Goal: Task Accomplishment & Management: Use online tool/utility

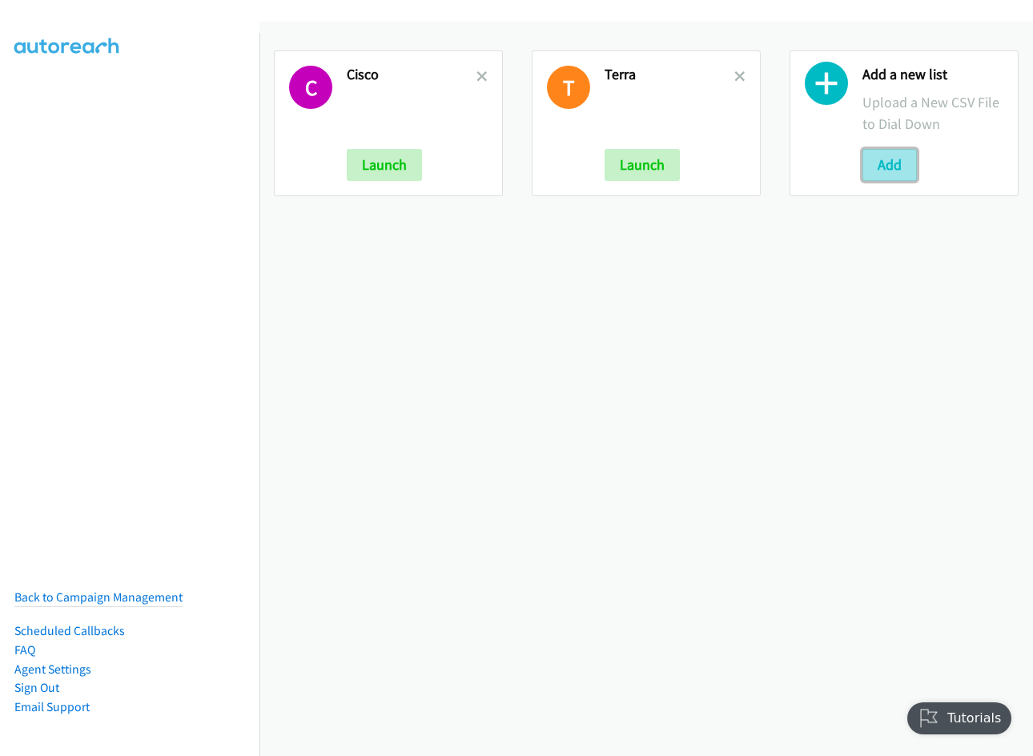
click at [886, 166] on button "Add" at bounding box center [889, 165] width 54 height 32
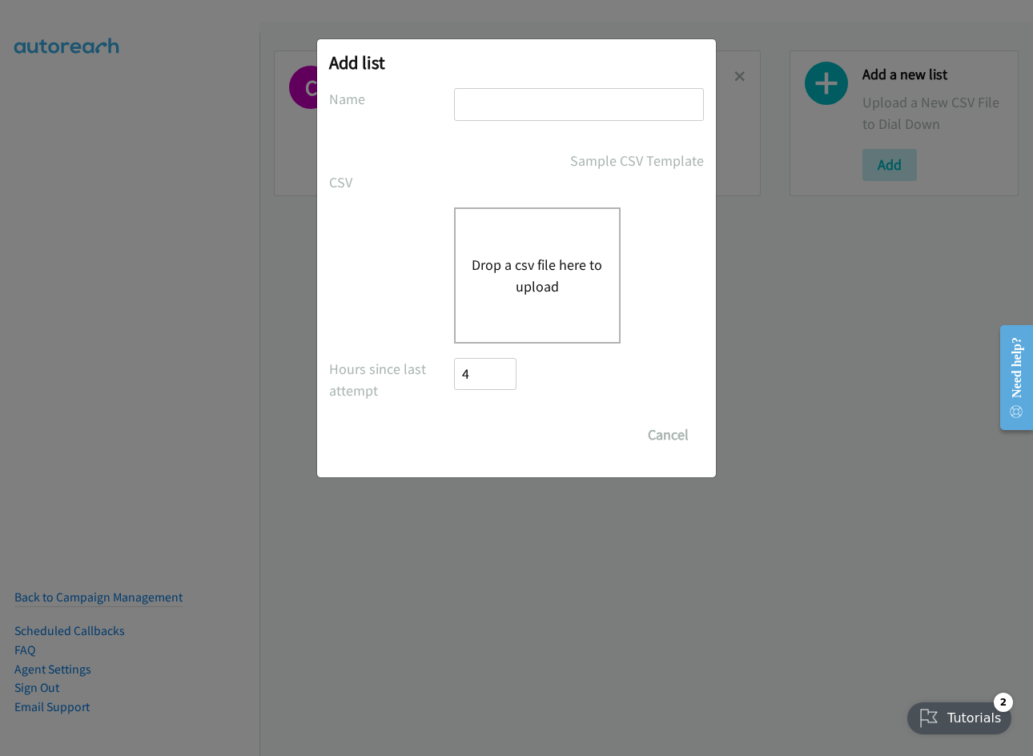
click at [557, 106] on input "text" at bounding box center [579, 104] width 250 height 33
type input "hp th"
click at [532, 275] on button "Drop a csv file here to upload" at bounding box center [536, 275] width 131 height 43
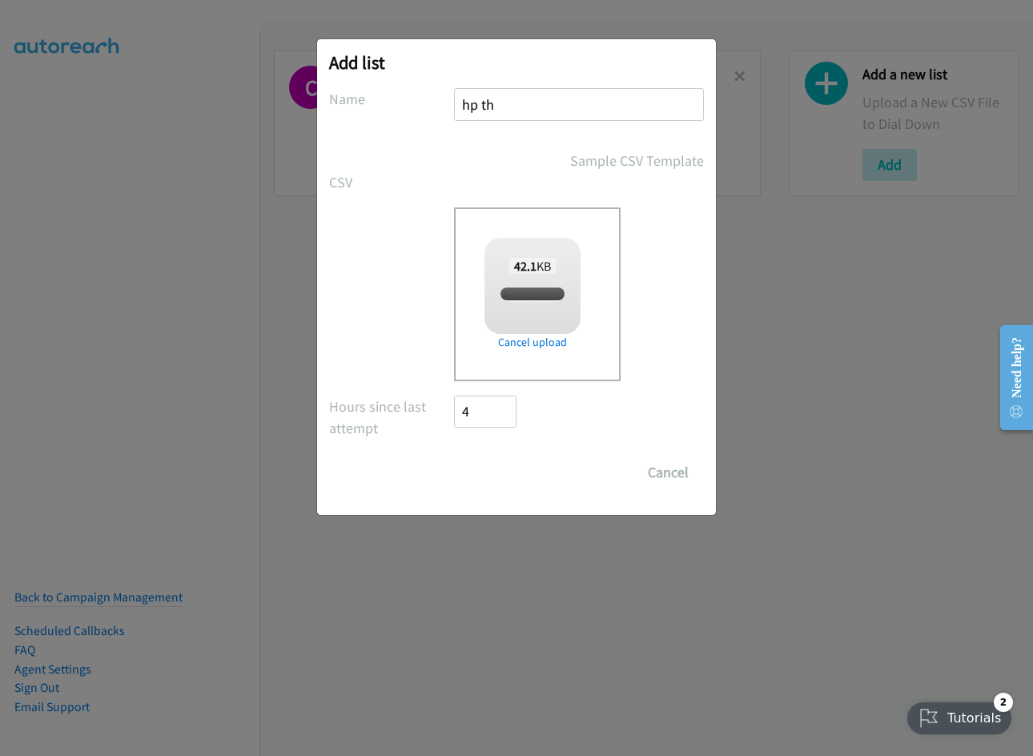
checkbox input "true"
click at [482, 475] on input "Save List" at bounding box center [496, 472] width 84 height 32
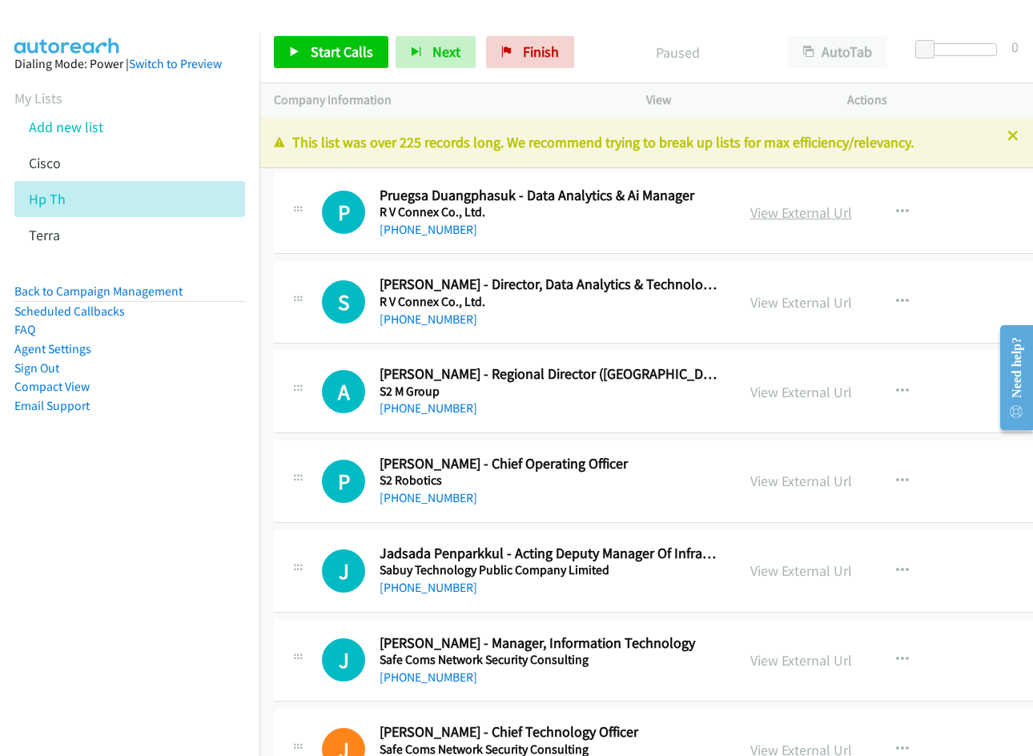
click at [757, 217] on link "View External Url" at bounding box center [801, 212] width 102 height 18
click at [314, 51] on span "Start Calls" at bounding box center [342, 51] width 62 height 18
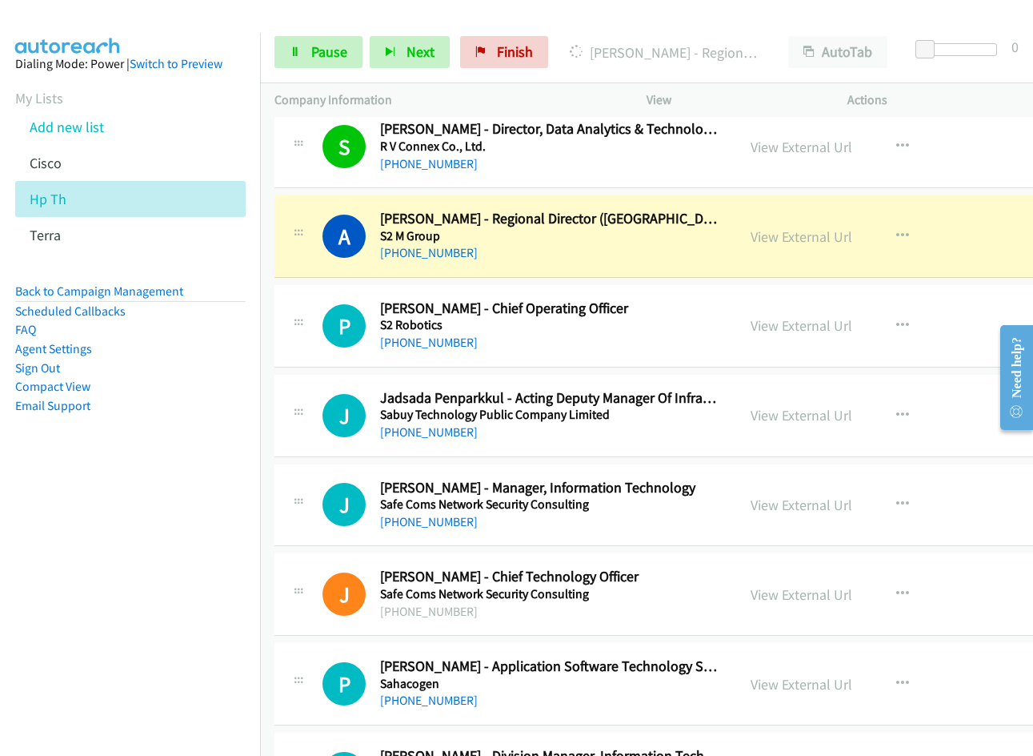
scroll to position [160, 0]
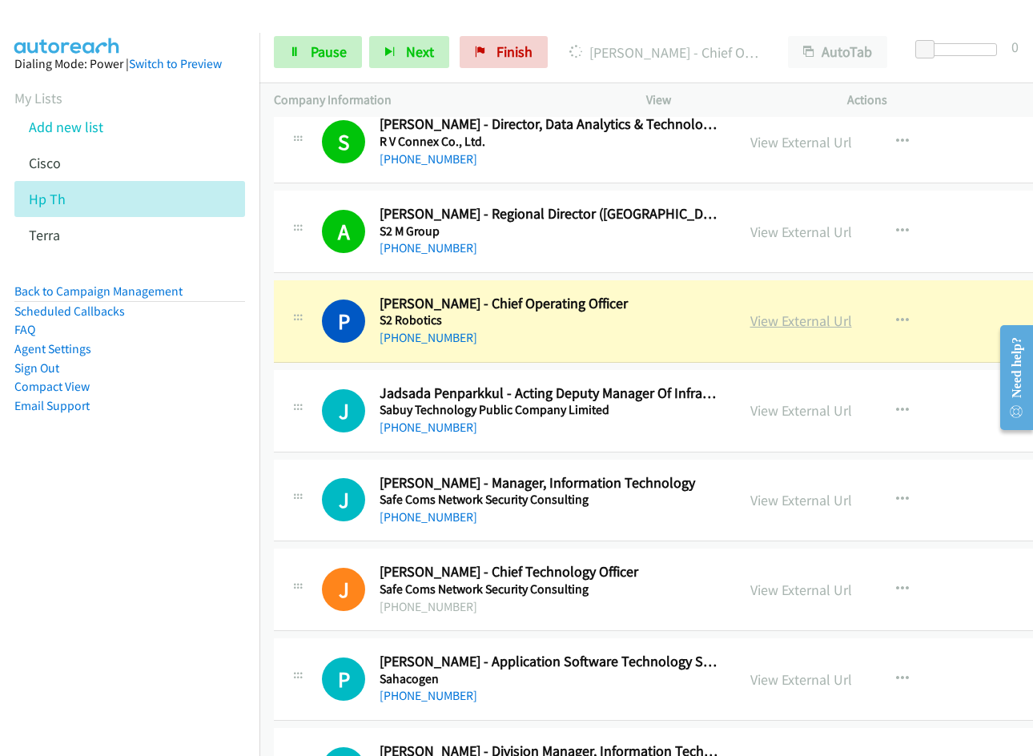
click at [771, 330] on link "View External Url" at bounding box center [801, 320] width 102 height 18
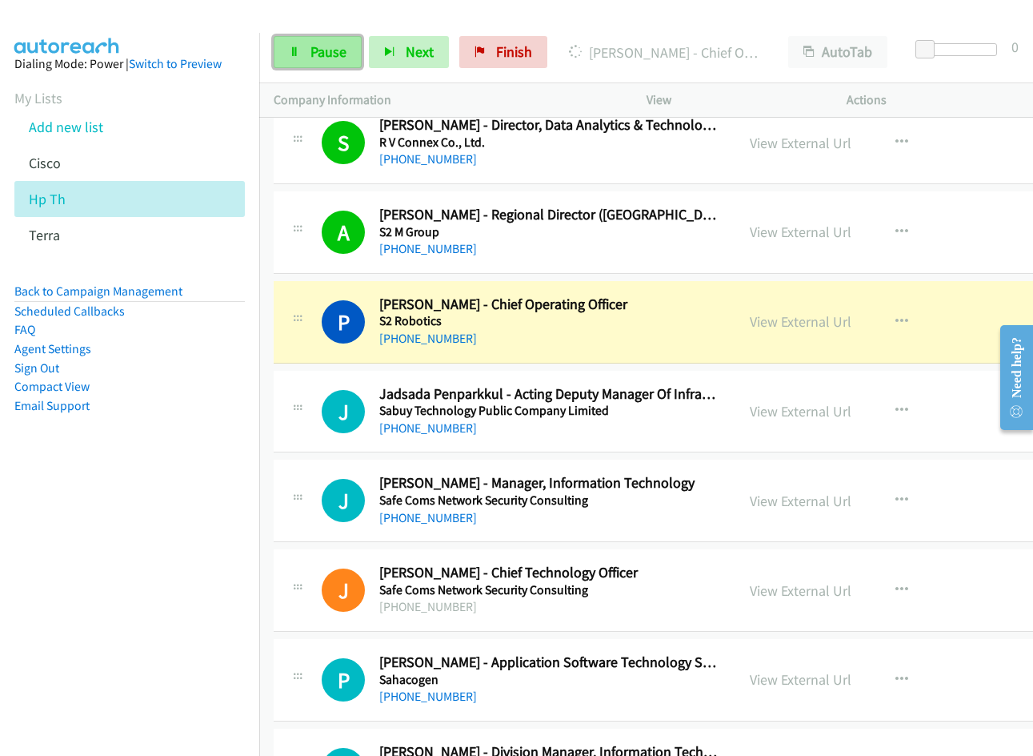
click at [323, 52] on span "Pause" at bounding box center [329, 51] width 36 height 18
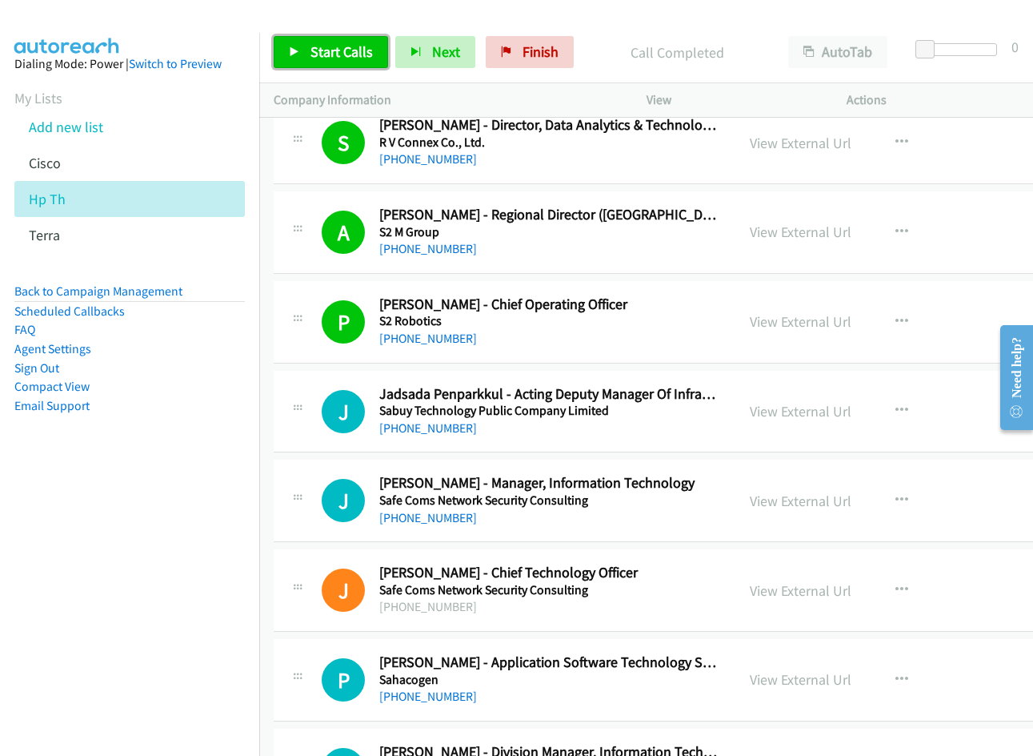
click at [319, 54] on span "Start Calls" at bounding box center [342, 51] width 62 height 18
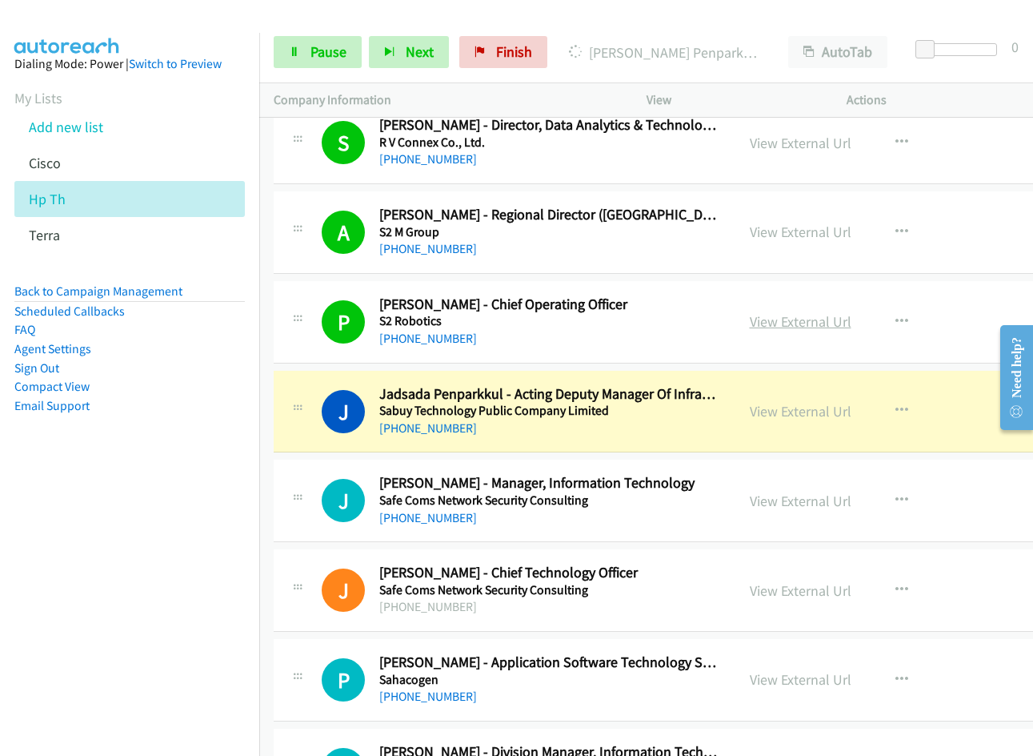
scroll to position [240, 0]
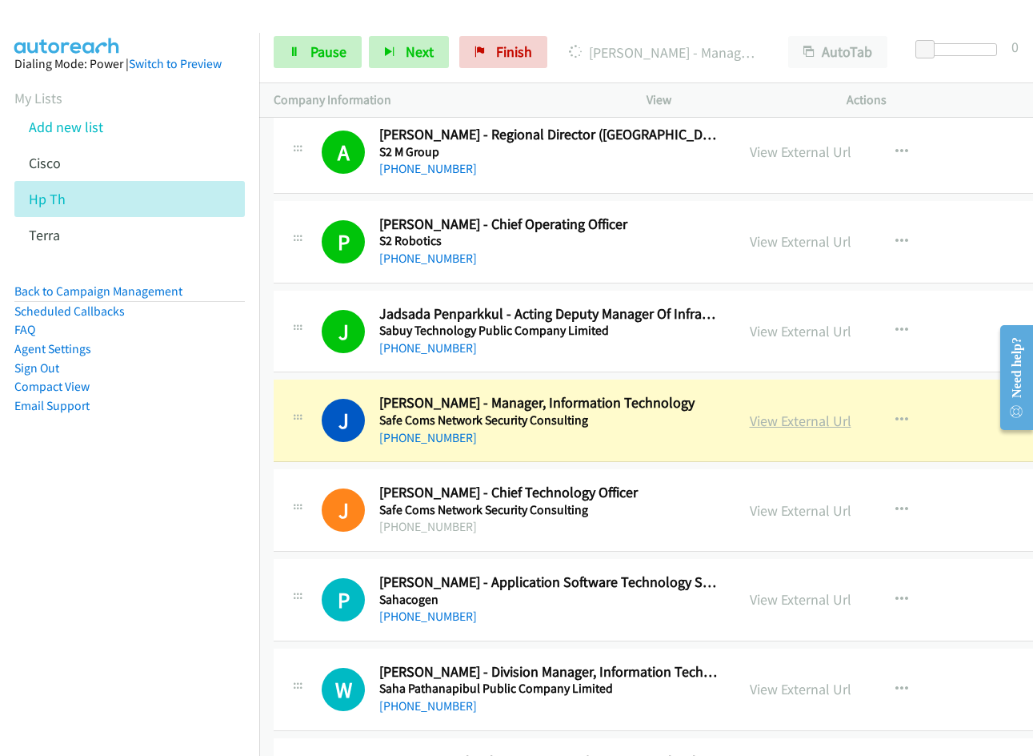
click at [818, 420] on link "View External Url" at bounding box center [801, 420] width 102 height 18
drag, startPoint x: 319, startPoint y: 47, endPoint x: 332, endPoint y: 93, distance: 47.6
click at [319, 47] on span "Pause" at bounding box center [329, 51] width 36 height 18
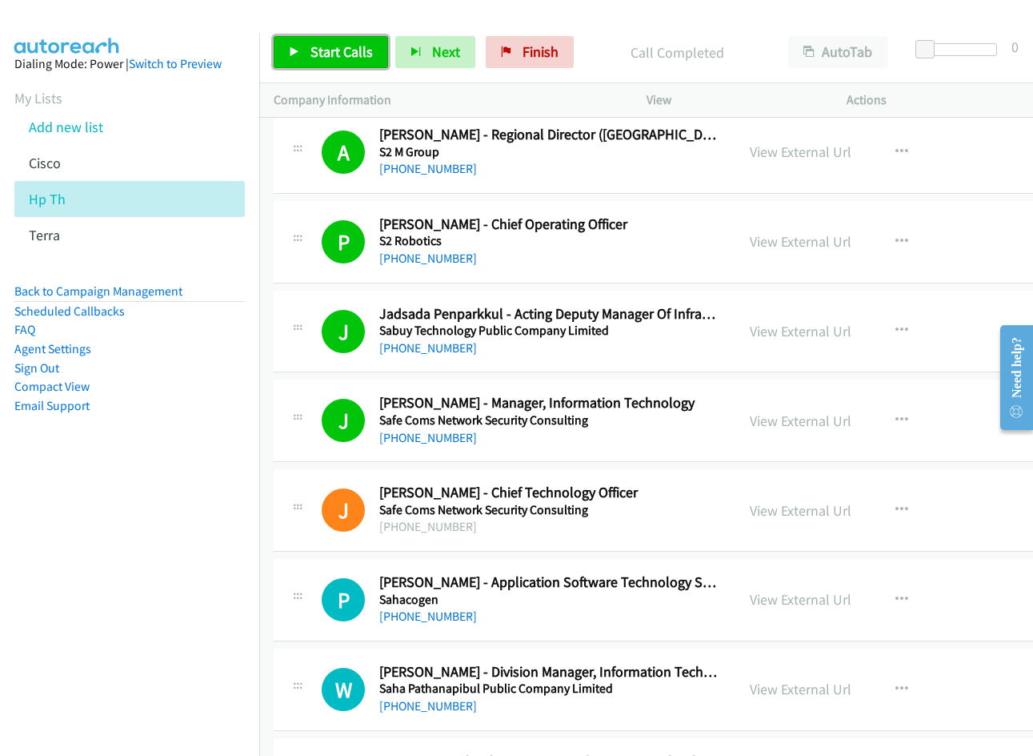
click at [309, 59] on link "Start Calls" at bounding box center [331, 52] width 114 height 32
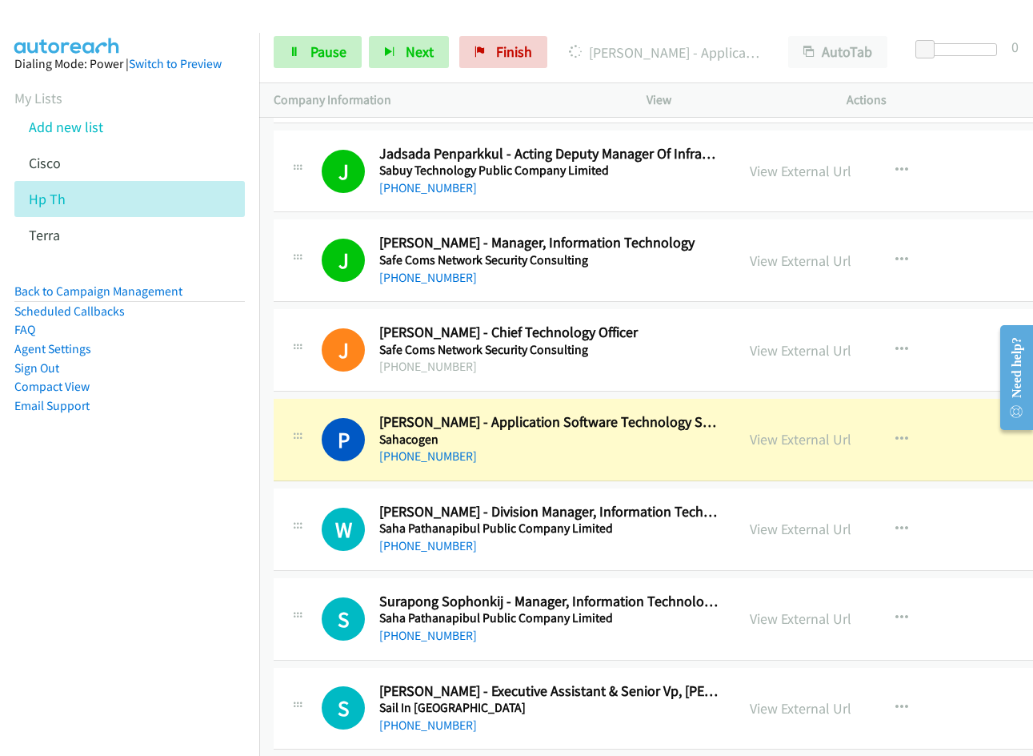
scroll to position [480, 0]
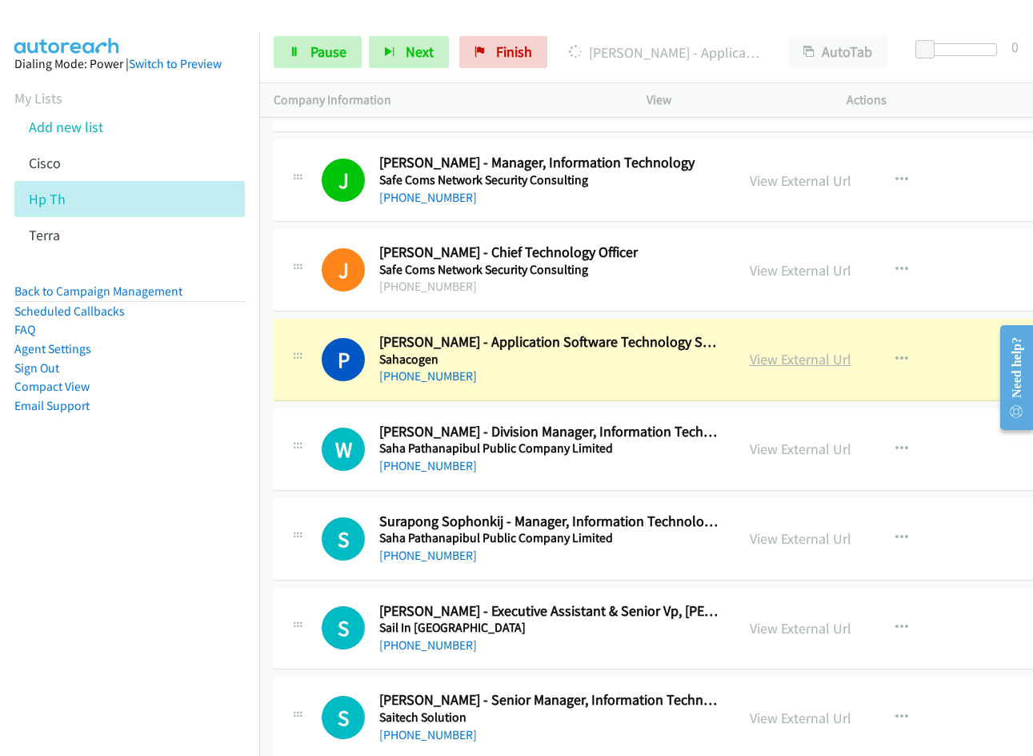
click at [768, 362] on link "View External Url" at bounding box center [801, 359] width 102 height 18
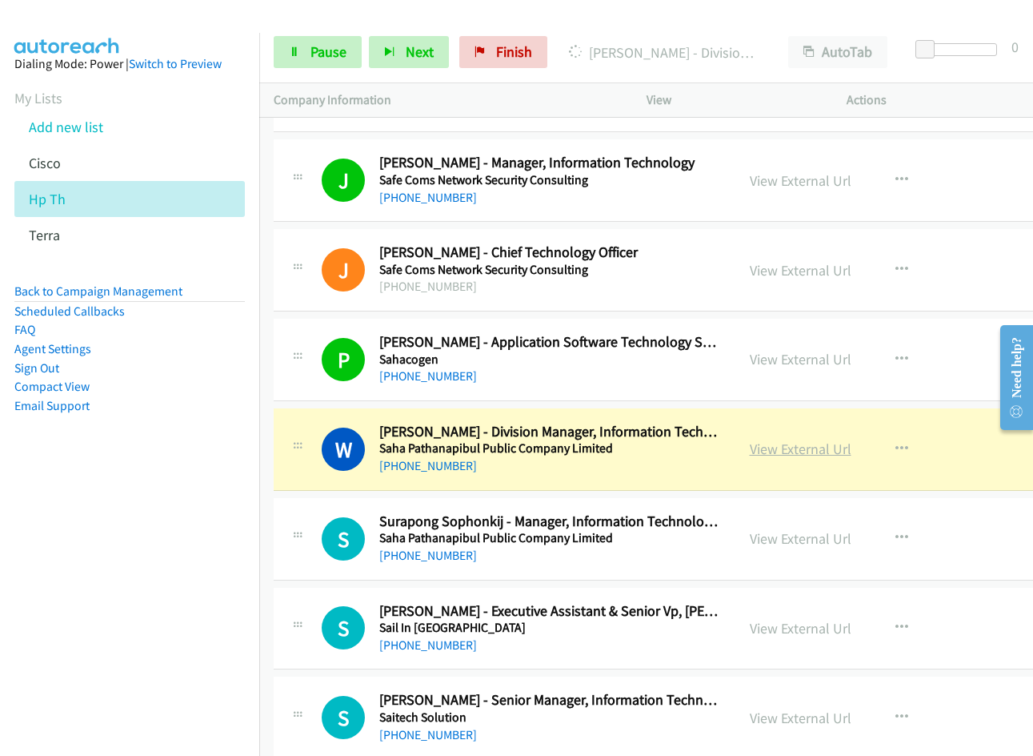
click at [793, 449] on link "View External Url" at bounding box center [801, 448] width 102 height 18
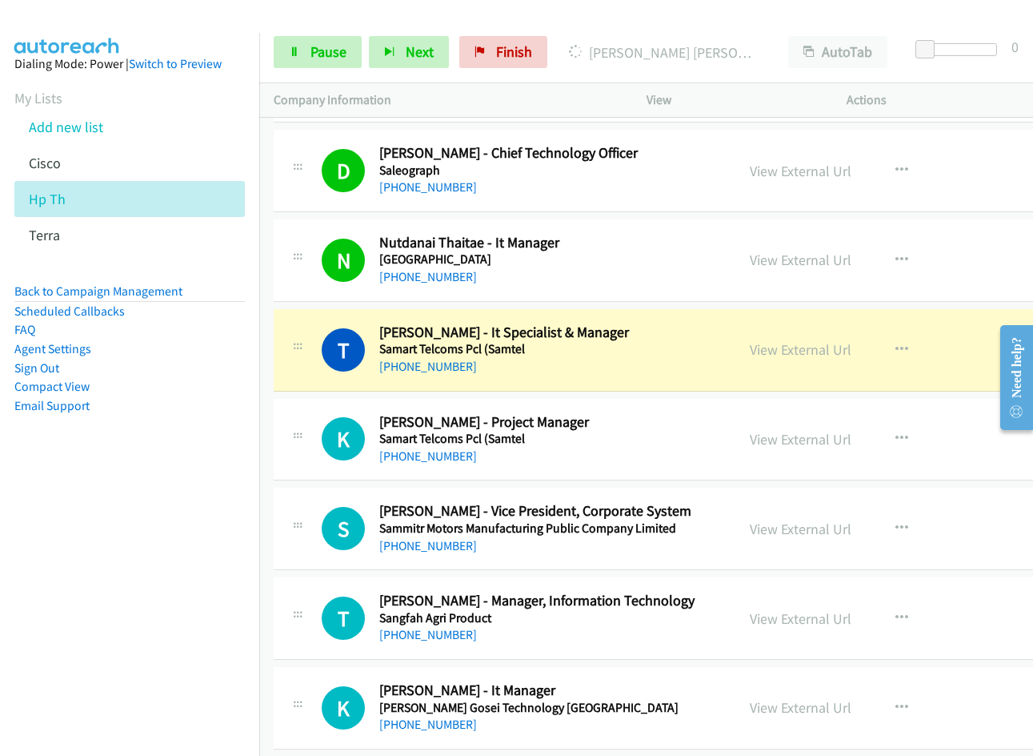
scroll to position [1121, 0]
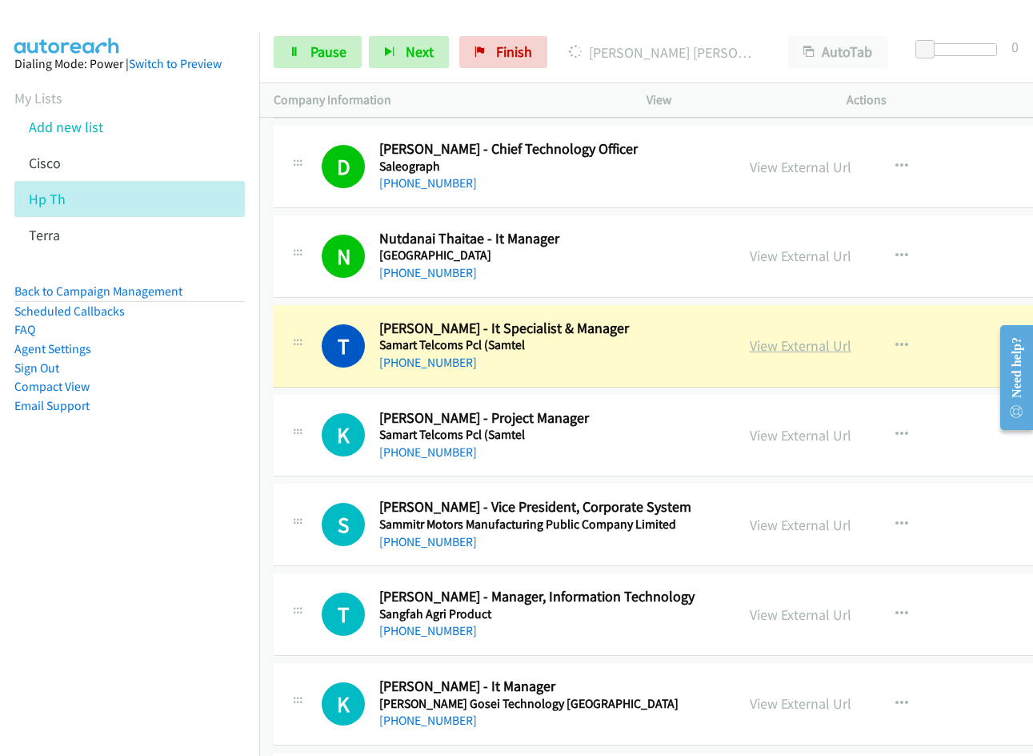
click at [760, 340] on link "View External Url" at bounding box center [801, 345] width 102 height 18
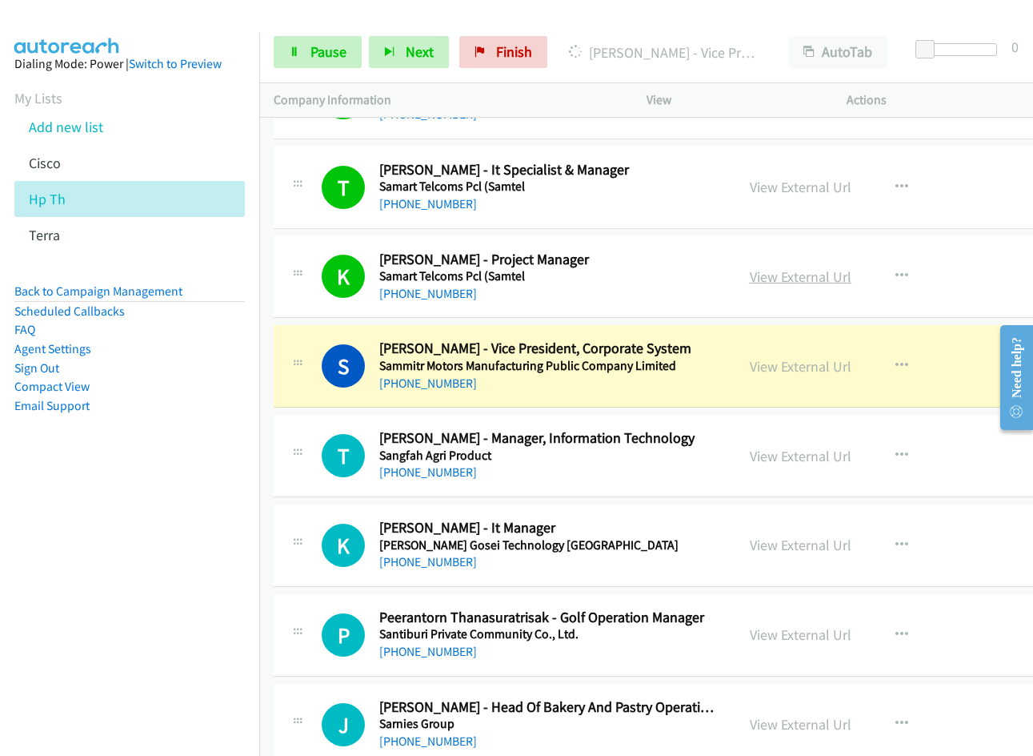
scroll to position [1281, 0]
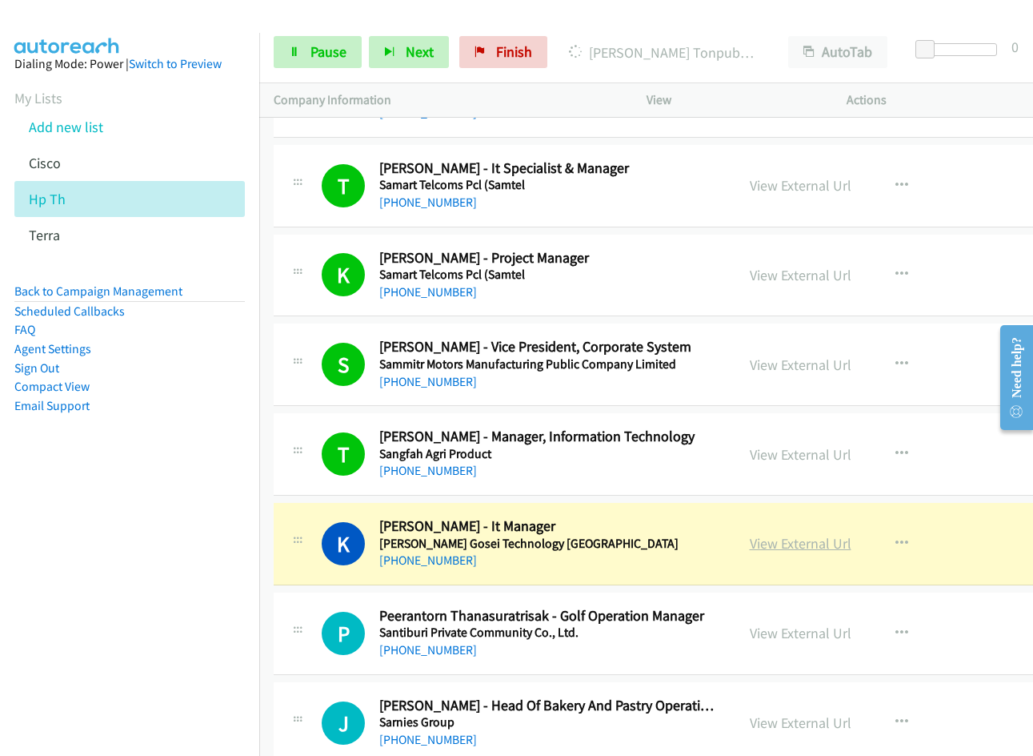
click at [799, 547] on link "View External Url" at bounding box center [801, 543] width 102 height 18
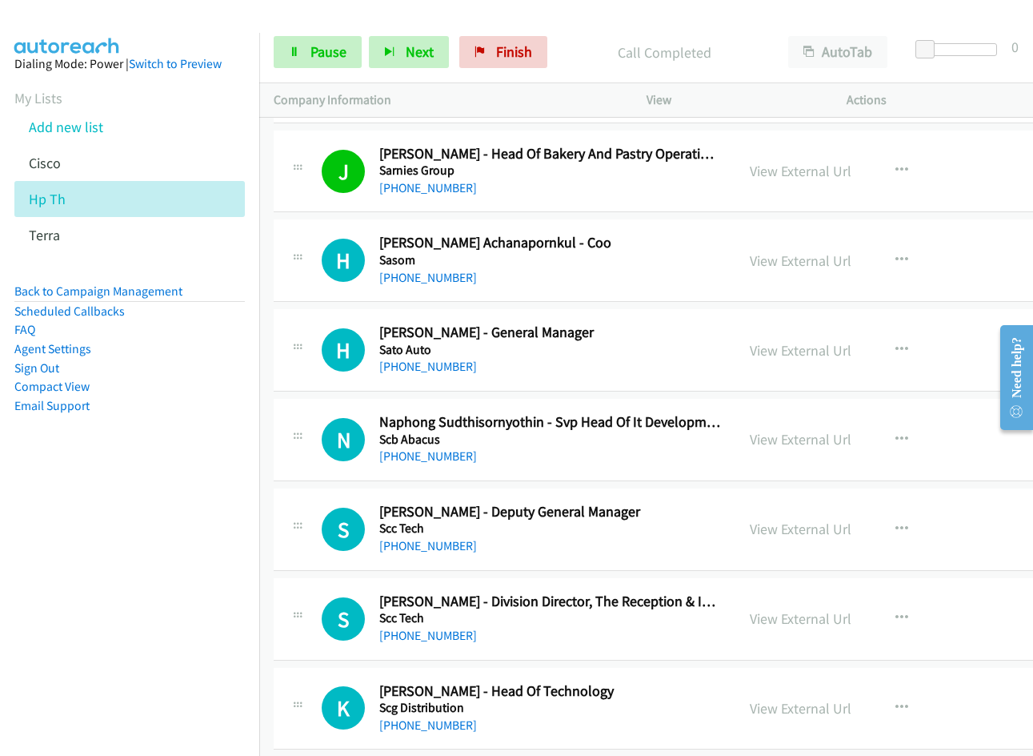
scroll to position [1841, 0]
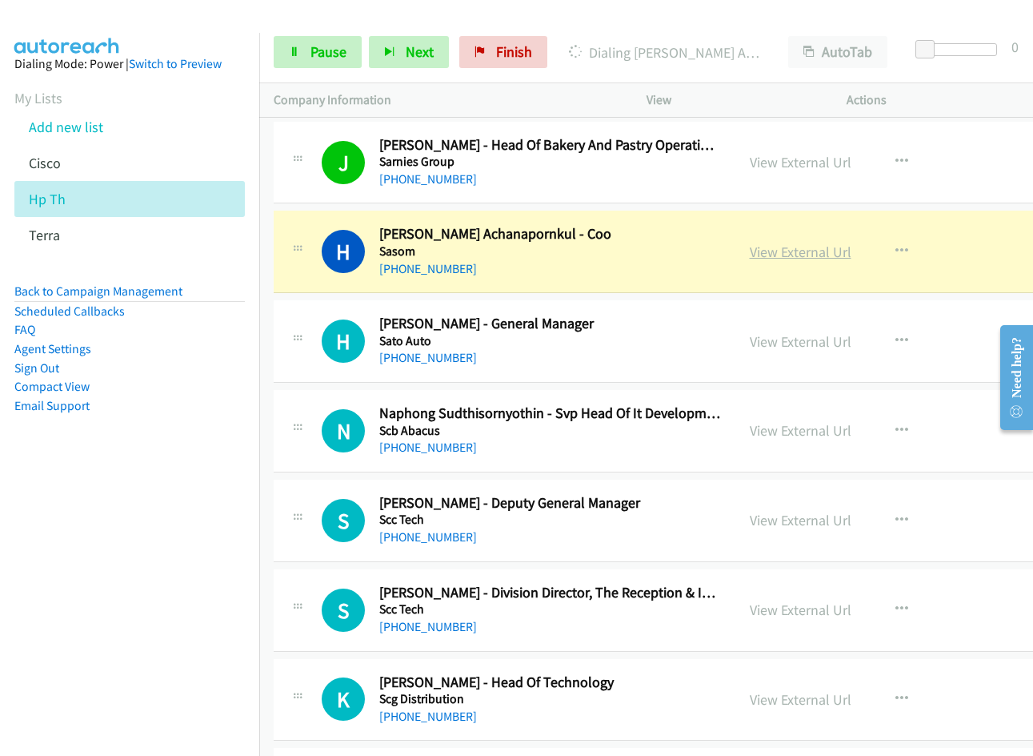
click at [793, 257] on link "View External Url" at bounding box center [801, 252] width 102 height 18
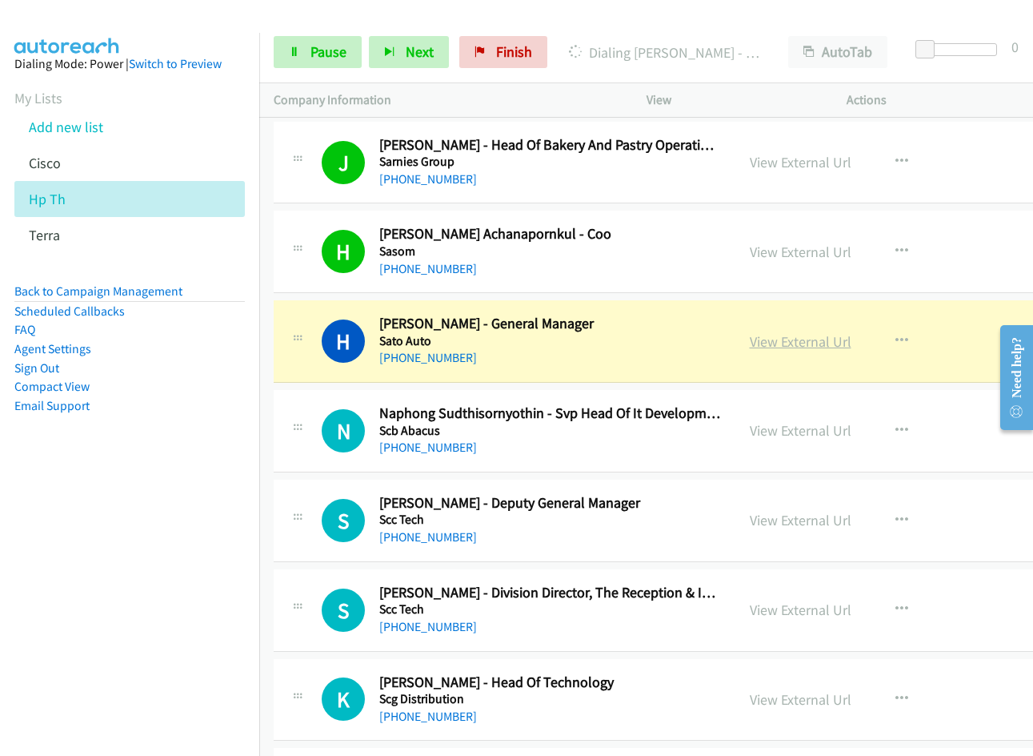
click at [784, 347] on link "View External Url" at bounding box center [801, 341] width 102 height 18
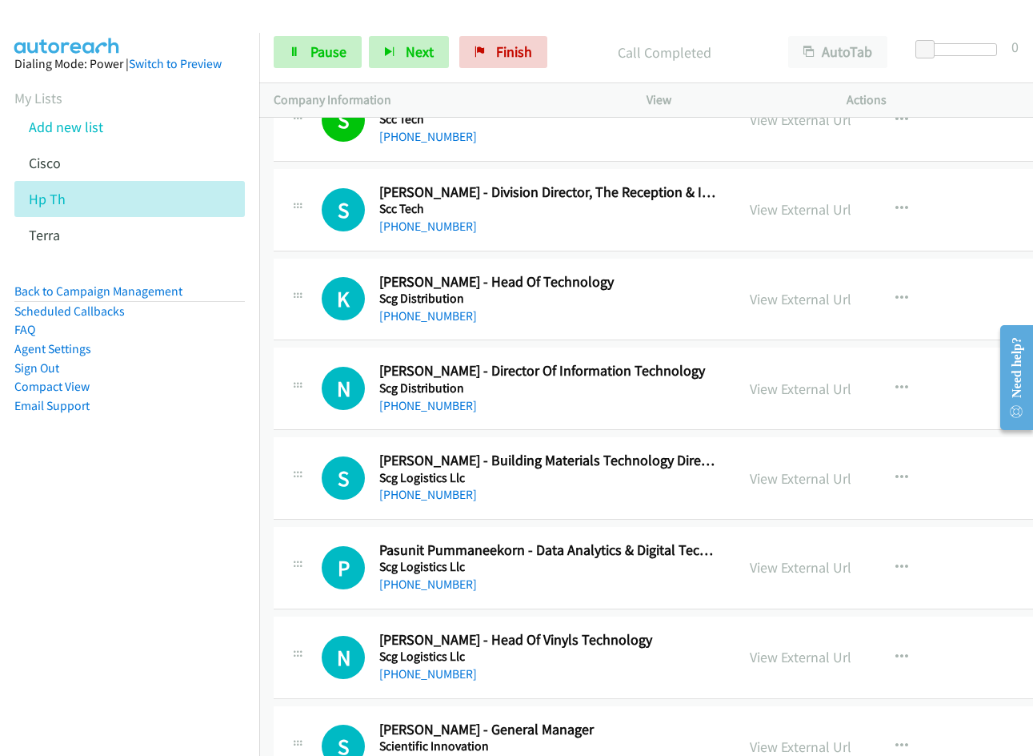
scroll to position [2161, 0]
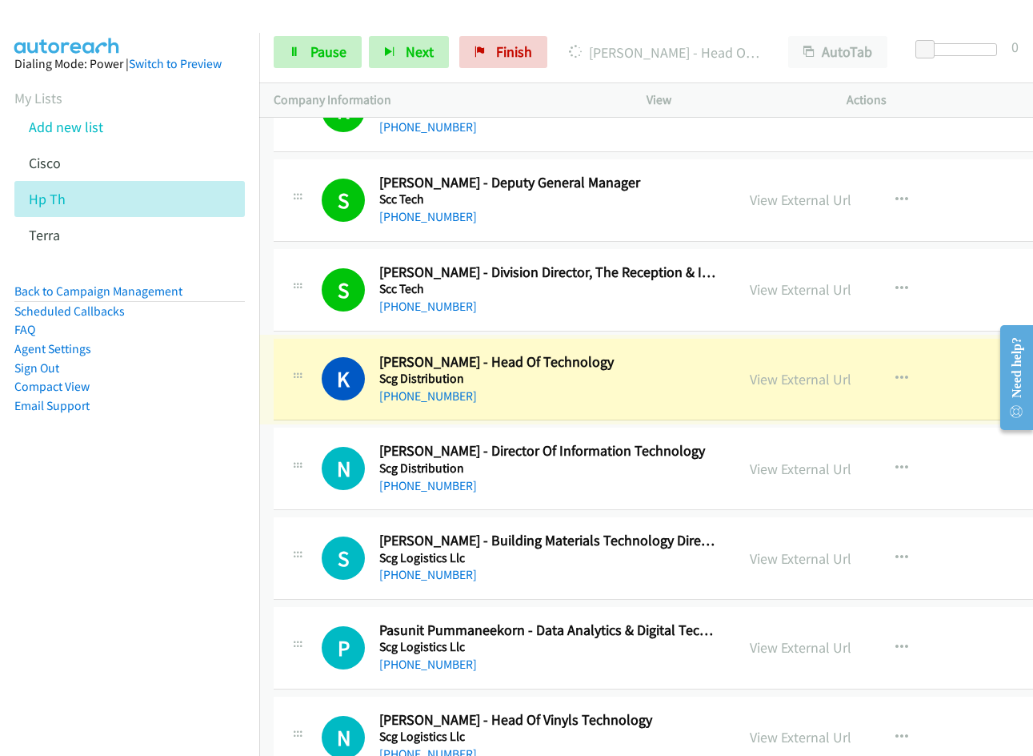
click at [783, 378] on link "View External Url" at bounding box center [801, 379] width 102 height 18
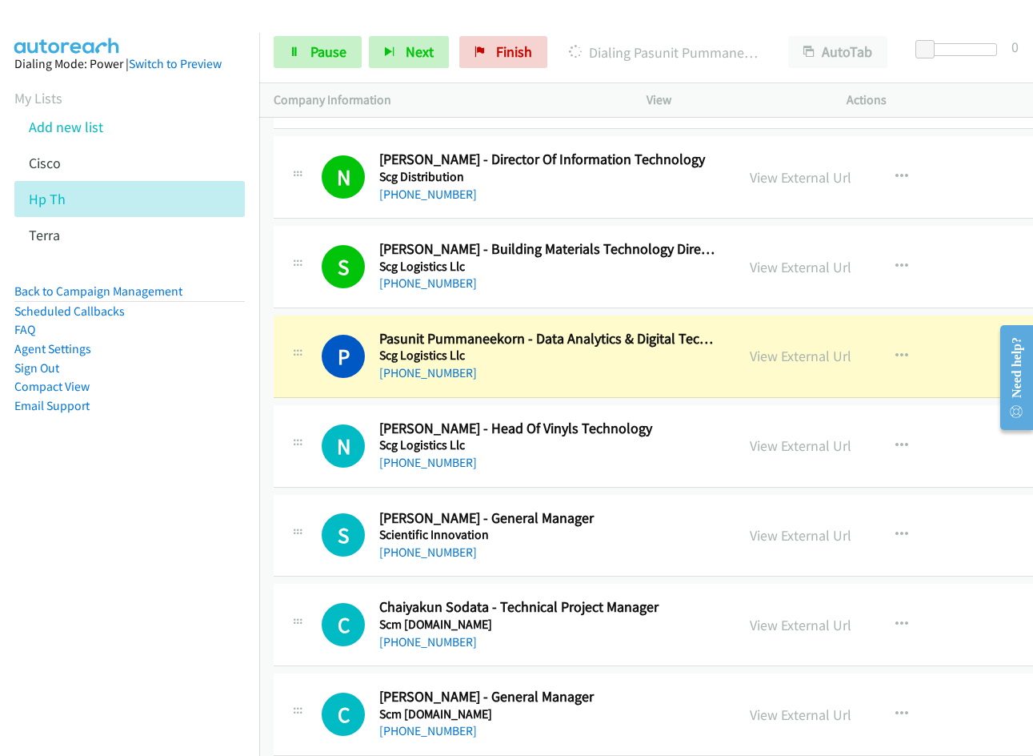
scroll to position [2481, 0]
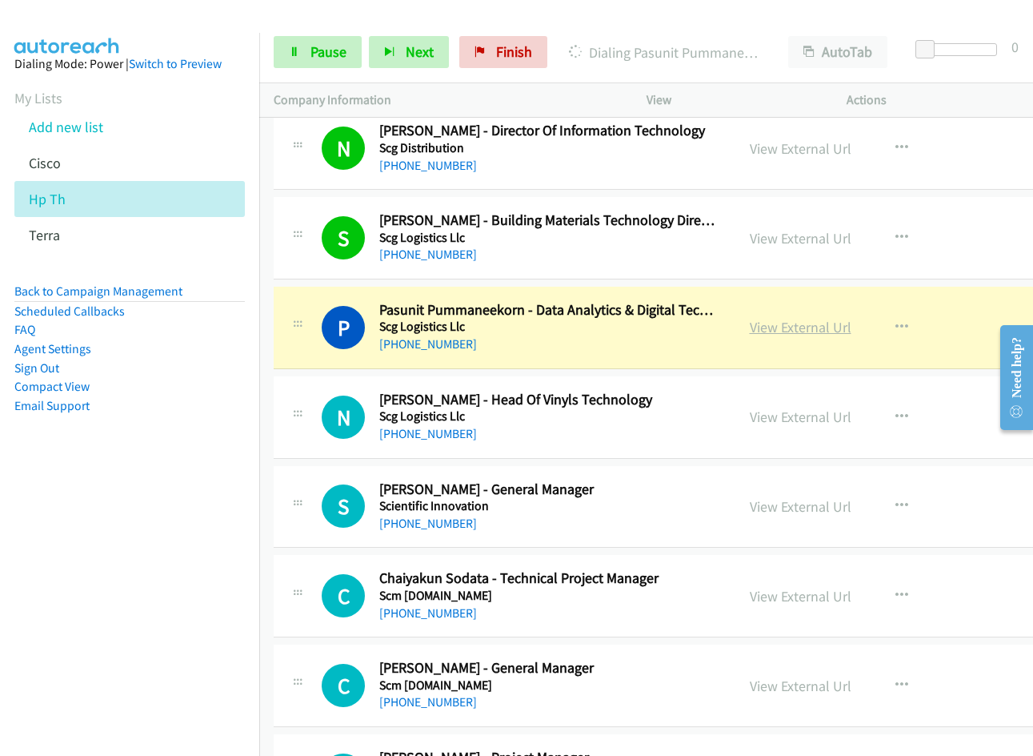
click at [764, 329] on link "View External Url" at bounding box center [801, 327] width 102 height 18
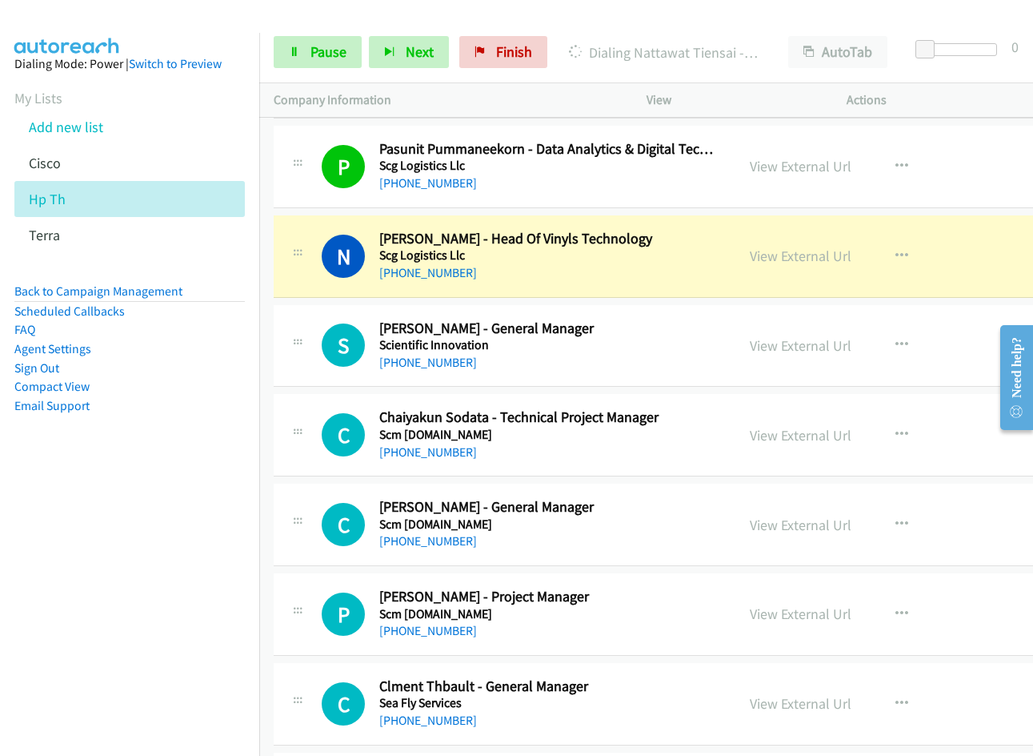
scroll to position [2641, 0]
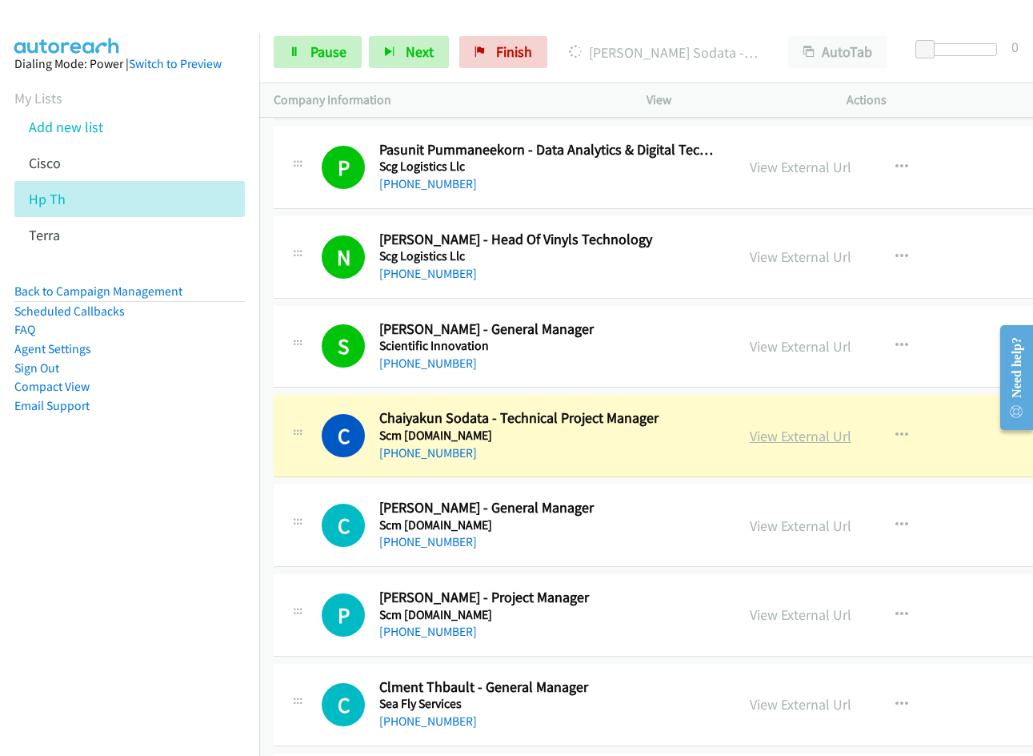
click at [791, 433] on link "View External Url" at bounding box center [801, 436] width 102 height 18
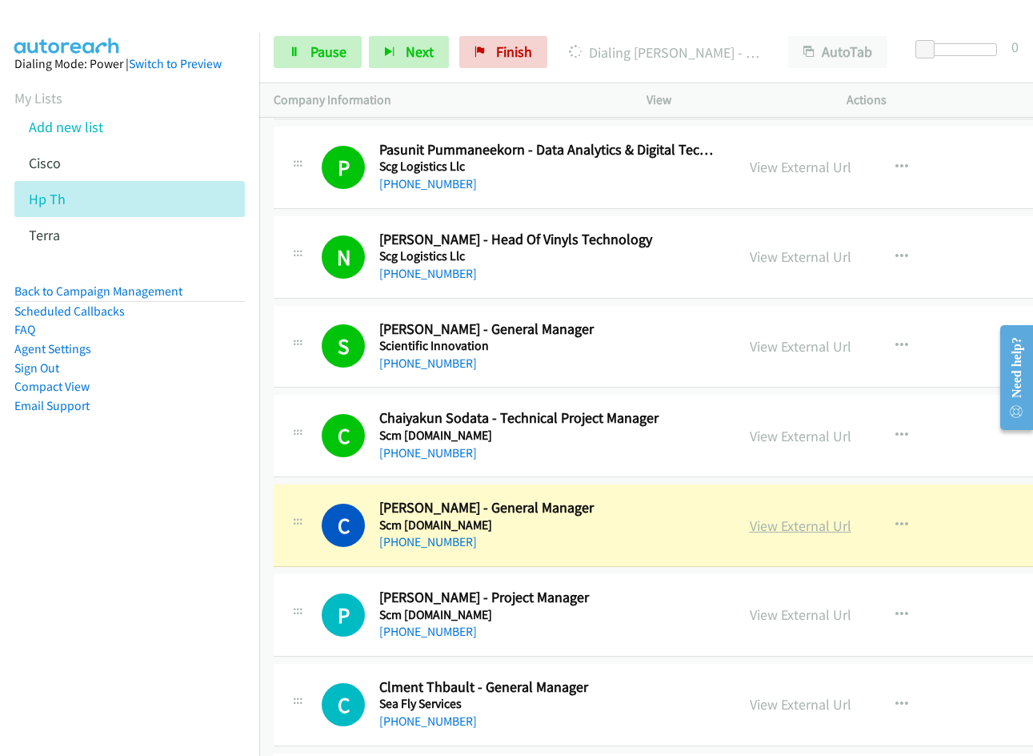
click at [778, 527] on link "View External Url" at bounding box center [801, 525] width 102 height 18
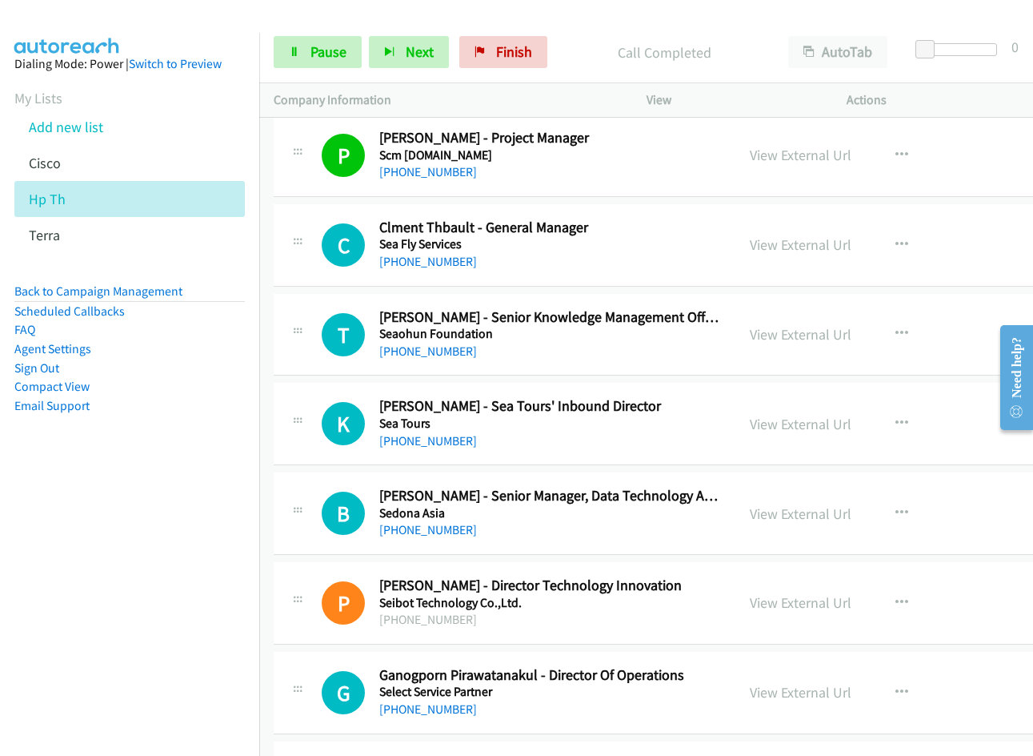
scroll to position [3122, 0]
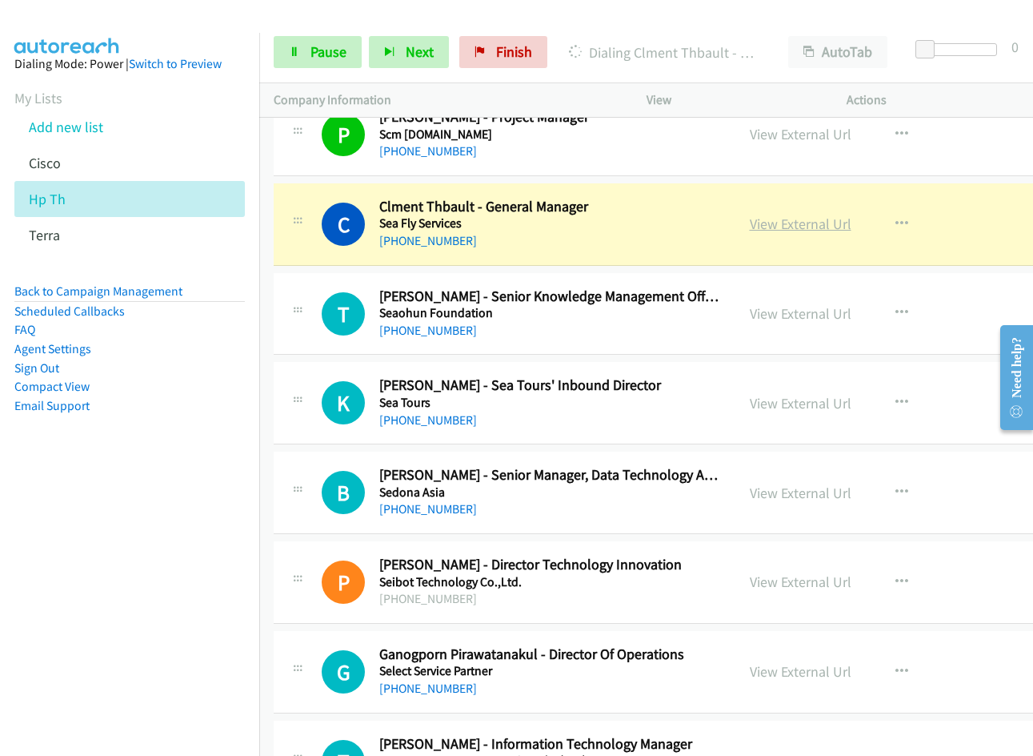
click at [792, 226] on link "View External Url" at bounding box center [801, 224] width 102 height 18
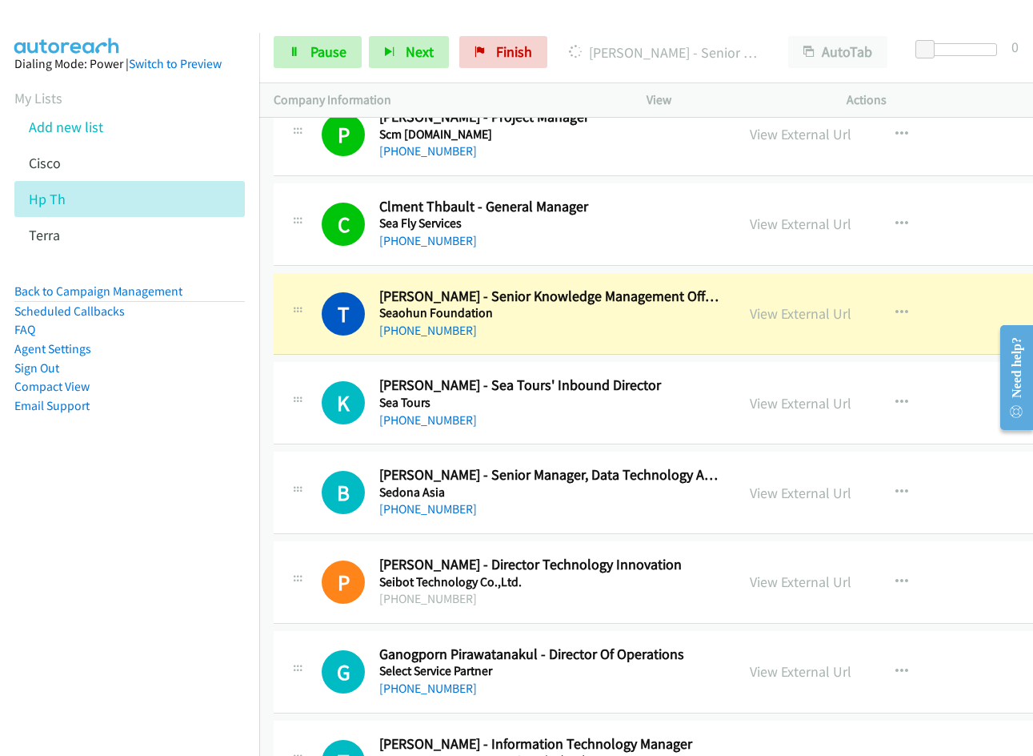
click at [792, 313] on link "View External Url" at bounding box center [801, 313] width 102 height 18
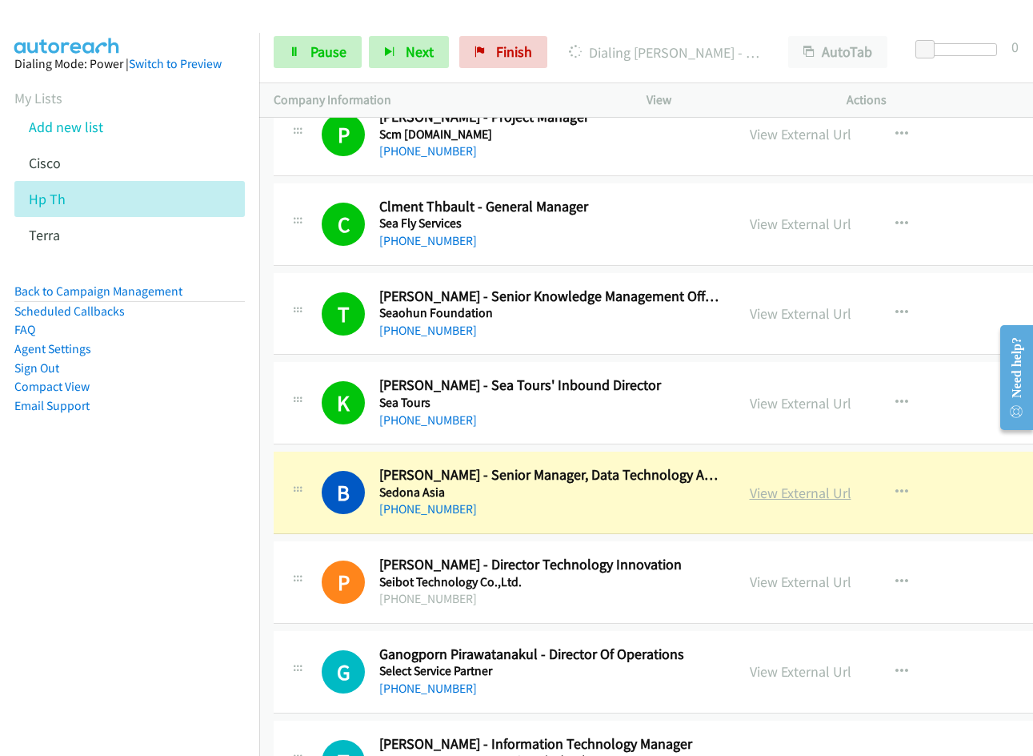
click at [792, 498] on link "View External Url" at bounding box center [801, 492] width 102 height 18
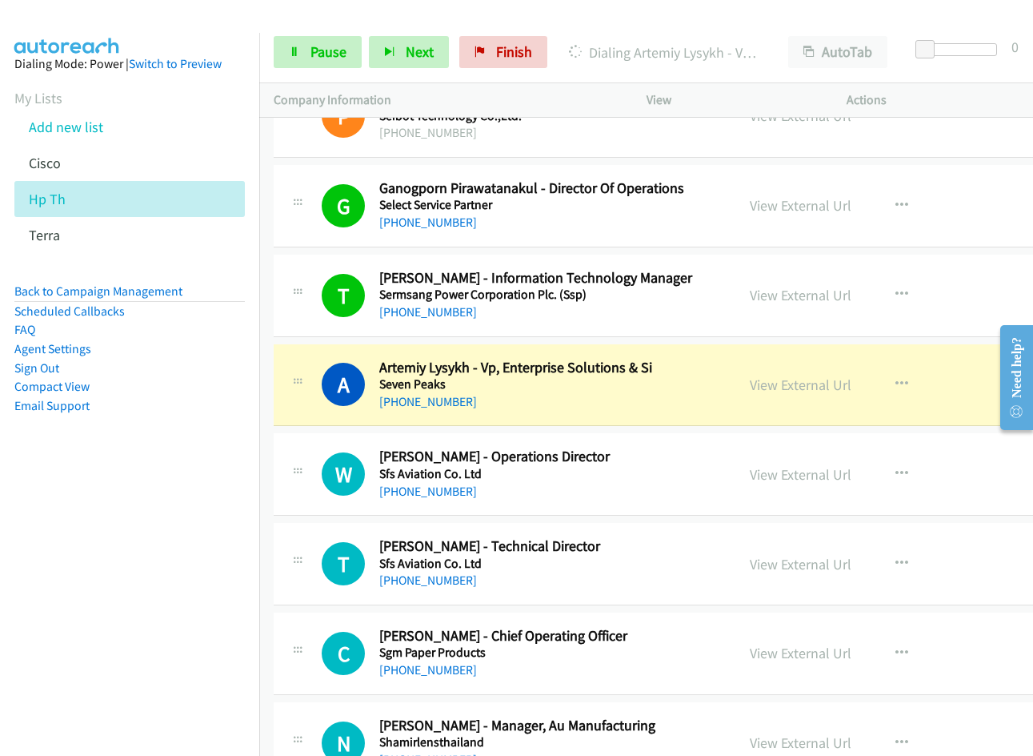
scroll to position [3602, 0]
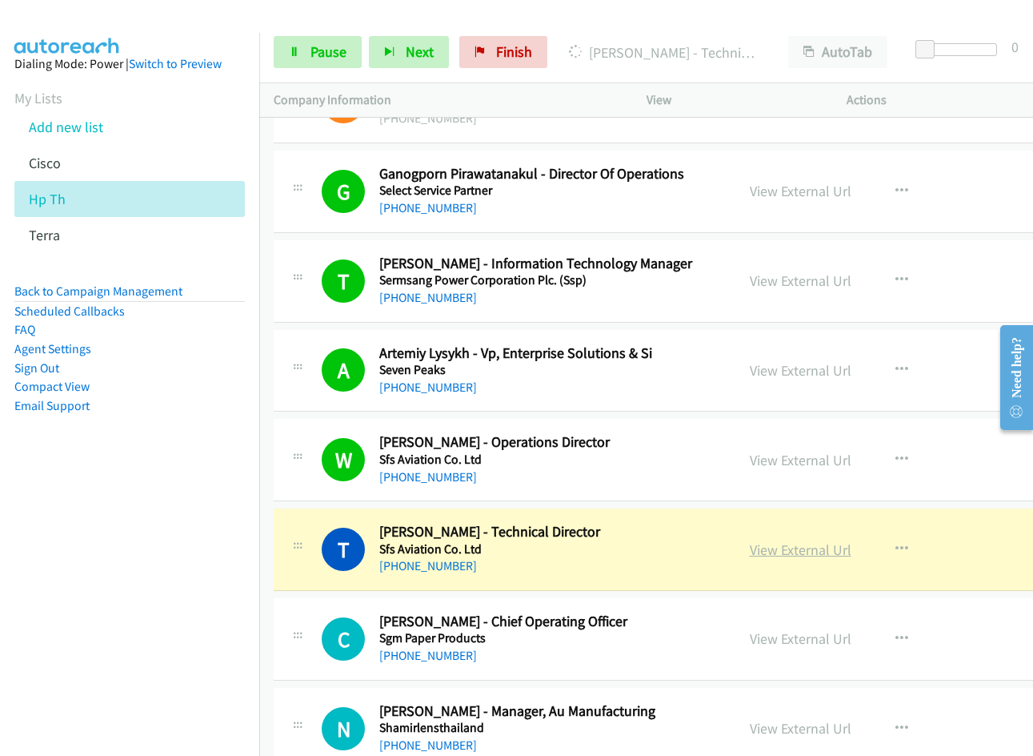
click at [768, 552] on link "View External Url" at bounding box center [801, 549] width 102 height 18
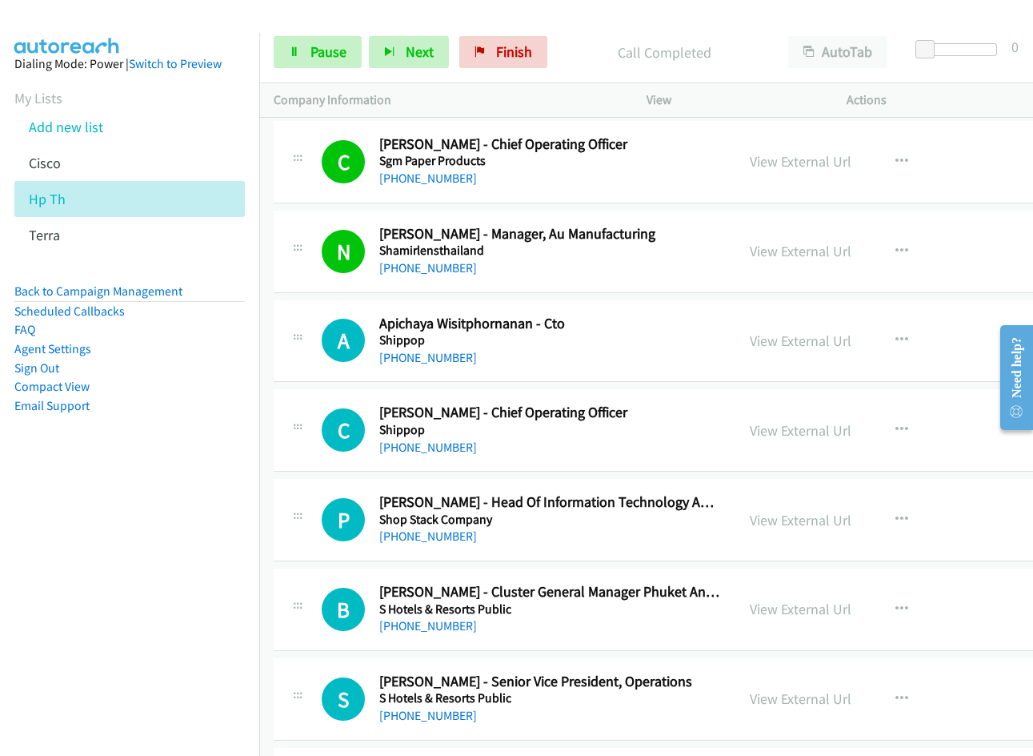
scroll to position [4082, 0]
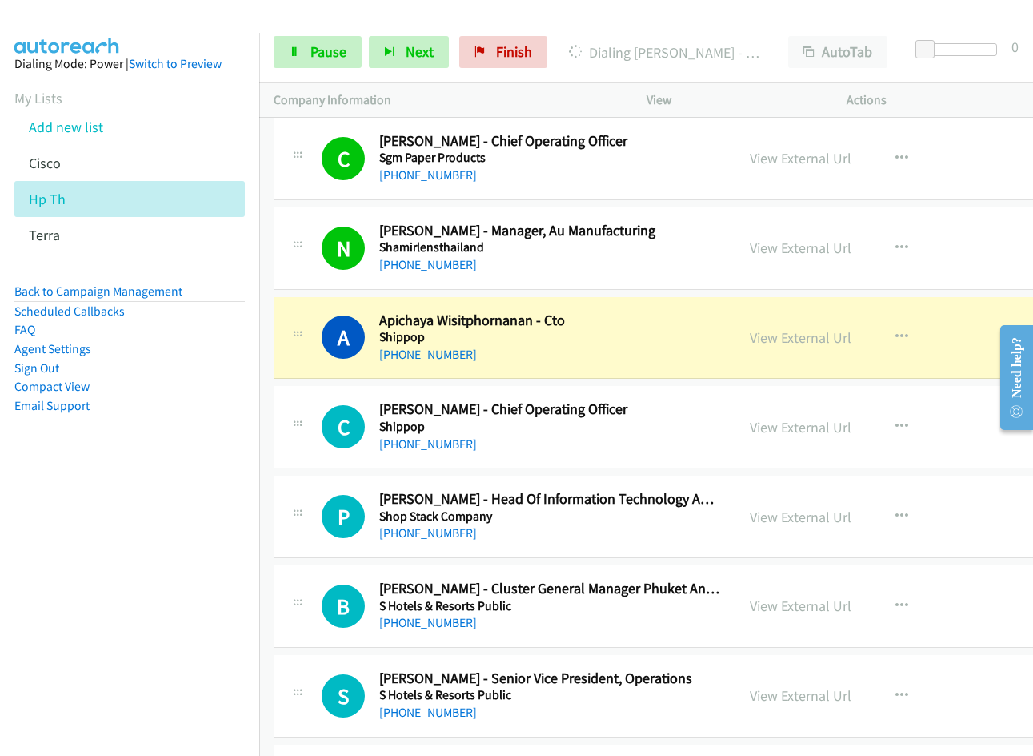
click at [784, 338] on link "View External Url" at bounding box center [801, 337] width 102 height 18
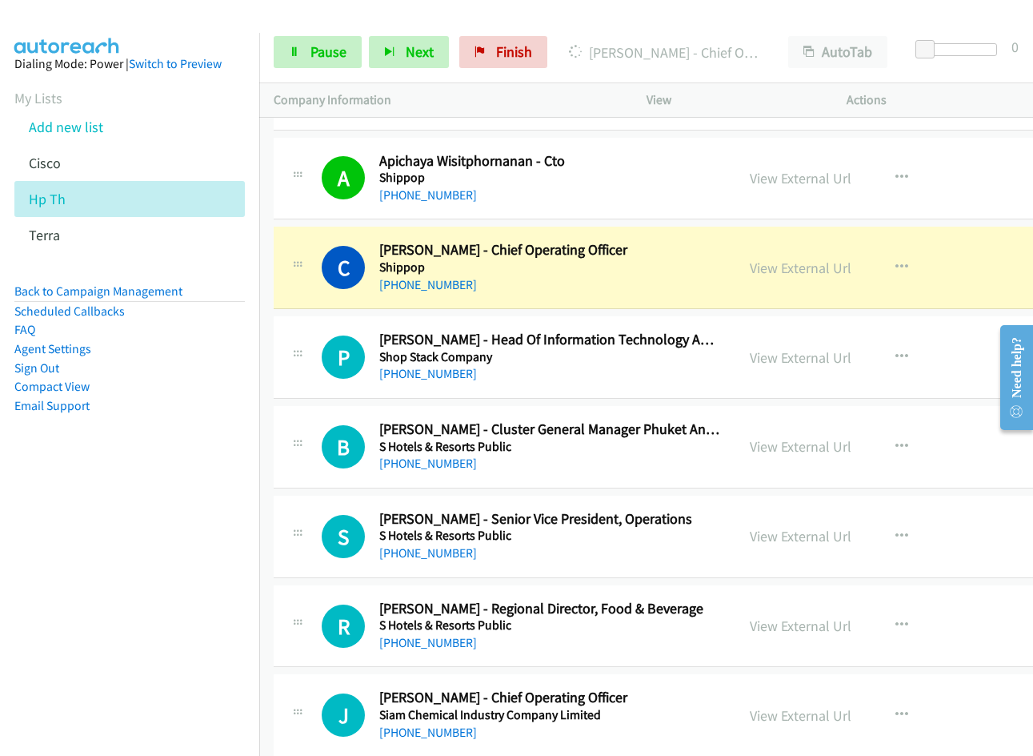
scroll to position [4242, 0]
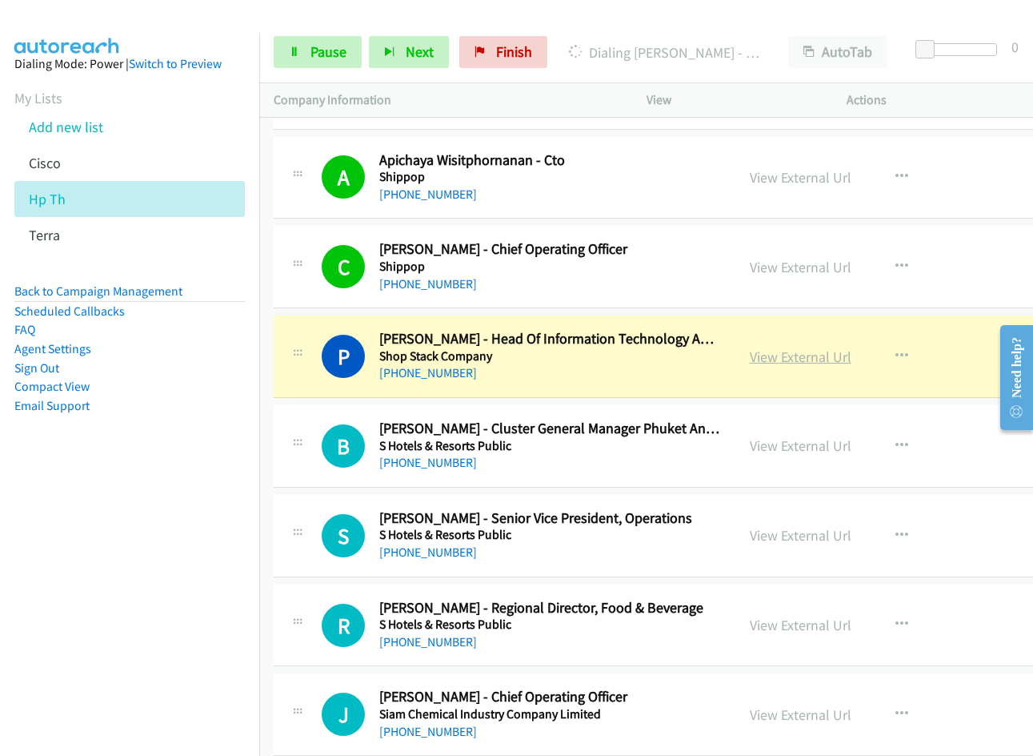
click at [805, 359] on link "View External Url" at bounding box center [801, 356] width 102 height 18
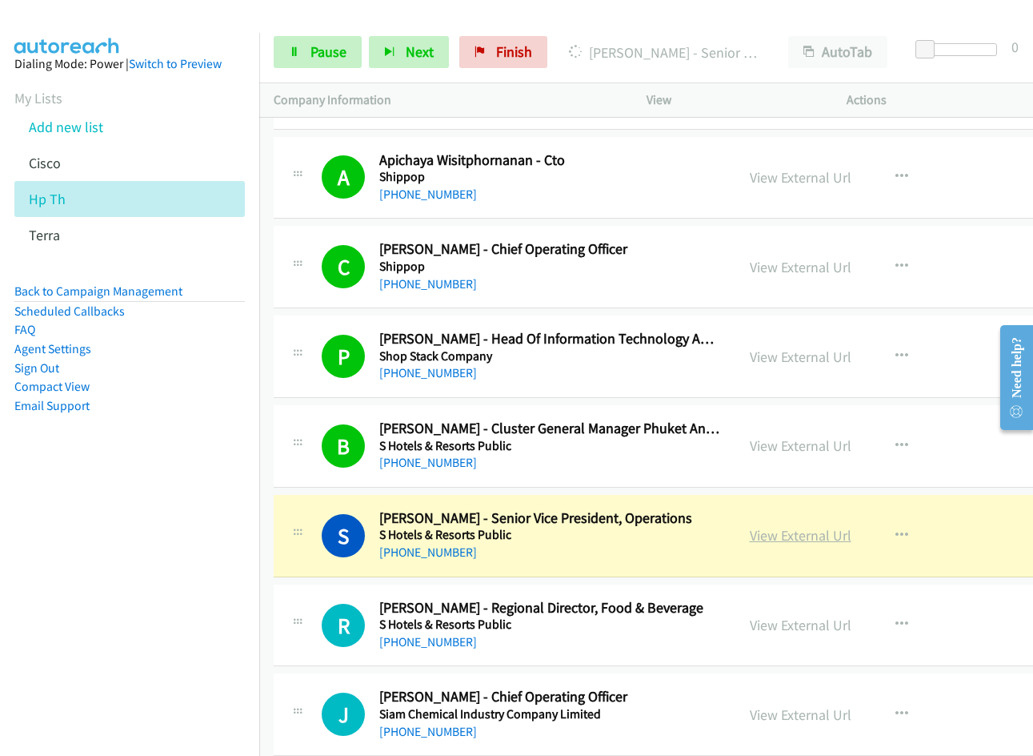
click at [794, 539] on link "View External Url" at bounding box center [801, 535] width 102 height 18
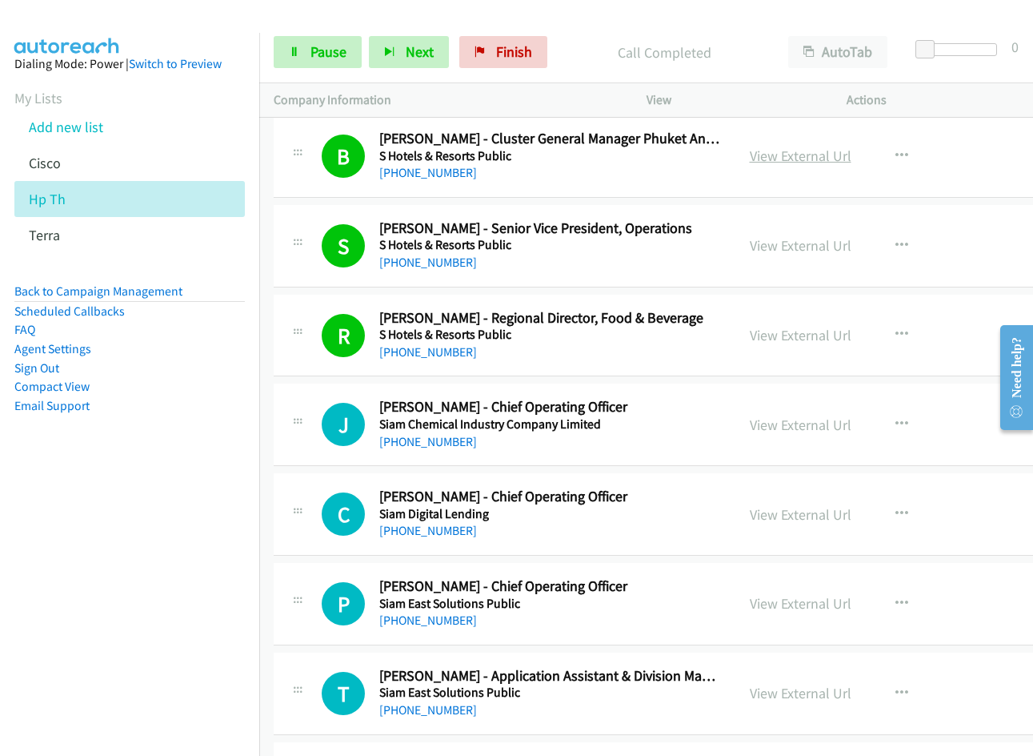
scroll to position [4562, 0]
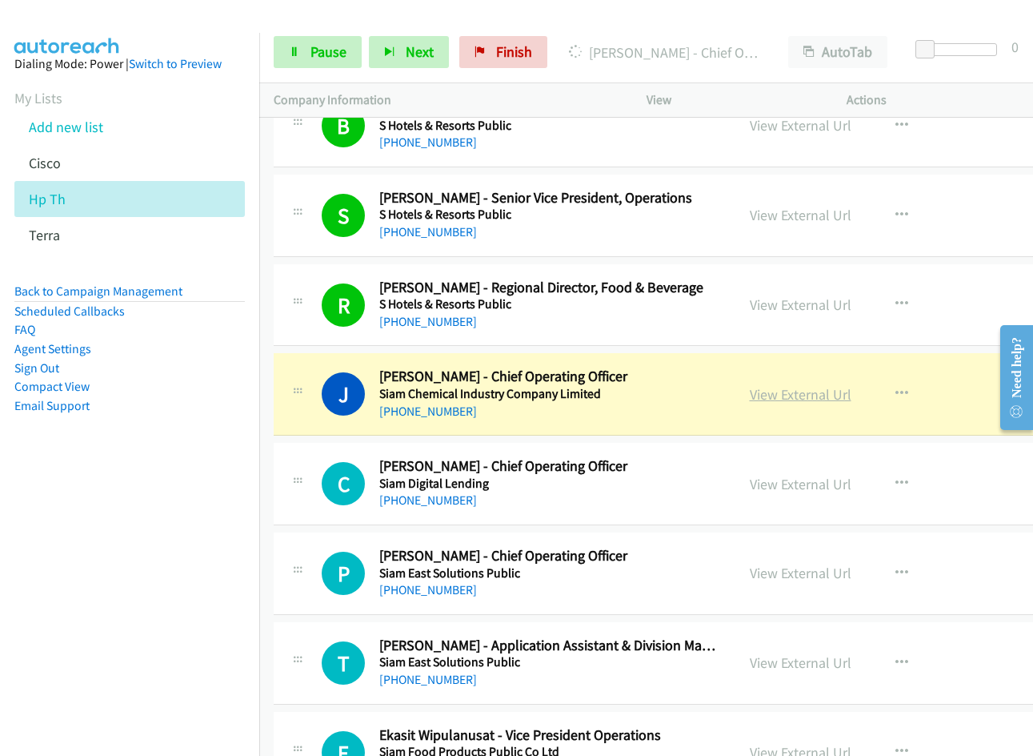
click at [791, 400] on link "View External Url" at bounding box center [801, 394] width 102 height 18
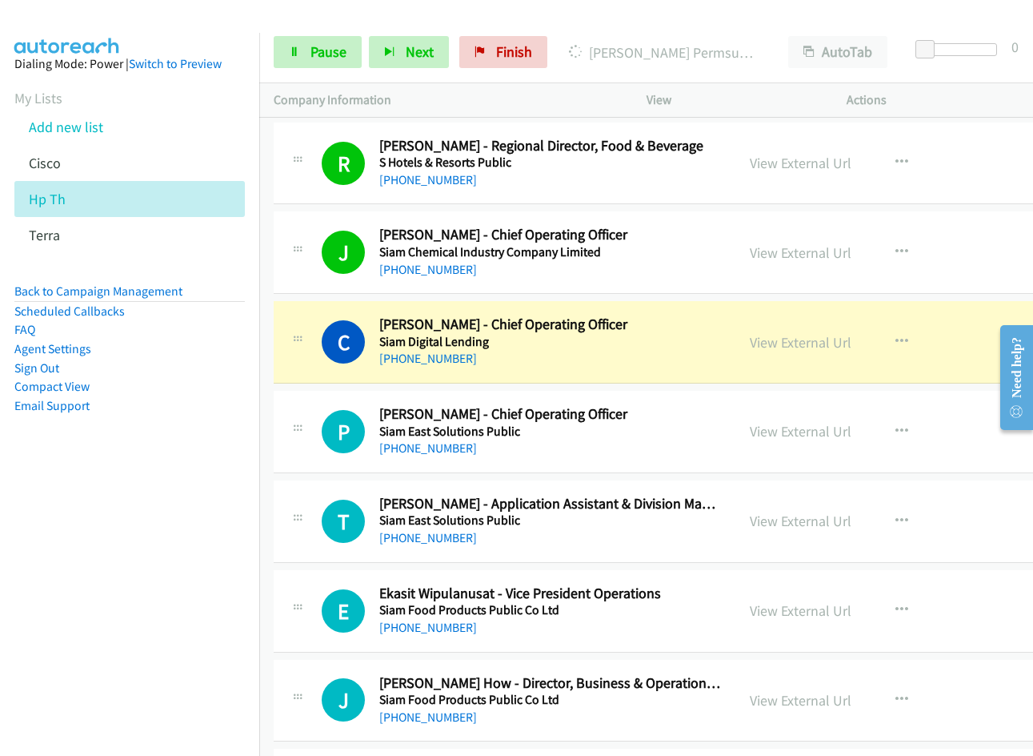
scroll to position [4722, 0]
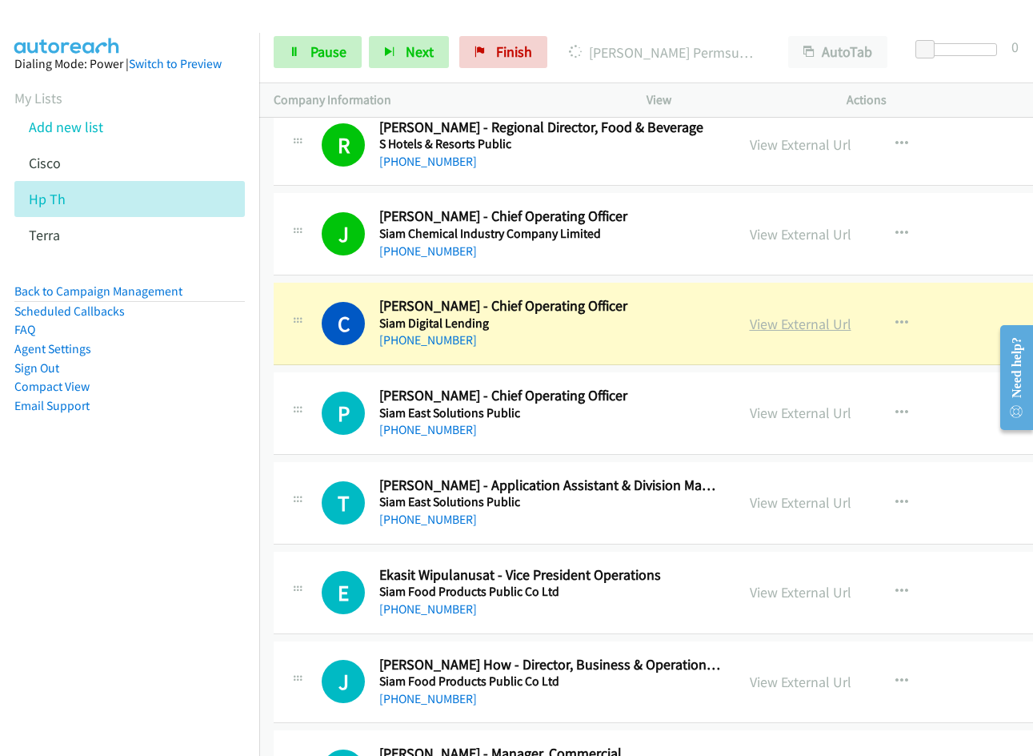
click at [766, 325] on link "View External Url" at bounding box center [801, 324] width 102 height 18
click at [325, 47] on span "Pause" at bounding box center [329, 51] width 36 height 18
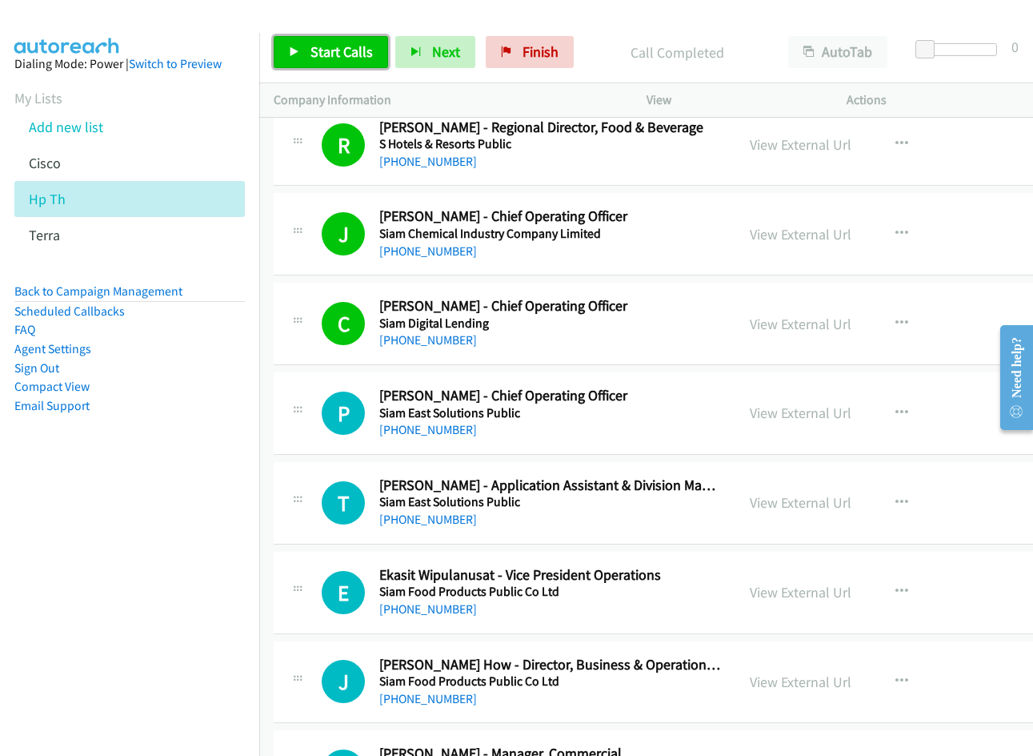
click at [329, 45] on span "Start Calls" at bounding box center [342, 51] width 62 height 18
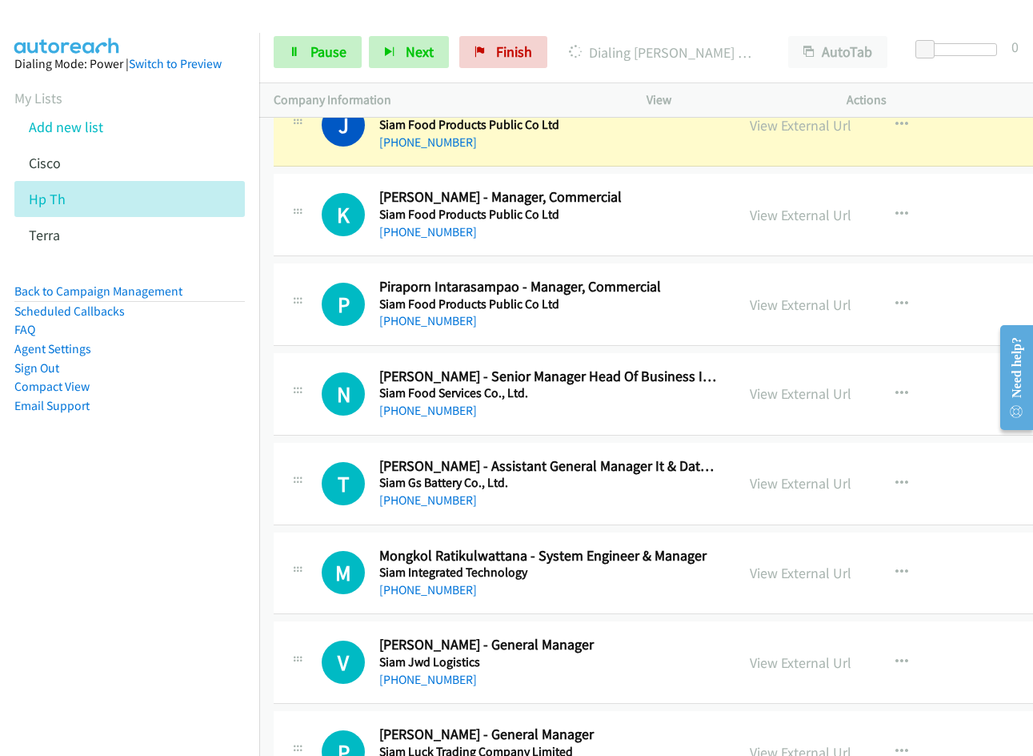
scroll to position [5283, 0]
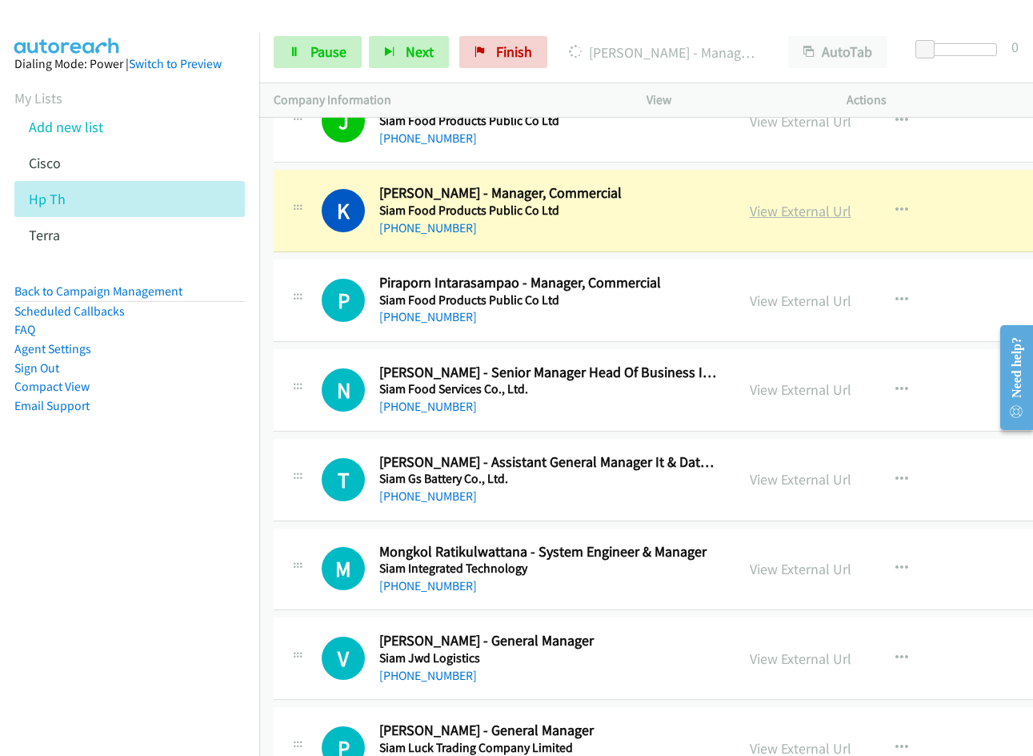
click at [752, 209] on link "View External Url" at bounding box center [801, 211] width 102 height 18
click at [303, 51] on link "Pause" at bounding box center [318, 52] width 88 height 32
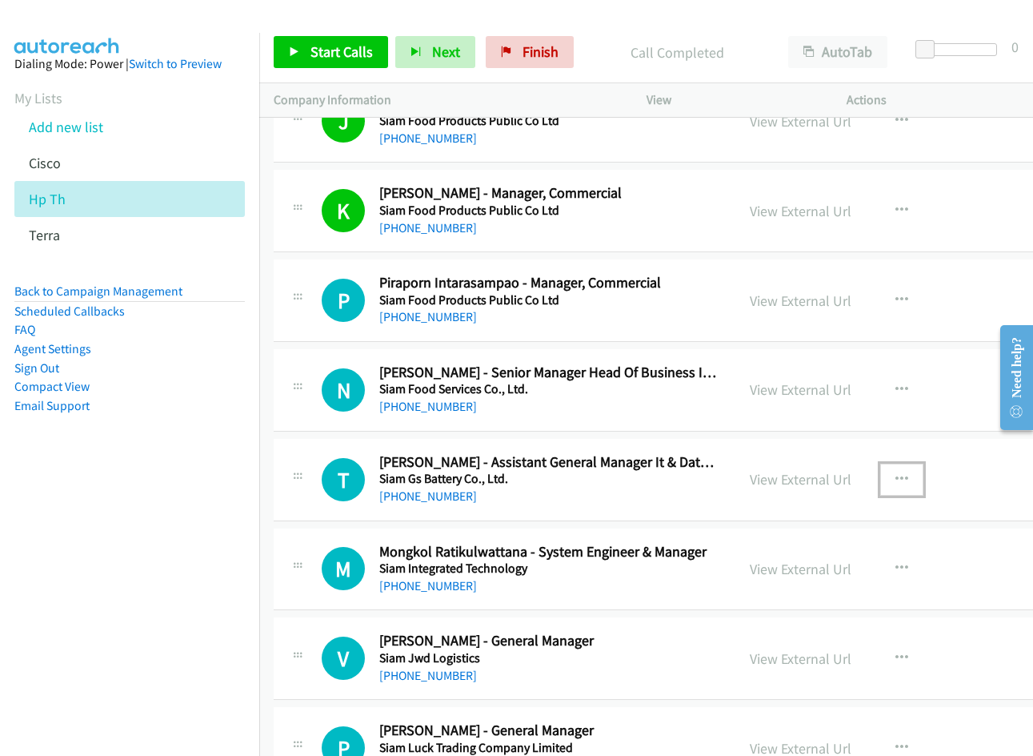
click at [900, 479] on icon "button" at bounding box center [902, 479] width 13 height 13
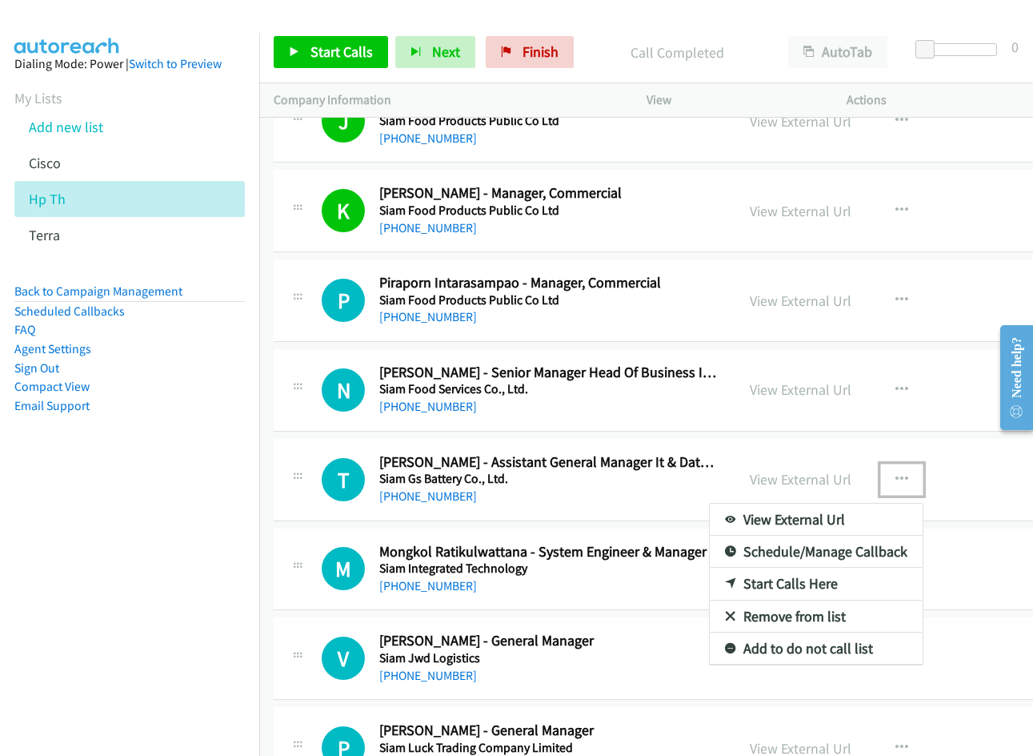
click at [765, 583] on link "Start Calls Here" at bounding box center [816, 583] width 213 height 32
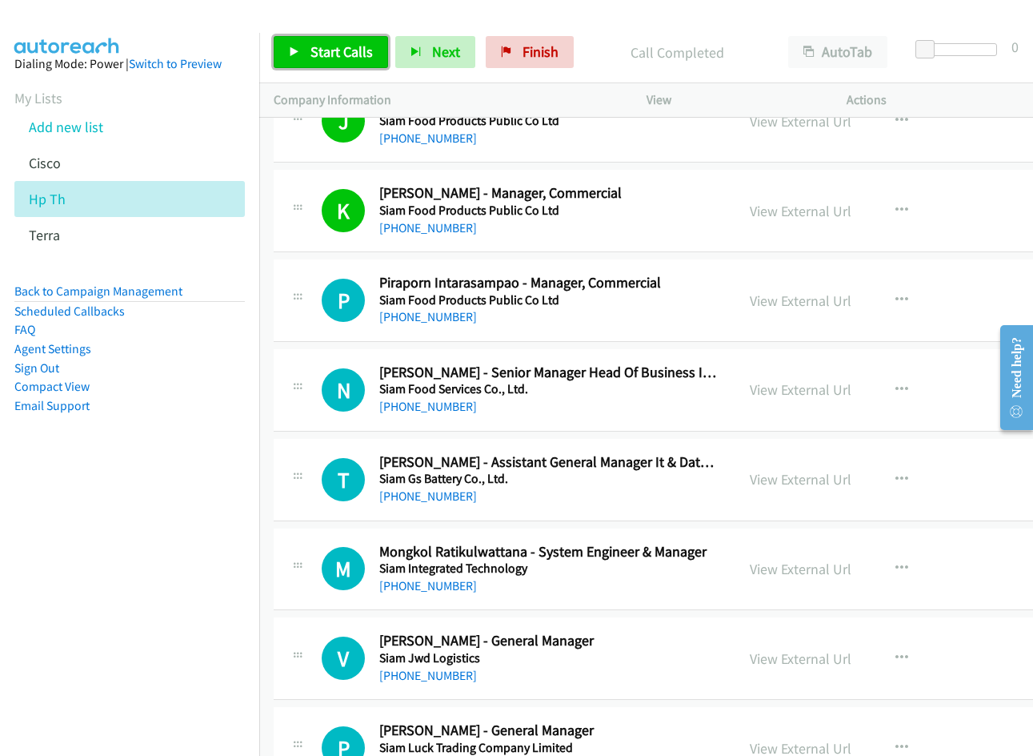
click at [340, 52] on span "Start Calls" at bounding box center [342, 51] width 62 height 18
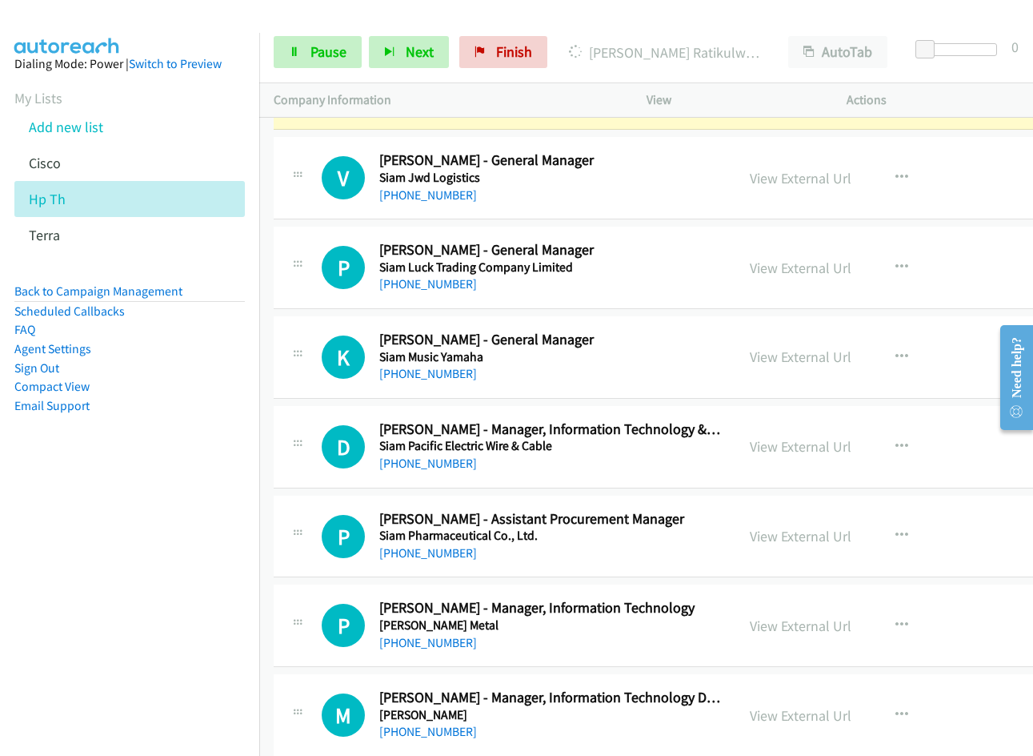
scroll to position [5683, 0]
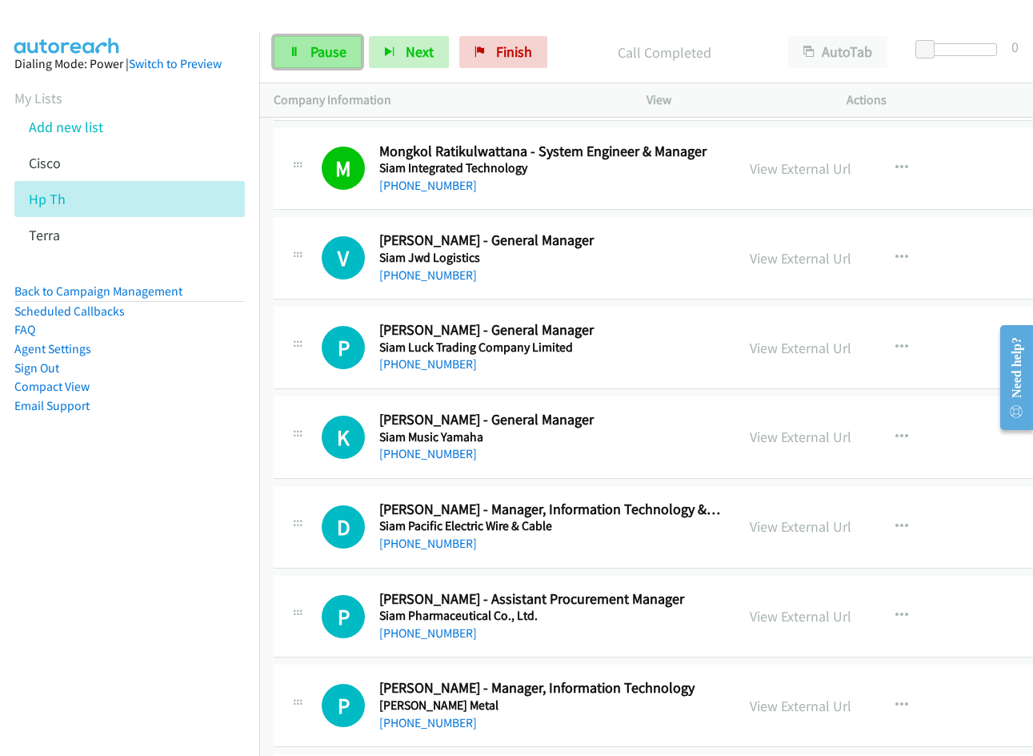
click at [311, 49] on span "Pause" at bounding box center [329, 51] width 36 height 18
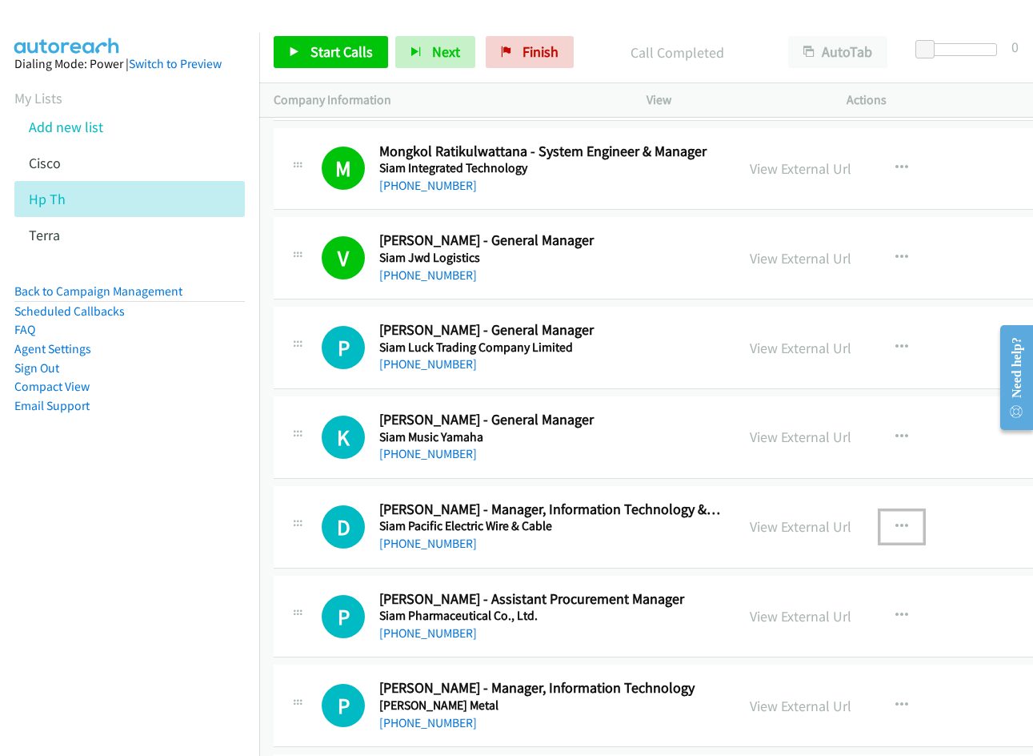
click at [896, 524] on icon "button" at bounding box center [902, 526] width 13 height 13
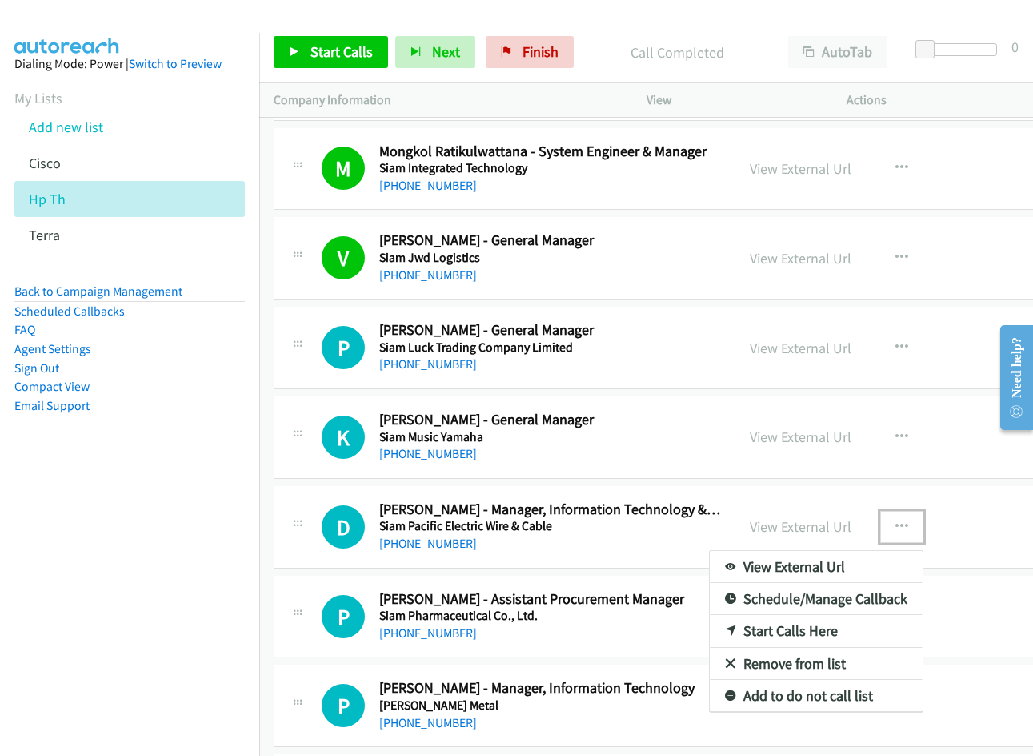
click at [771, 620] on link "Start Calls Here" at bounding box center [816, 631] width 213 height 32
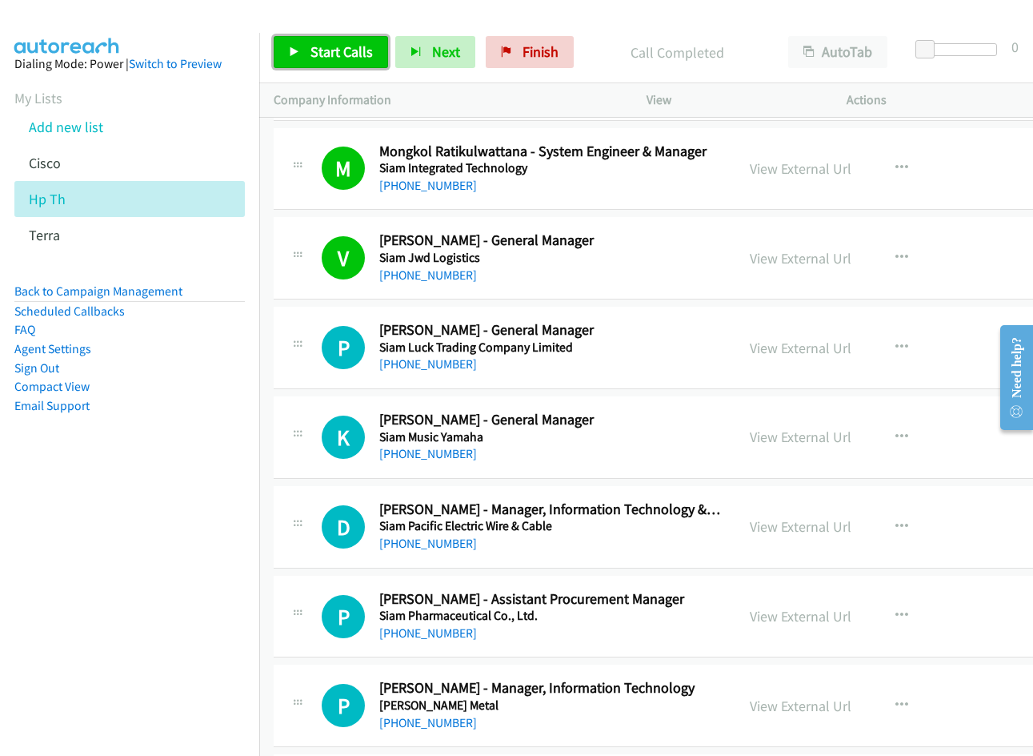
click at [355, 46] on span "Start Calls" at bounding box center [342, 51] width 62 height 18
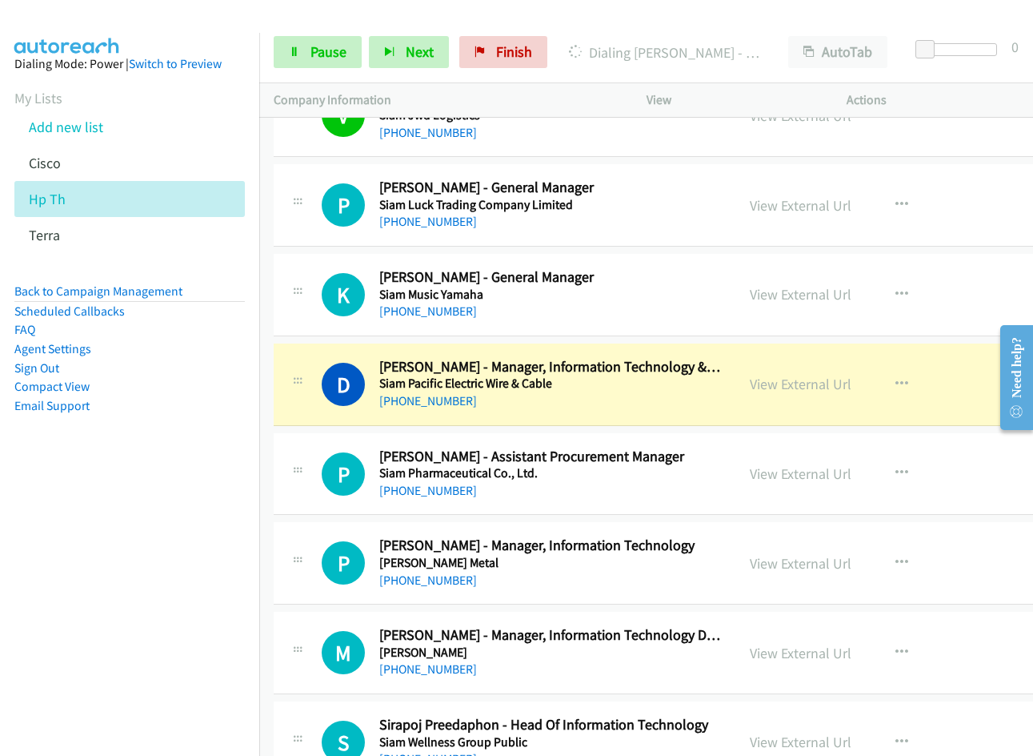
scroll to position [5843, 0]
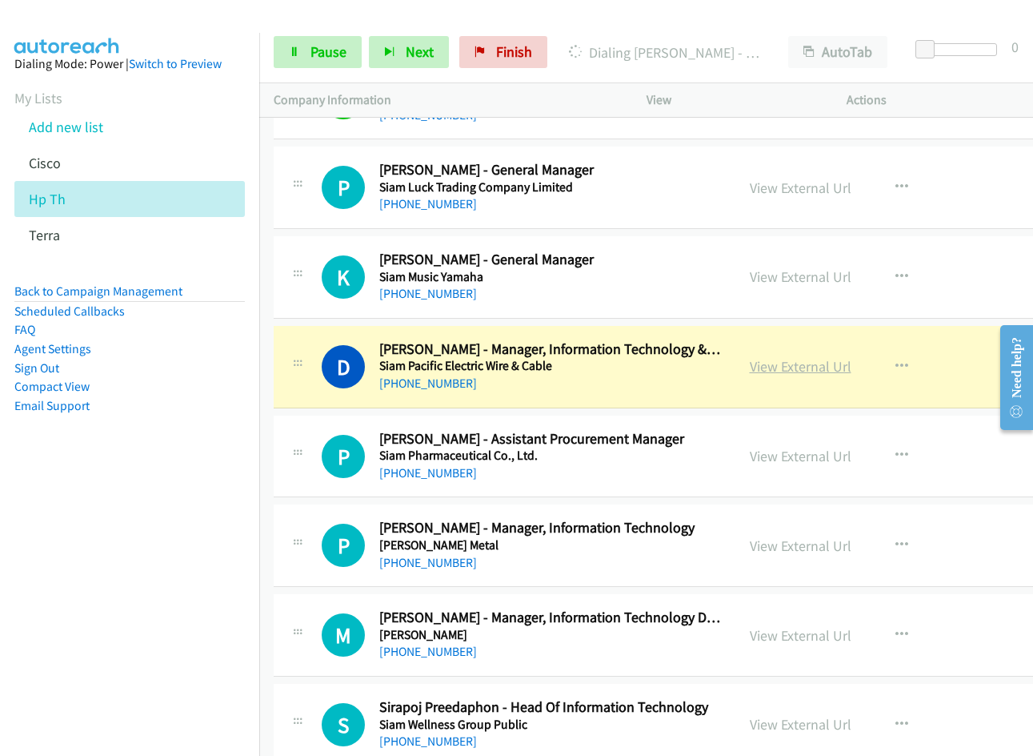
click at [774, 368] on link "View External Url" at bounding box center [801, 366] width 102 height 18
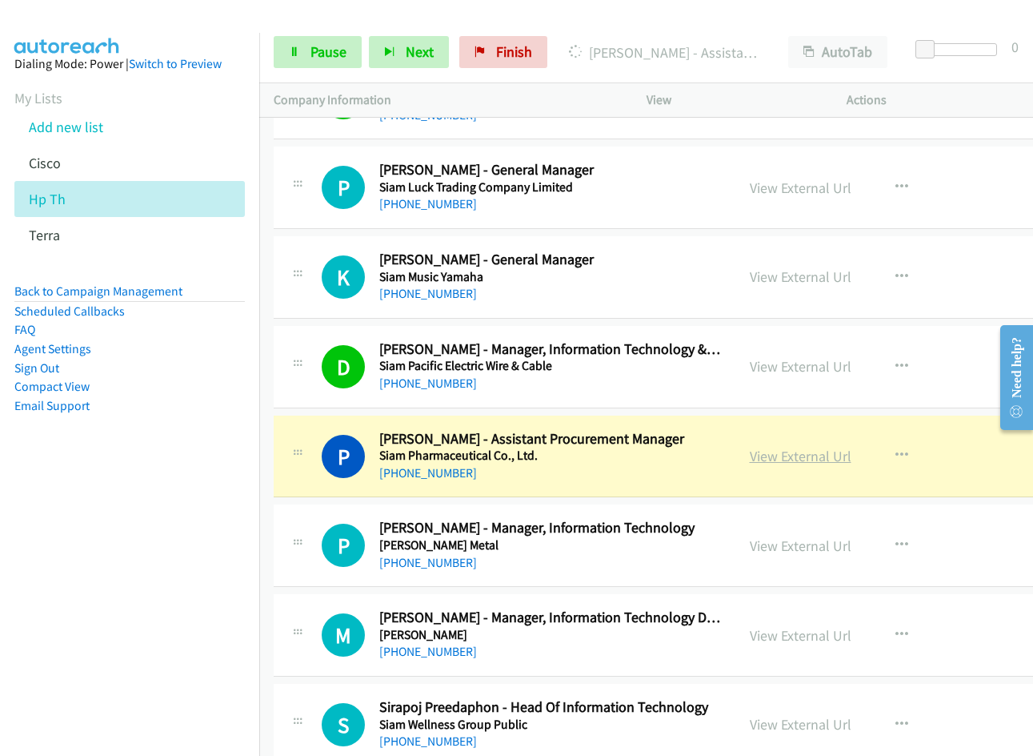
click at [775, 459] on link "View External Url" at bounding box center [801, 456] width 102 height 18
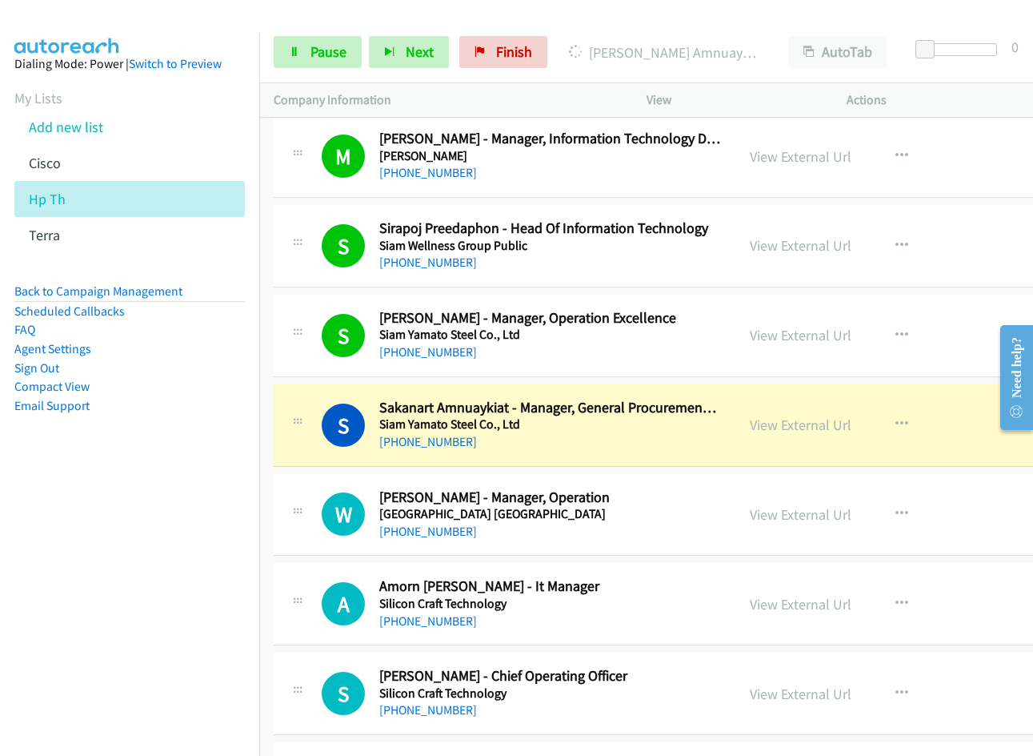
scroll to position [6403, 0]
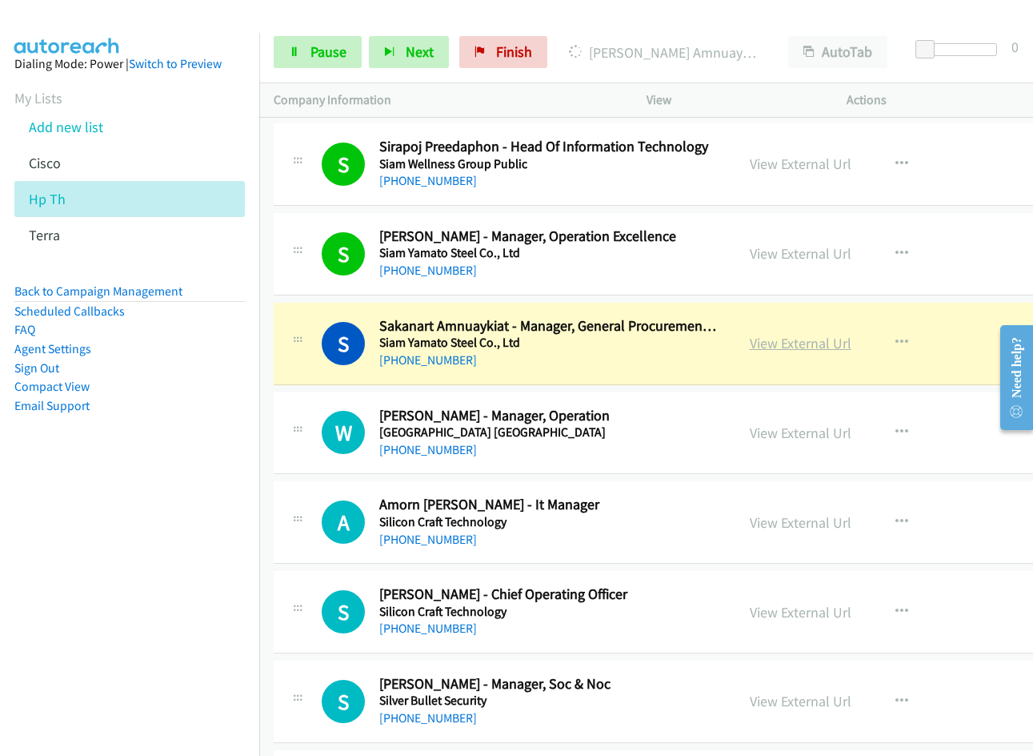
click at [786, 343] on link "View External Url" at bounding box center [801, 343] width 102 height 18
click at [331, 58] on span "Pause" at bounding box center [329, 51] width 36 height 18
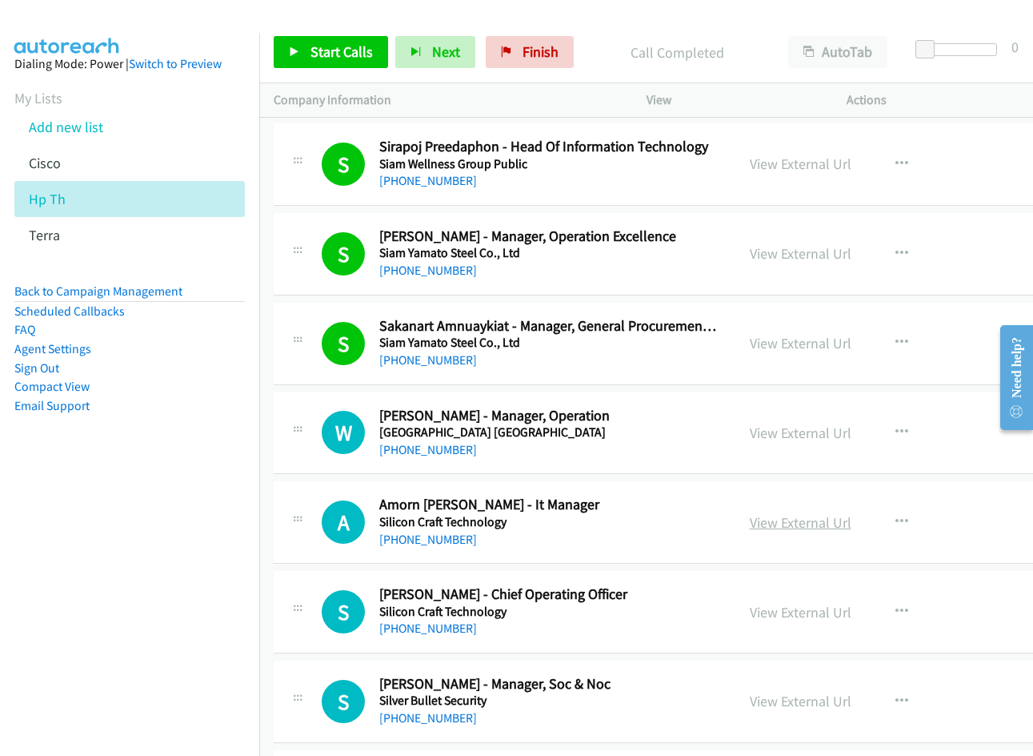
click at [794, 525] on link "View External Url" at bounding box center [801, 522] width 102 height 18
click at [784, 613] on link "View External Url" at bounding box center [801, 612] width 102 height 18
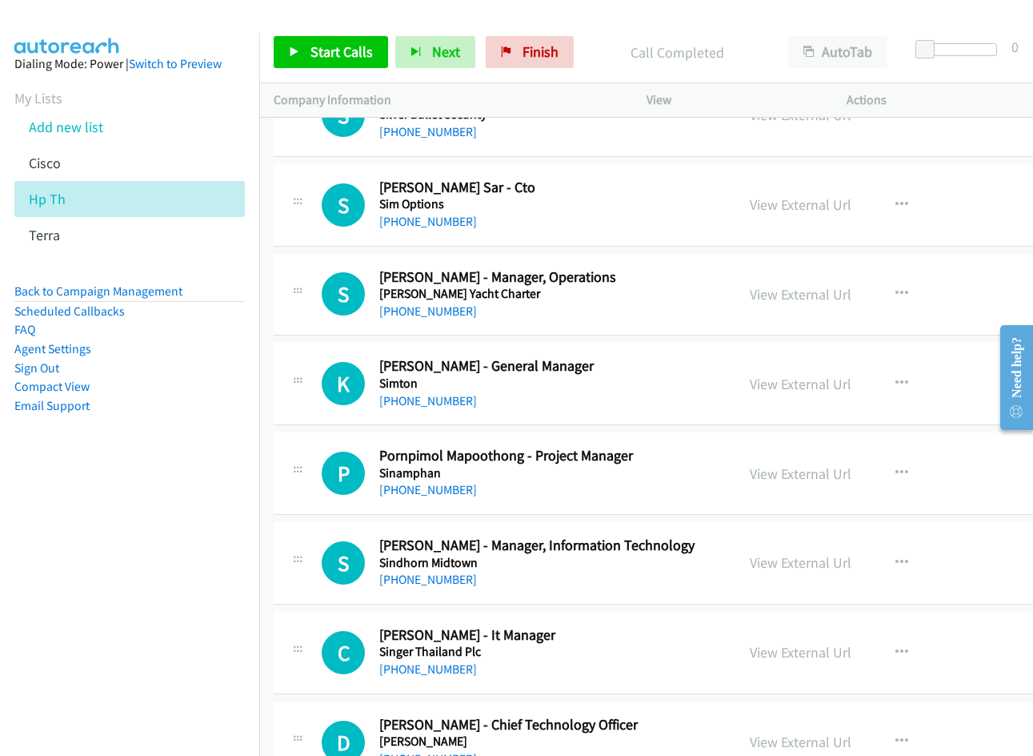
scroll to position [7043, 0]
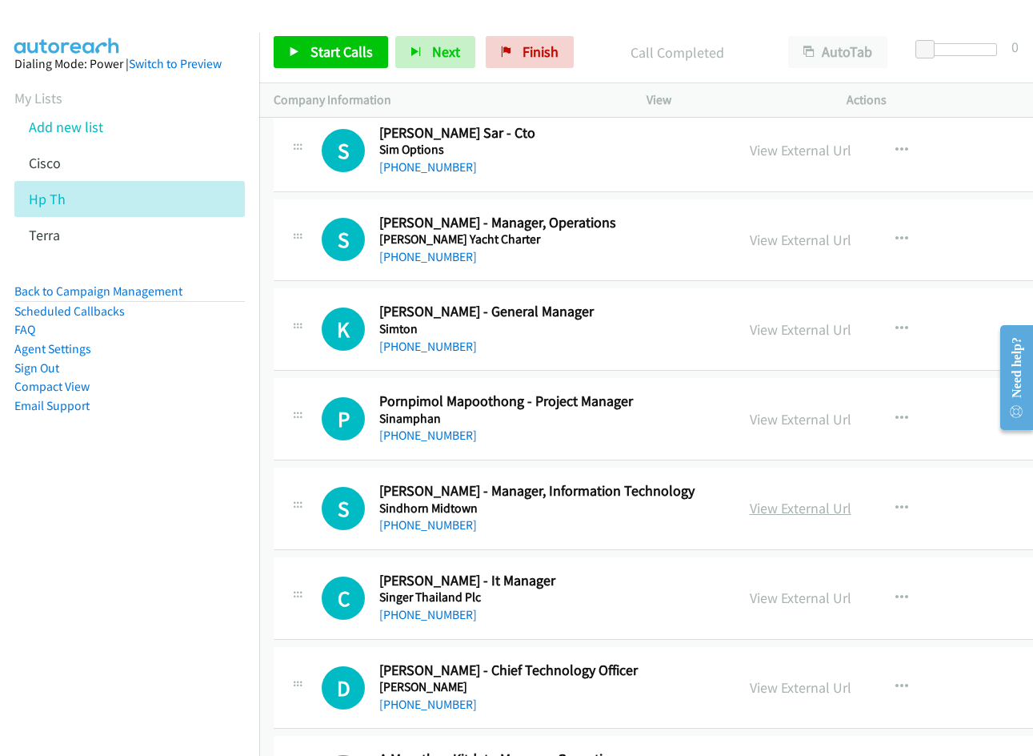
click at [816, 503] on link "View External Url" at bounding box center [801, 508] width 102 height 18
click at [783, 590] on link "View External Url" at bounding box center [801, 597] width 102 height 18
click at [803, 689] on link "View External Url" at bounding box center [801, 687] width 102 height 18
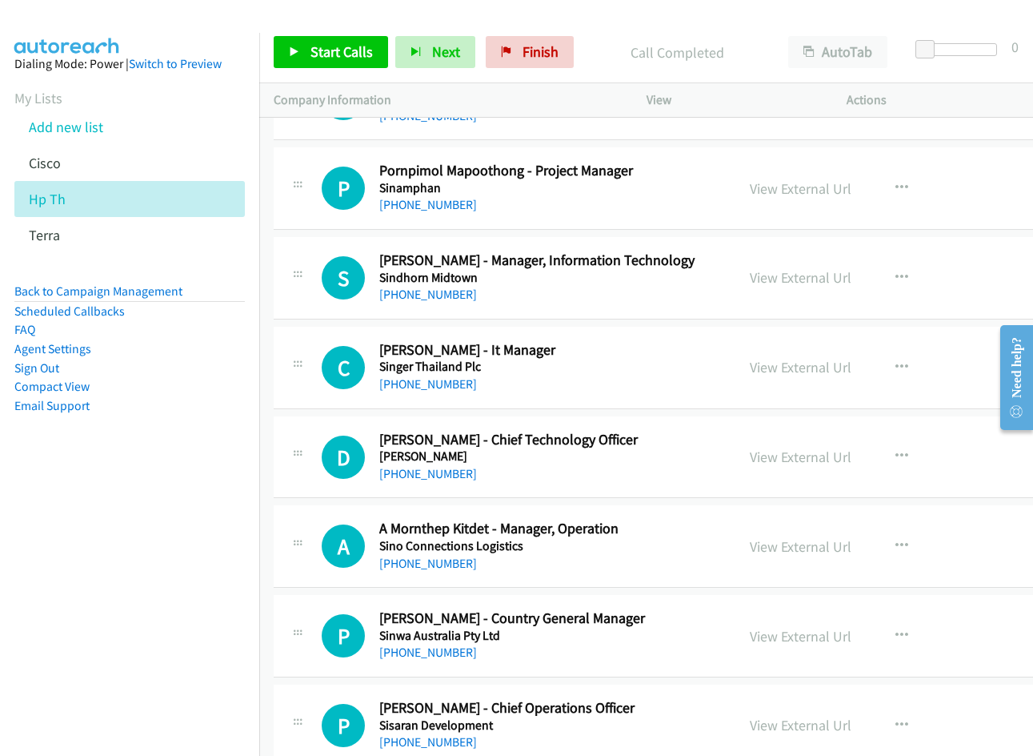
scroll to position [7284, 0]
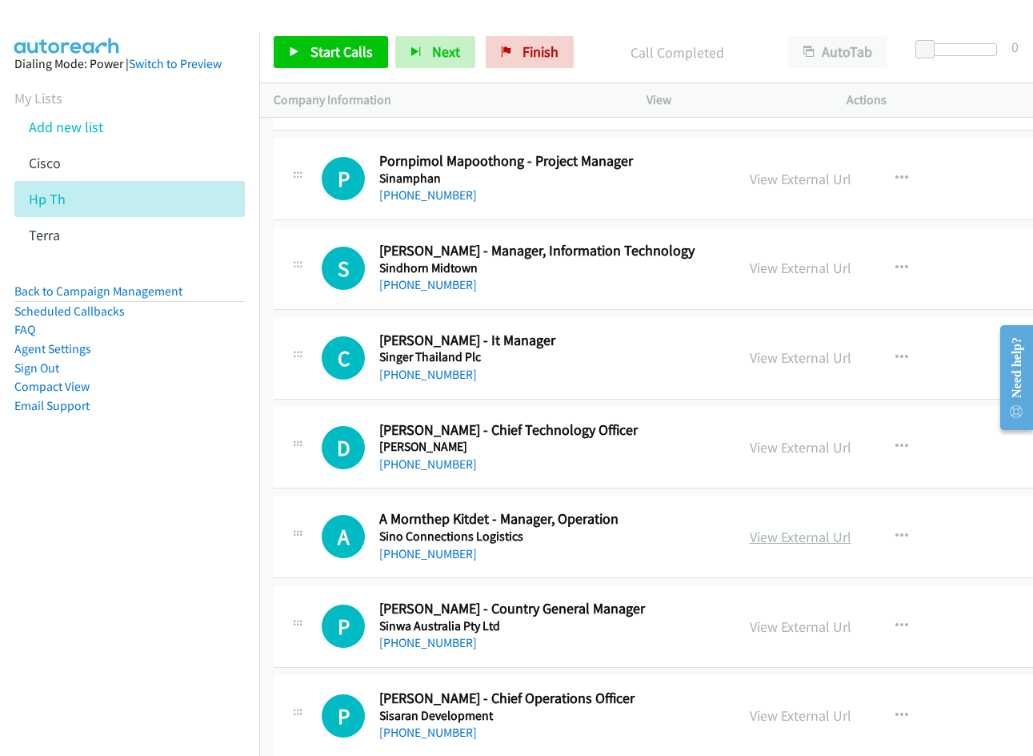
click at [797, 538] on link "View External Url" at bounding box center [801, 536] width 102 height 18
click at [796, 619] on link "View External Url" at bounding box center [801, 626] width 102 height 18
click at [794, 709] on link "View External Url" at bounding box center [801, 715] width 102 height 18
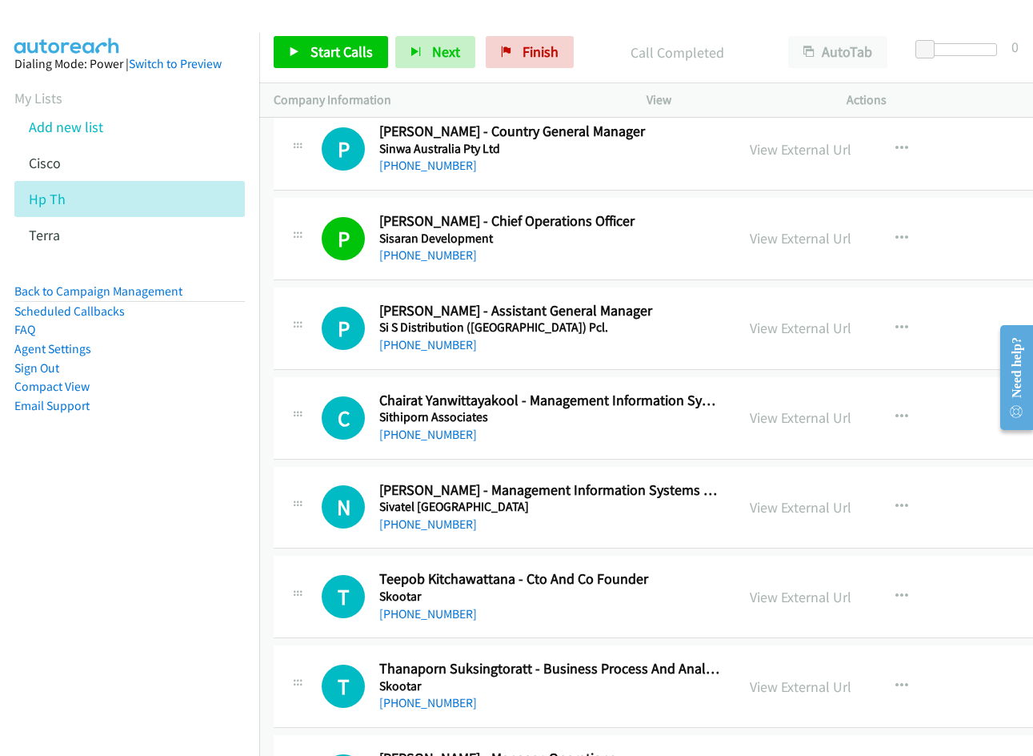
scroll to position [7764, 0]
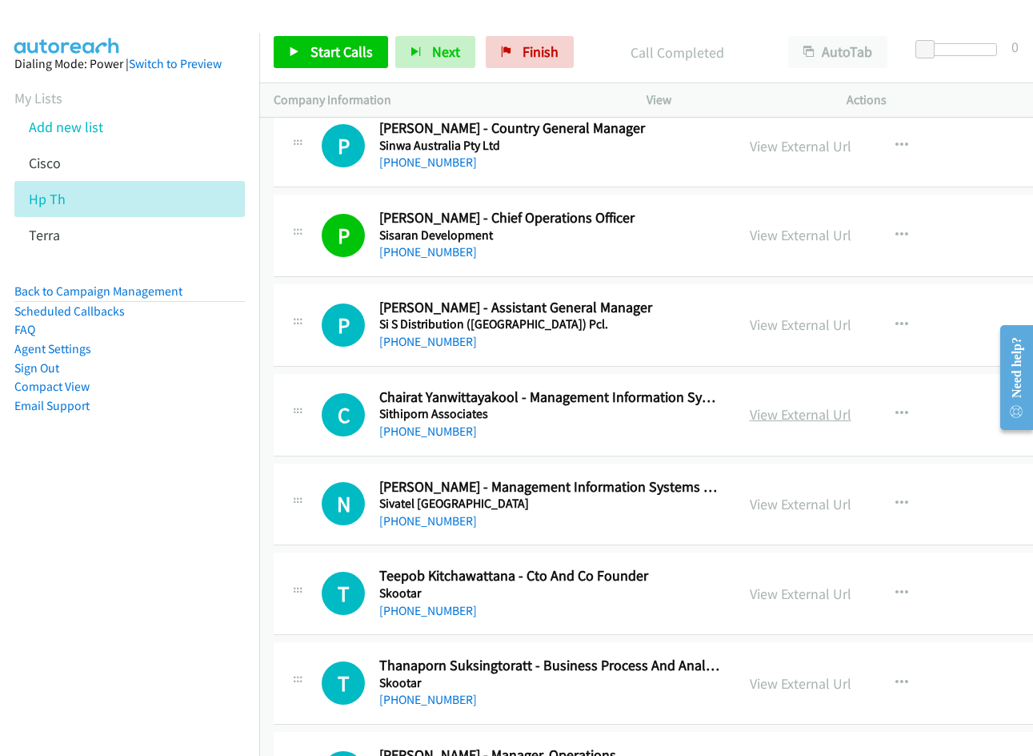
click at [785, 415] on link "View External Url" at bounding box center [801, 414] width 102 height 18
click at [800, 503] on link "View External Url" at bounding box center [801, 504] width 102 height 18
click at [780, 590] on link "View External Url" at bounding box center [801, 593] width 102 height 18
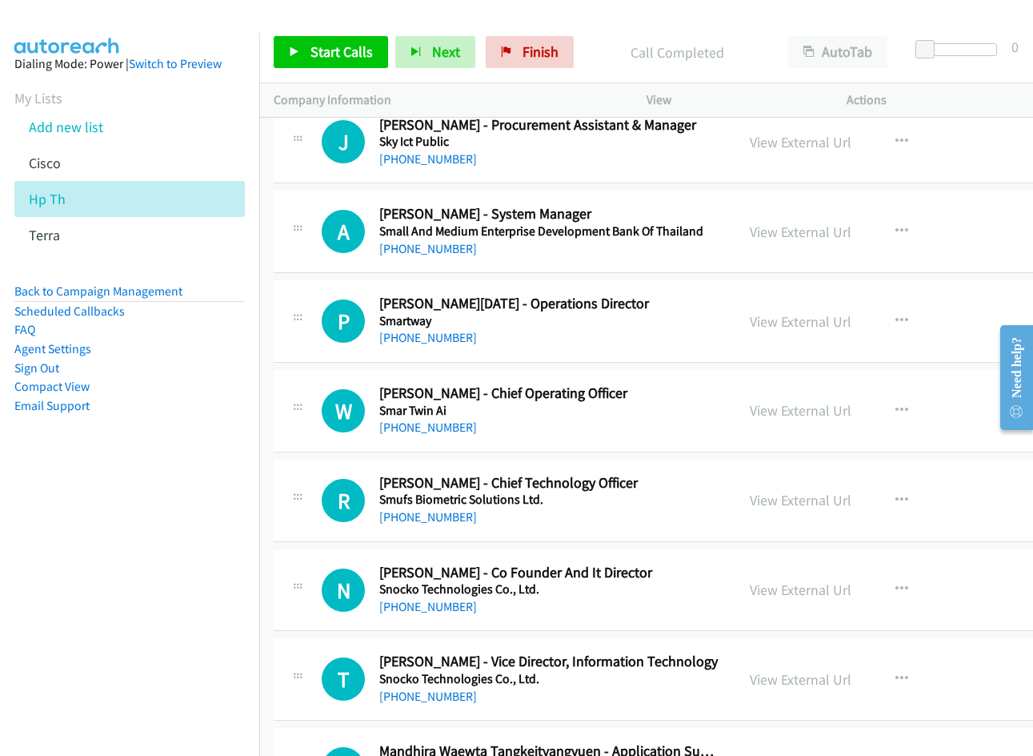
scroll to position [8644, 0]
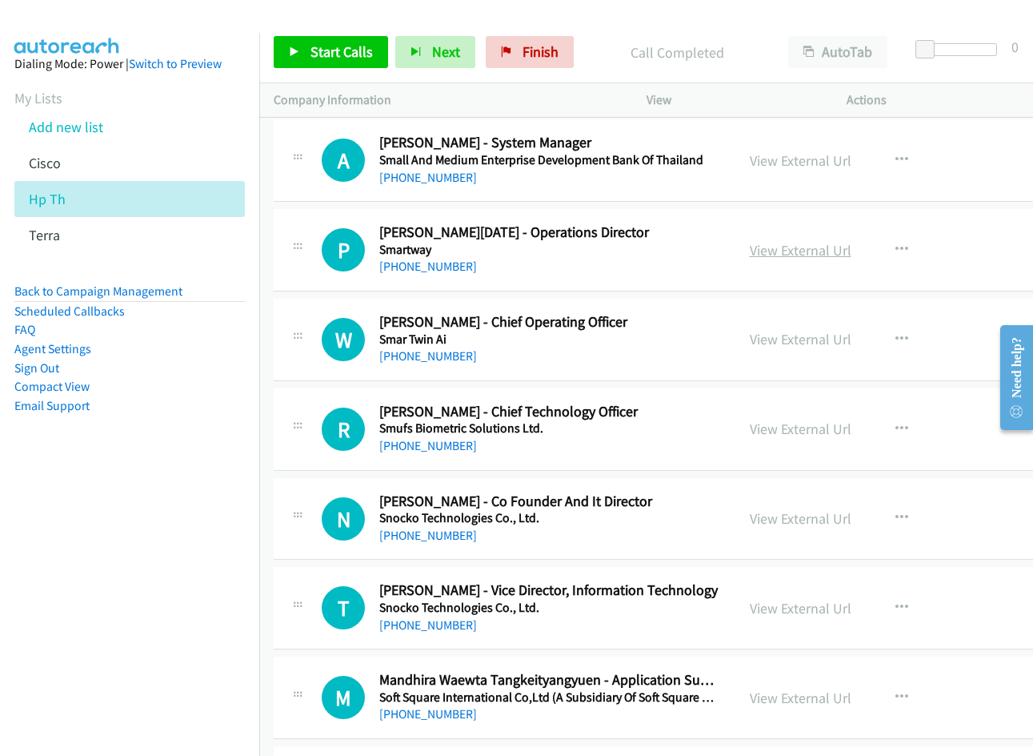
click at [785, 255] on link "View External Url" at bounding box center [801, 250] width 102 height 18
click at [787, 433] on link "View External Url" at bounding box center [801, 428] width 102 height 18
click at [796, 523] on link "View External Url" at bounding box center [801, 518] width 102 height 18
click at [776, 601] on link "View External Url" at bounding box center [801, 608] width 102 height 18
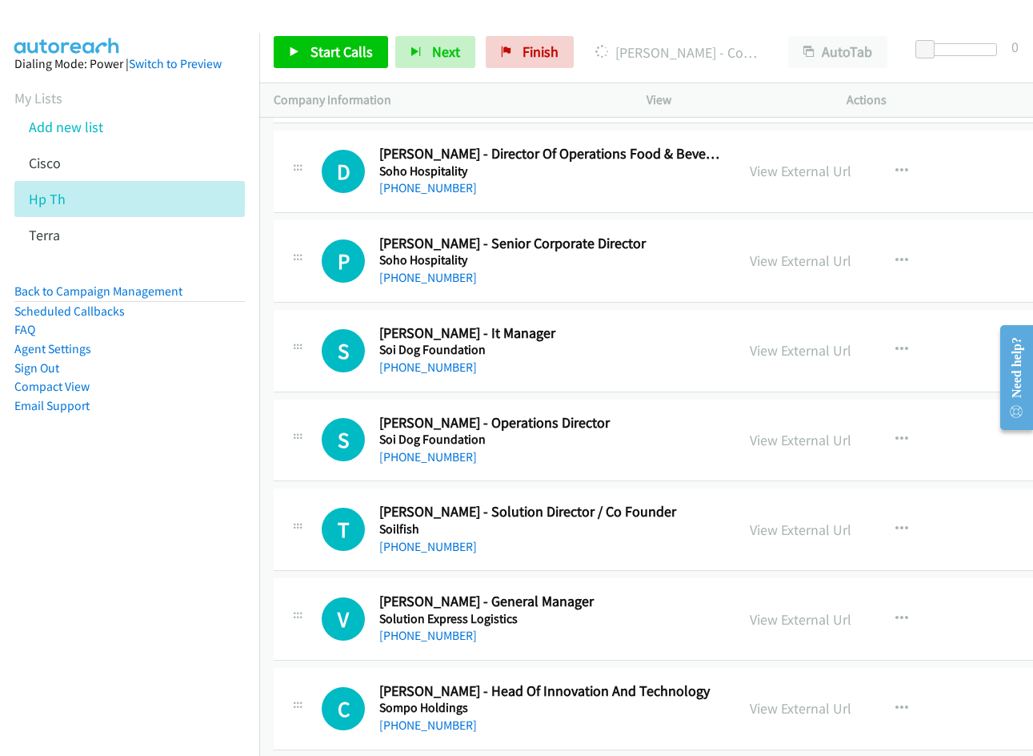
scroll to position [9285, 0]
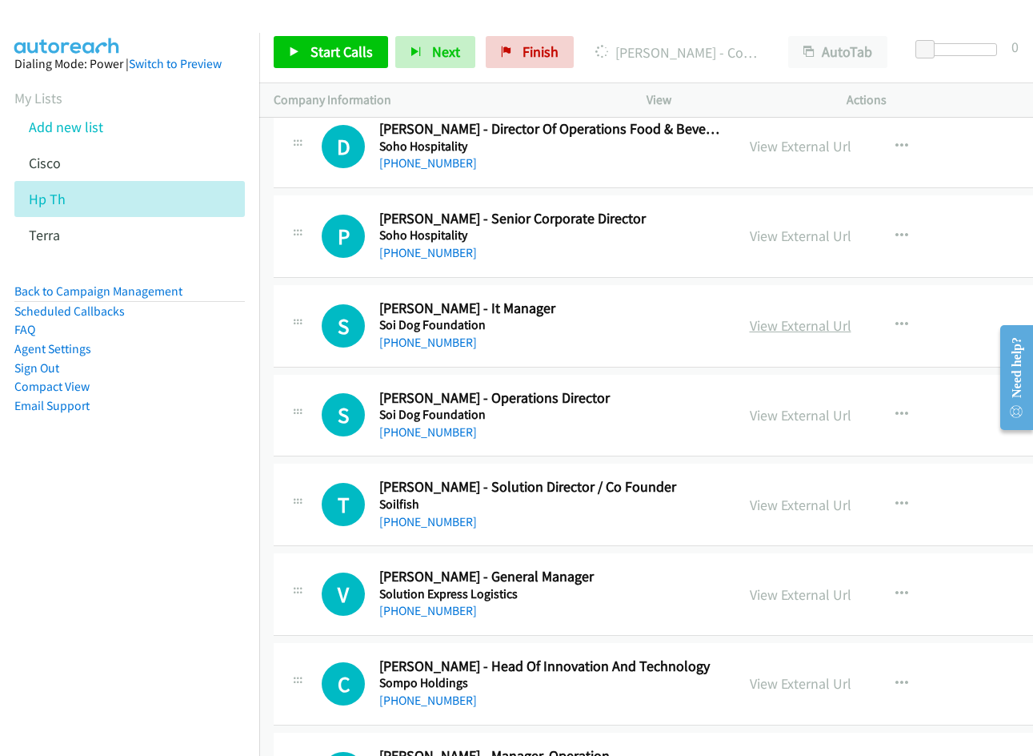
click at [768, 323] on link "View External Url" at bounding box center [801, 325] width 102 height 18
click at [793, 411] on link "View External Url" at bounding box center [801, 415] width 102 height 18
click at [784, 509] on link "View External Url" at bounding box center [801, 504] width 102 height 18
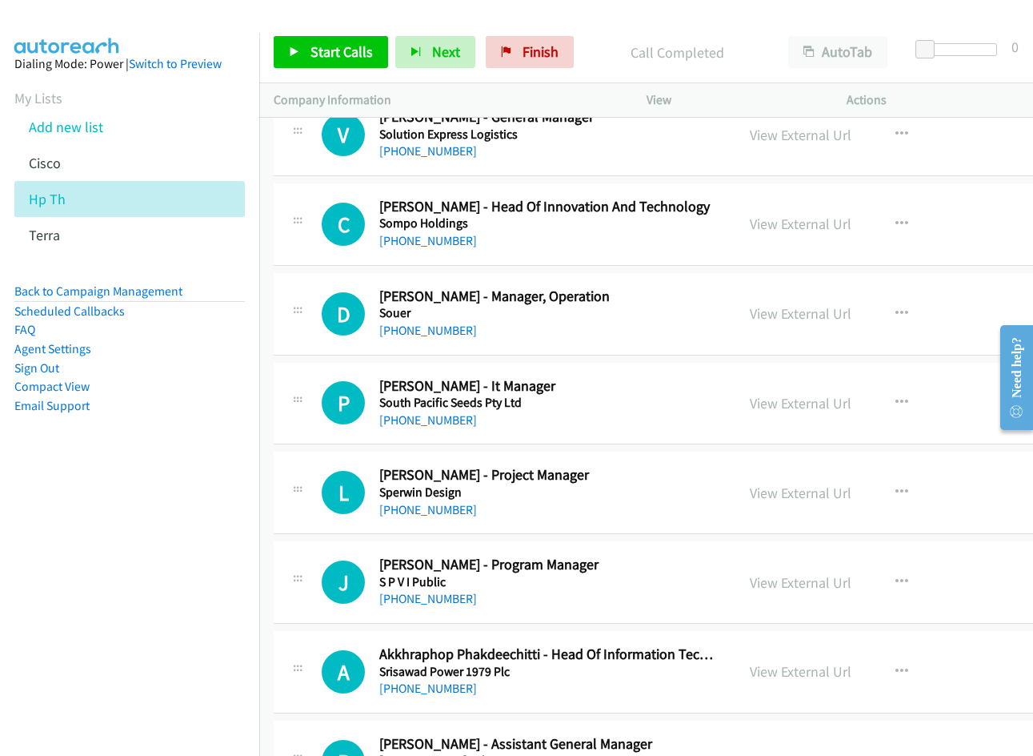
scroll to position [9845, 0]
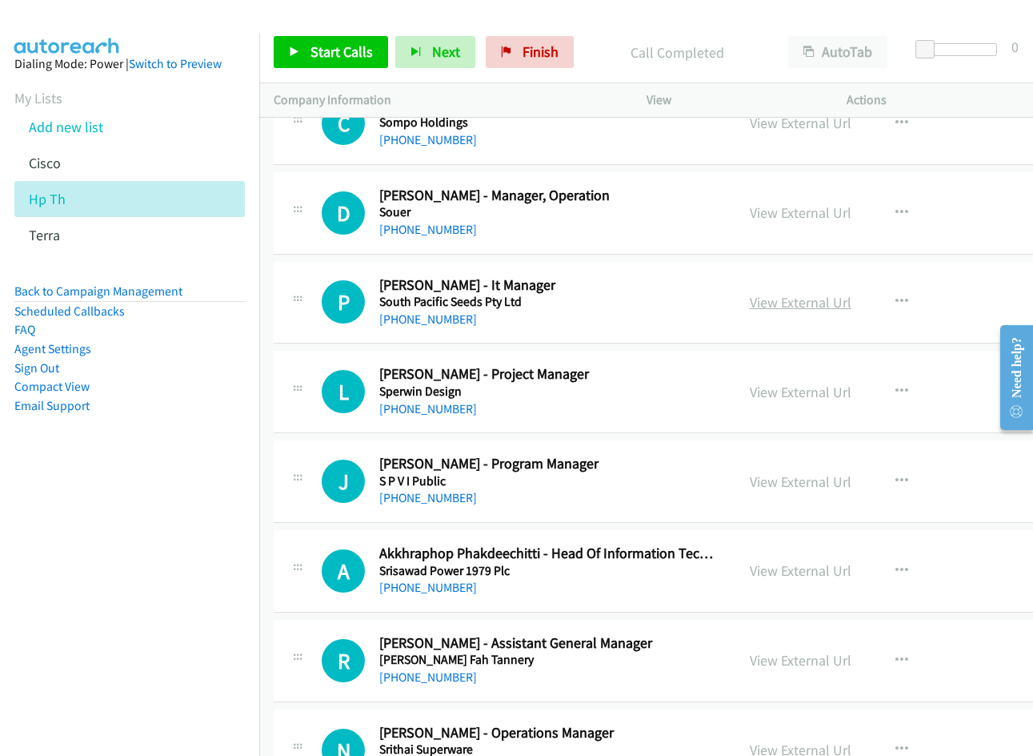
click at [775, 307] on link "View External Url" at bounding box center [801, 302] width 102 height 18
click at [778, 395] on link "View External Url" at bounding box center [801, 392] width 102 height 18
click at [766, 572] on link "View External Url" at bounding box center [801, 570] width 102 height 18
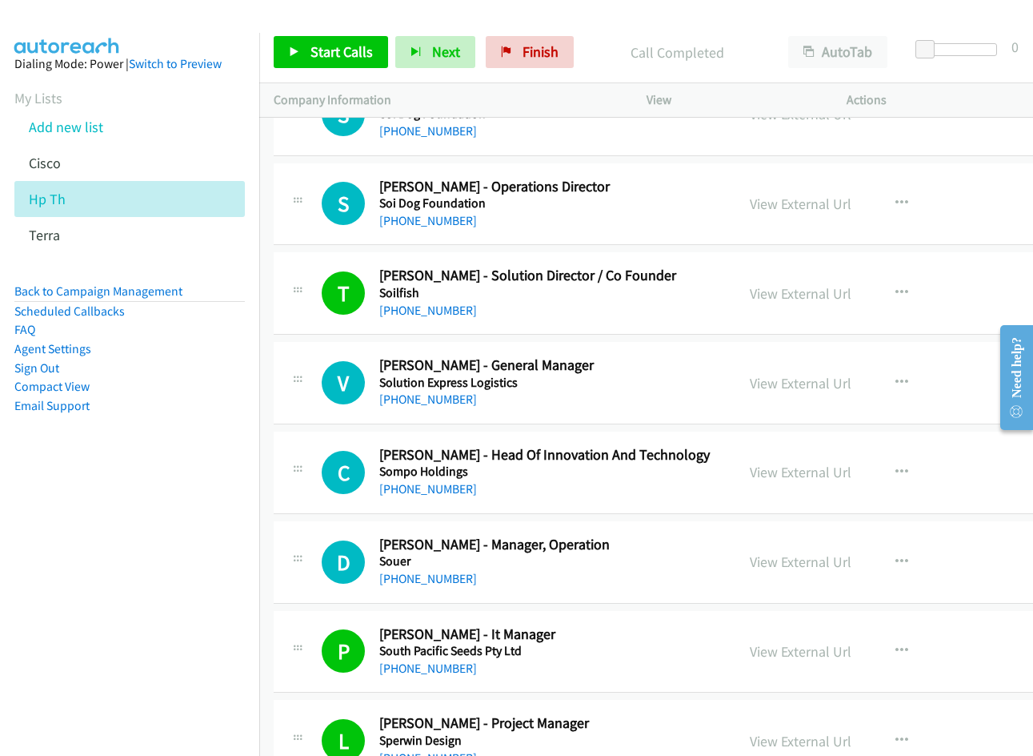
scroll to position [9525, 0]
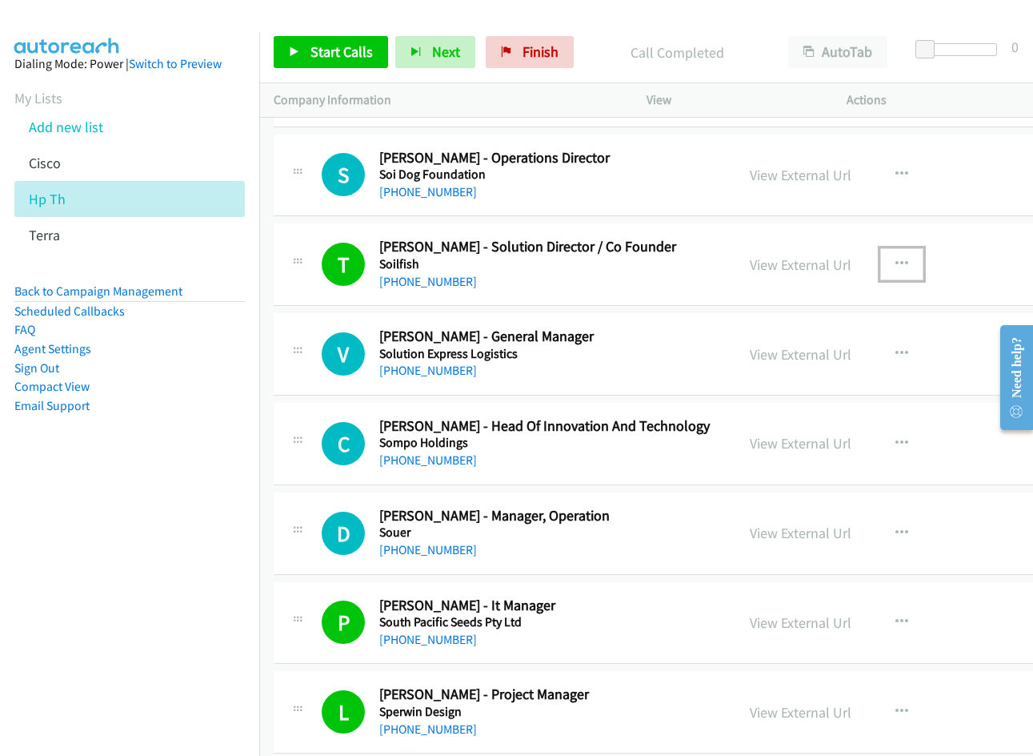
click at [888, 256] on button "button" at bounding box center [901, 264] width 43 height 32
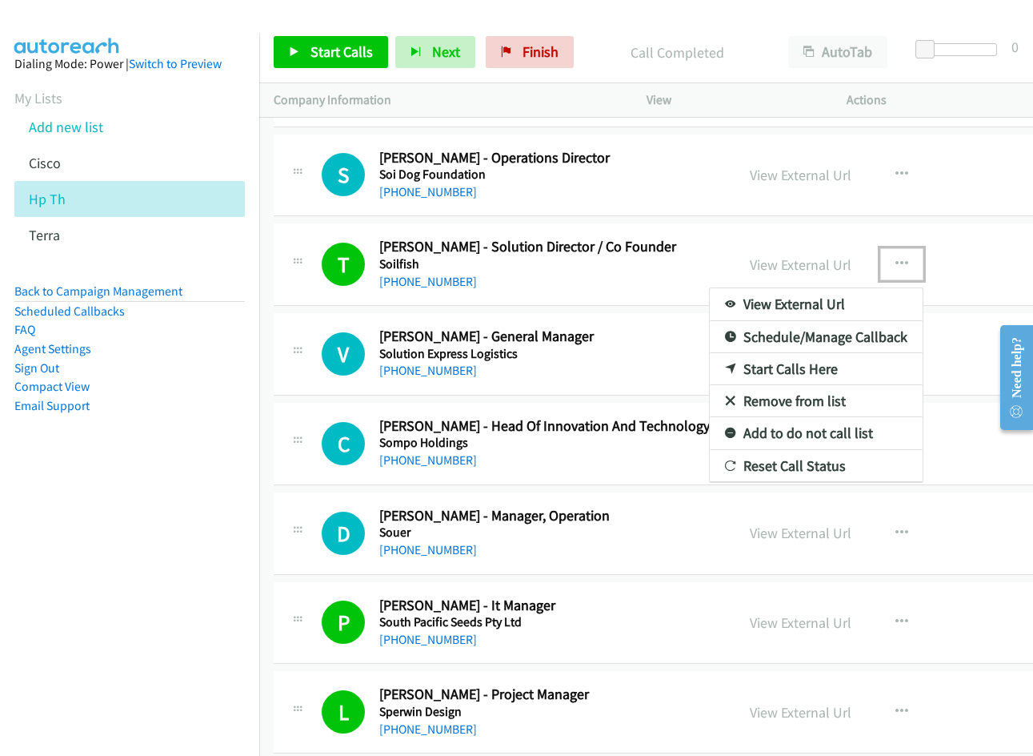
click at [573, 372] on div at bounding box center [516, 378] width 1033 height 756
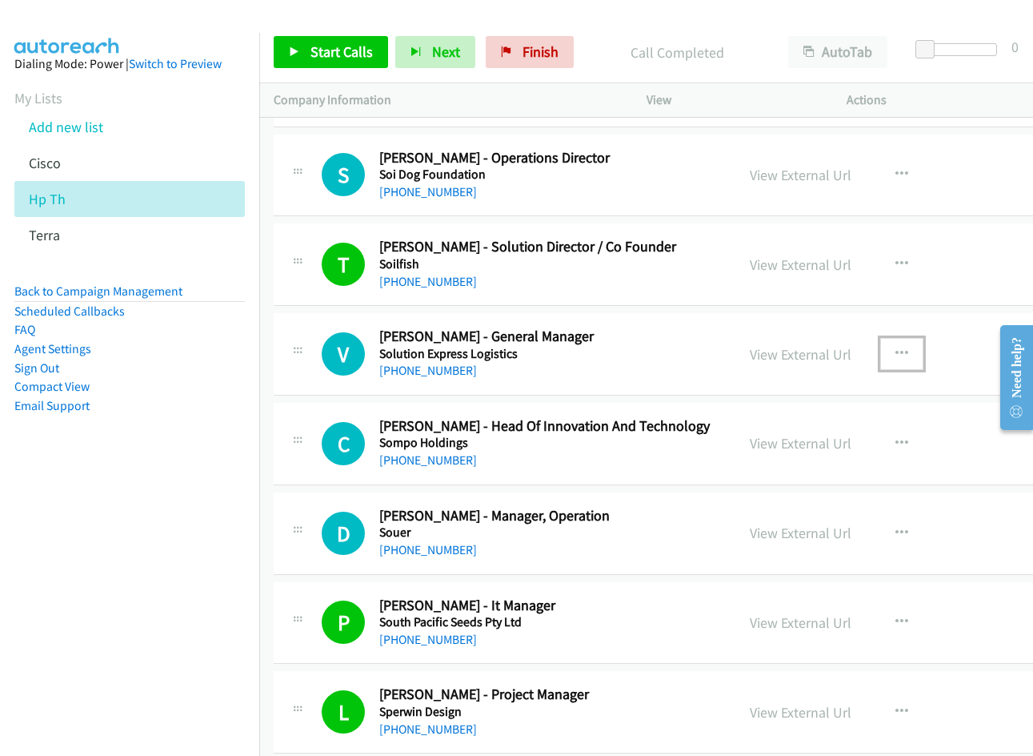
click at [896, 347] on icon "button" at bounding box center [902, 353] width 13 height 13
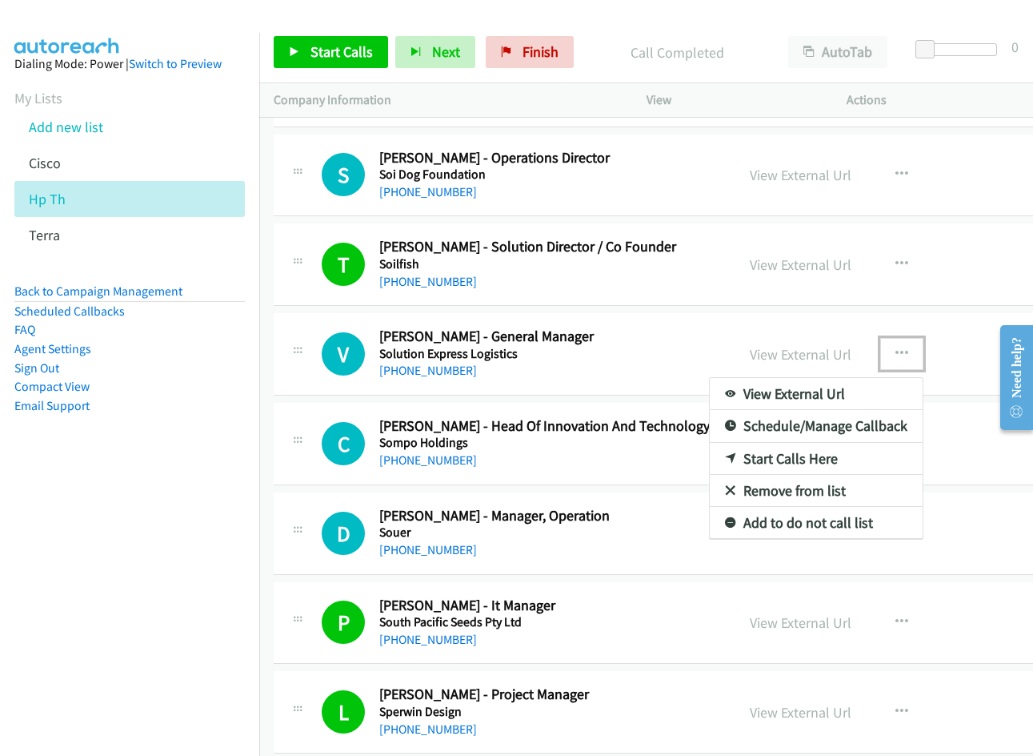
click at [766, 451] on link "Start Calls Here" at bounding box center [816, 459] width 213 height 32
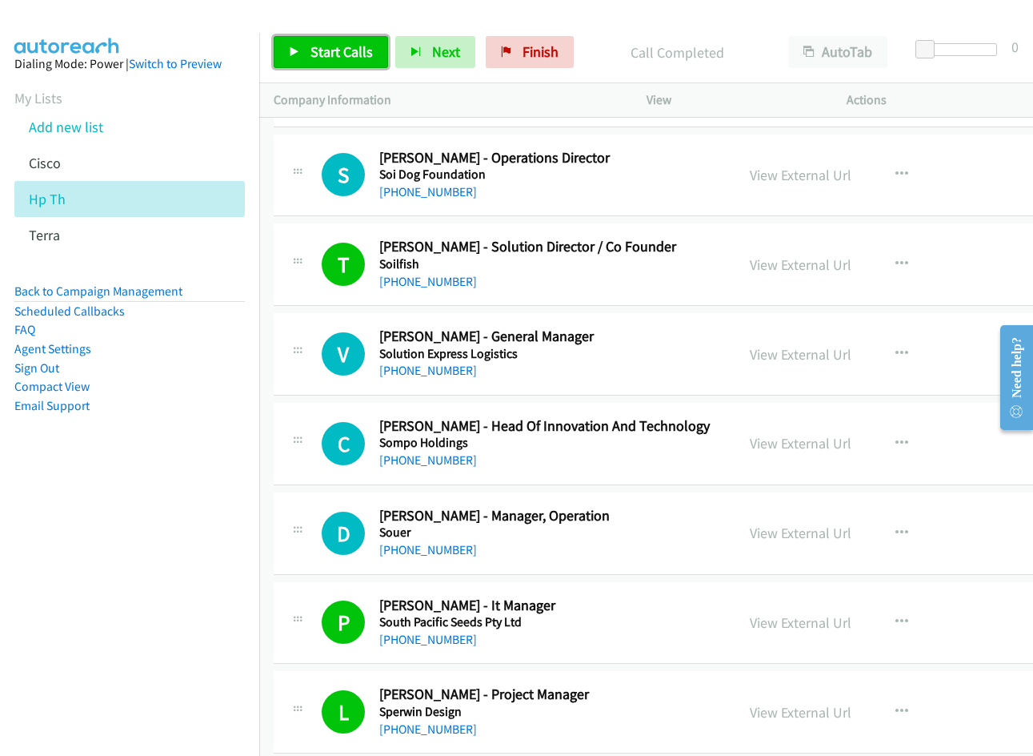
click at [333, 60] on span "Start Calls" at bounding box center [342, 51] width 62 height 18
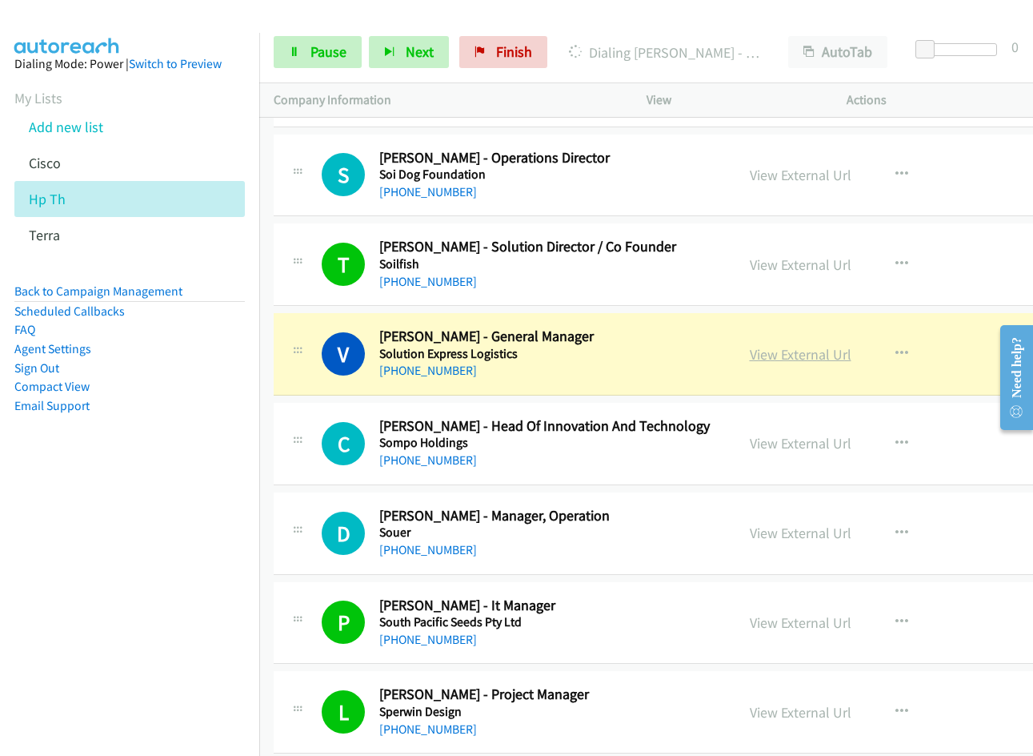
click at [778, 355] on link "View External Url" at bounding box center [801, 354] width 102 height 18
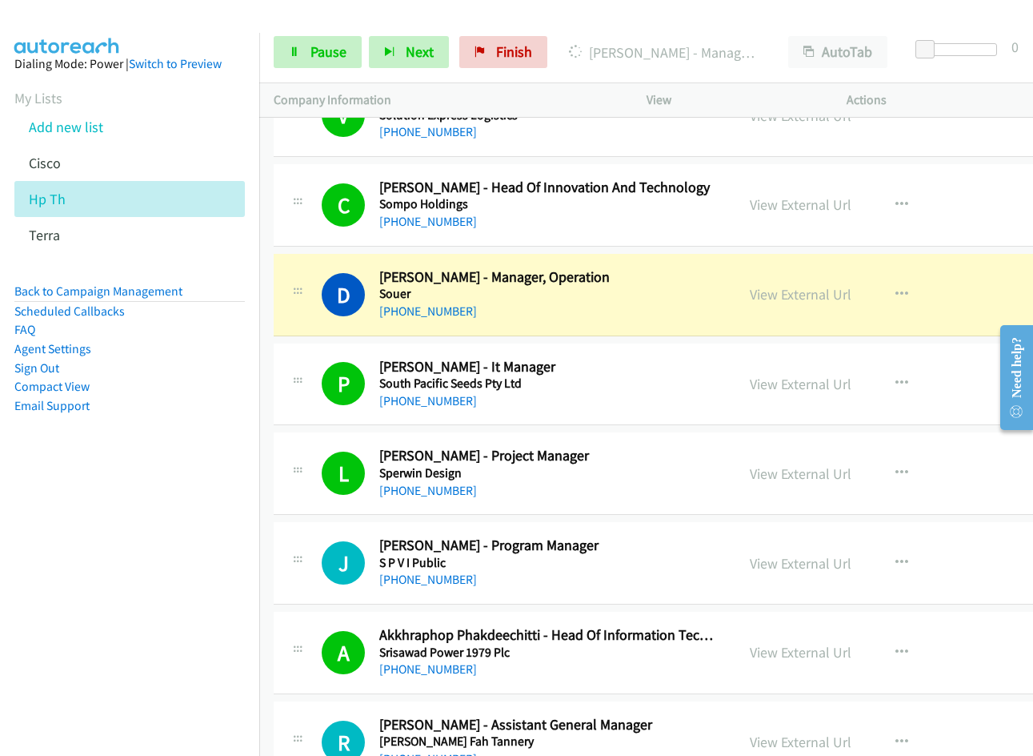
scroll to position [9765, 0]
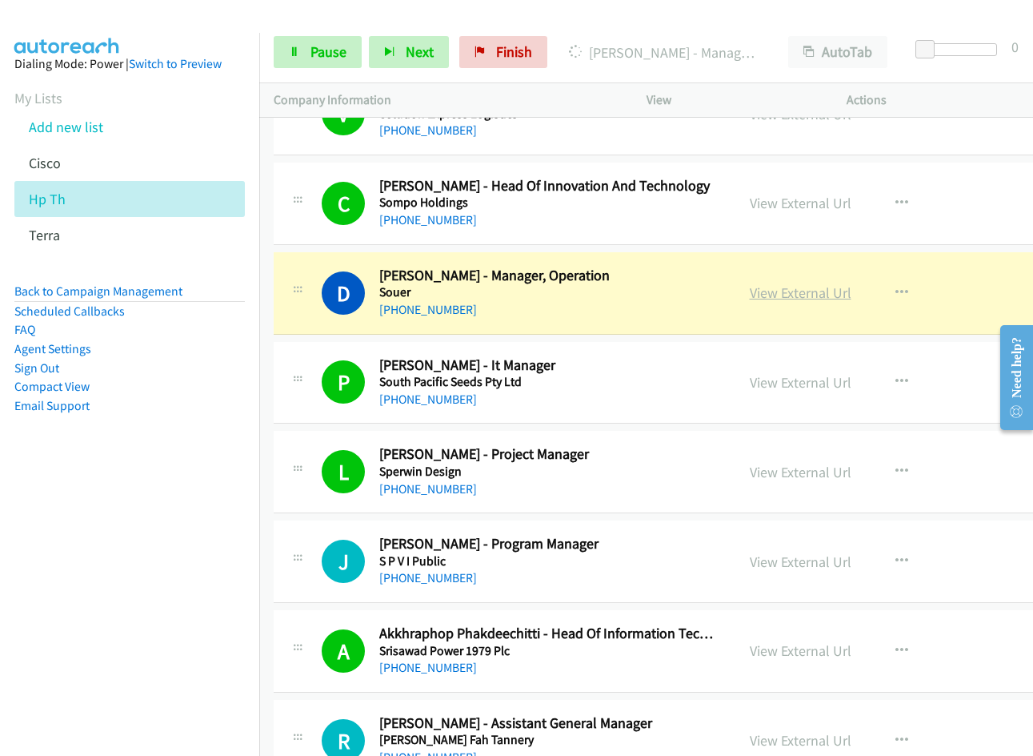
click at [801, 294] on link "View External Url" at bounding box center [801, 292] width 102 height 18
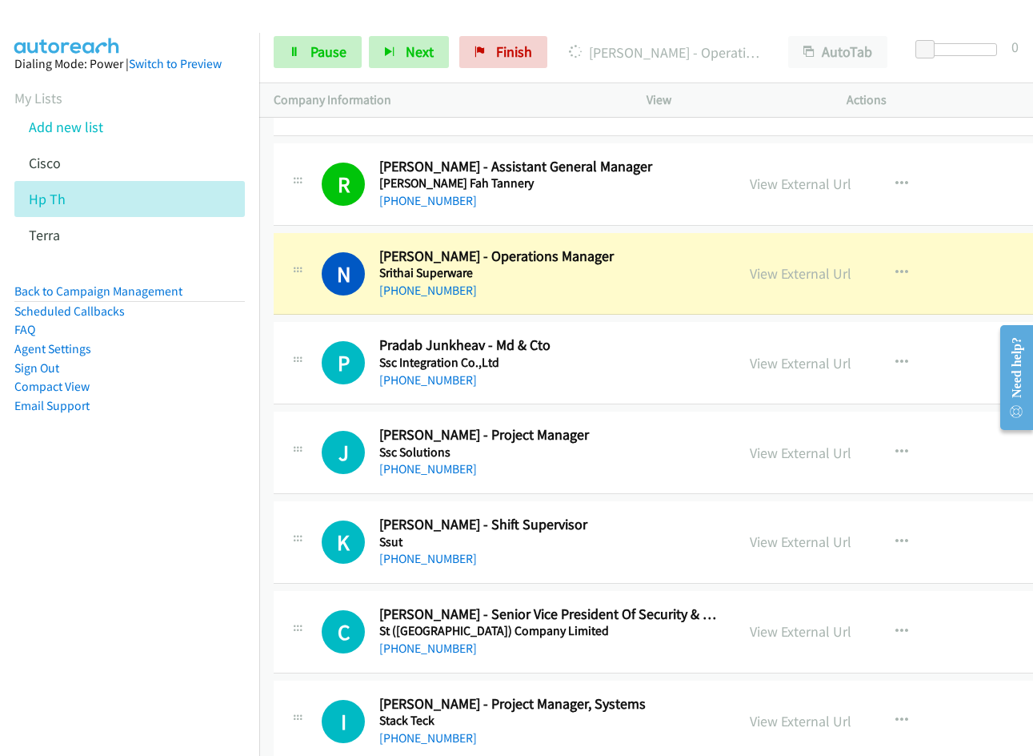
scroll to position [10325, 0]
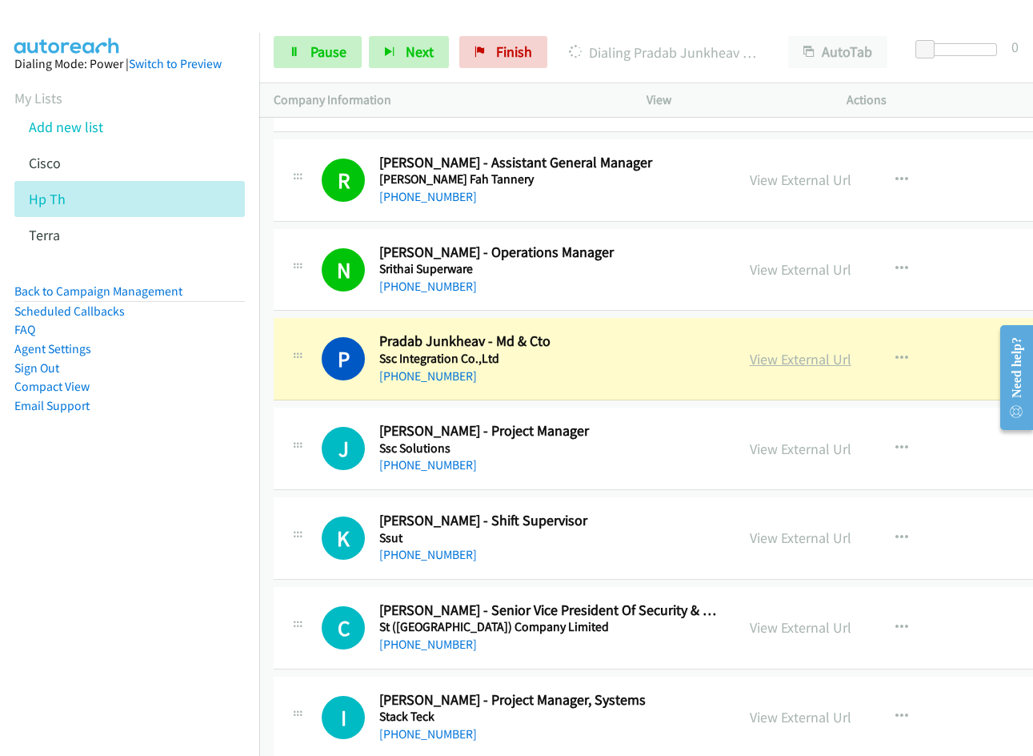
click at [784, 361] on link "View External Url" at bounding box center [801, 359] width 102 height 18
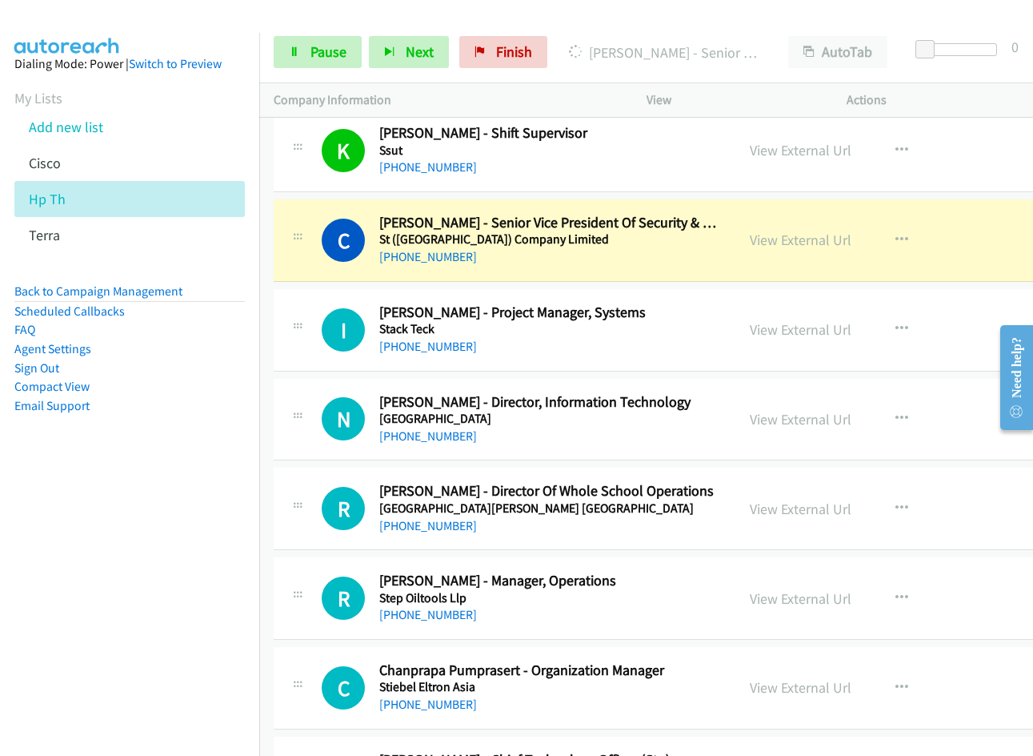
scroll to position [10725, 0]
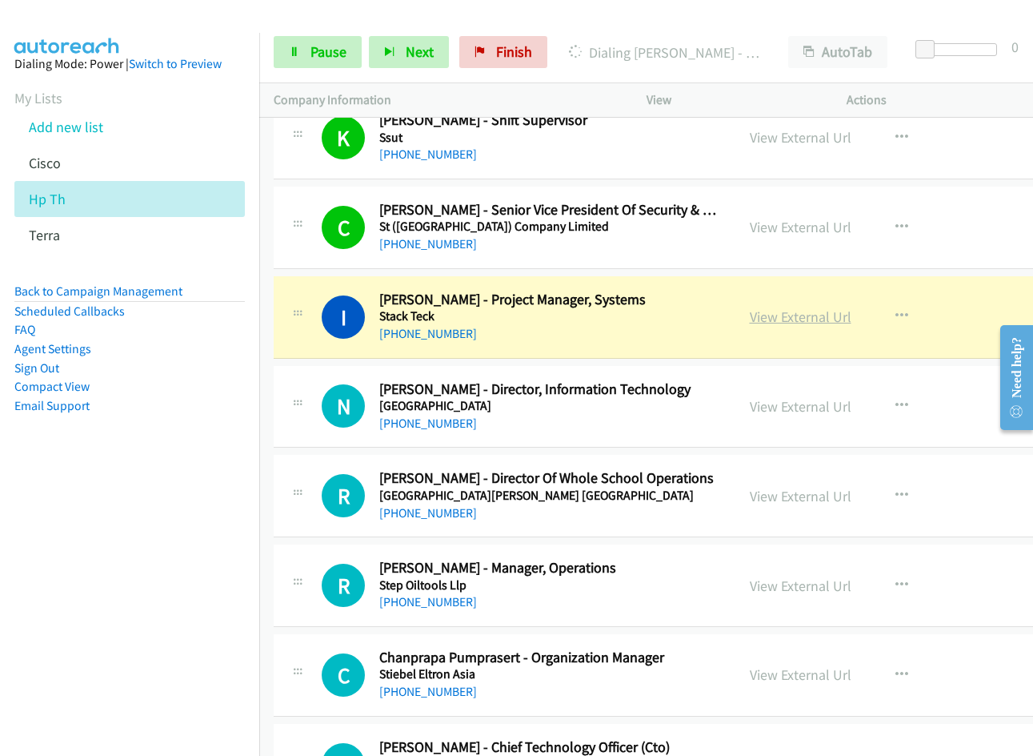
click at [776, 319] on link "View External Url" at bounding box center [801, 316] width 102 height 18
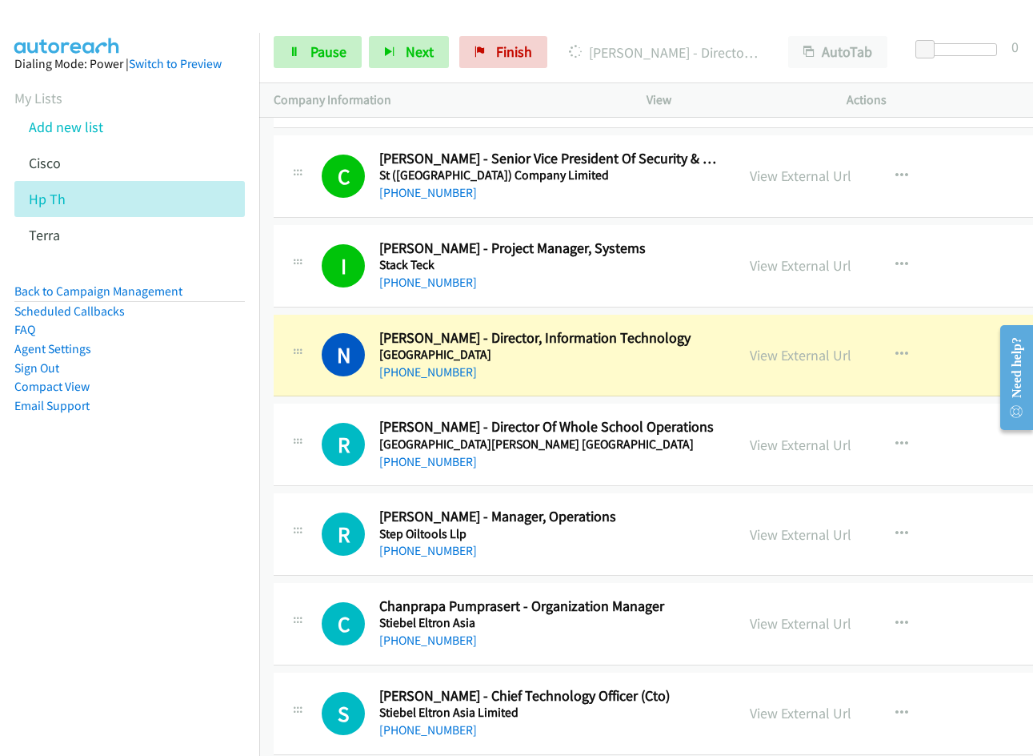
scroll to position [10805, 0]
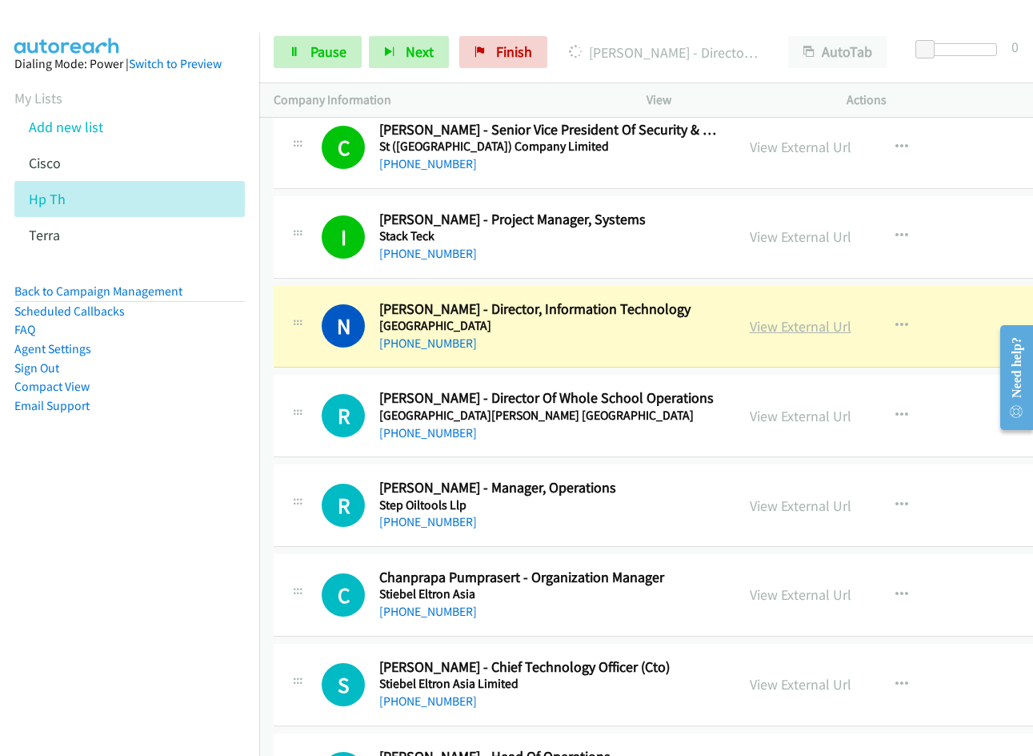
click at [789, 323] on link "View External Url" at bounding box center [801, 326] width 102 height 18
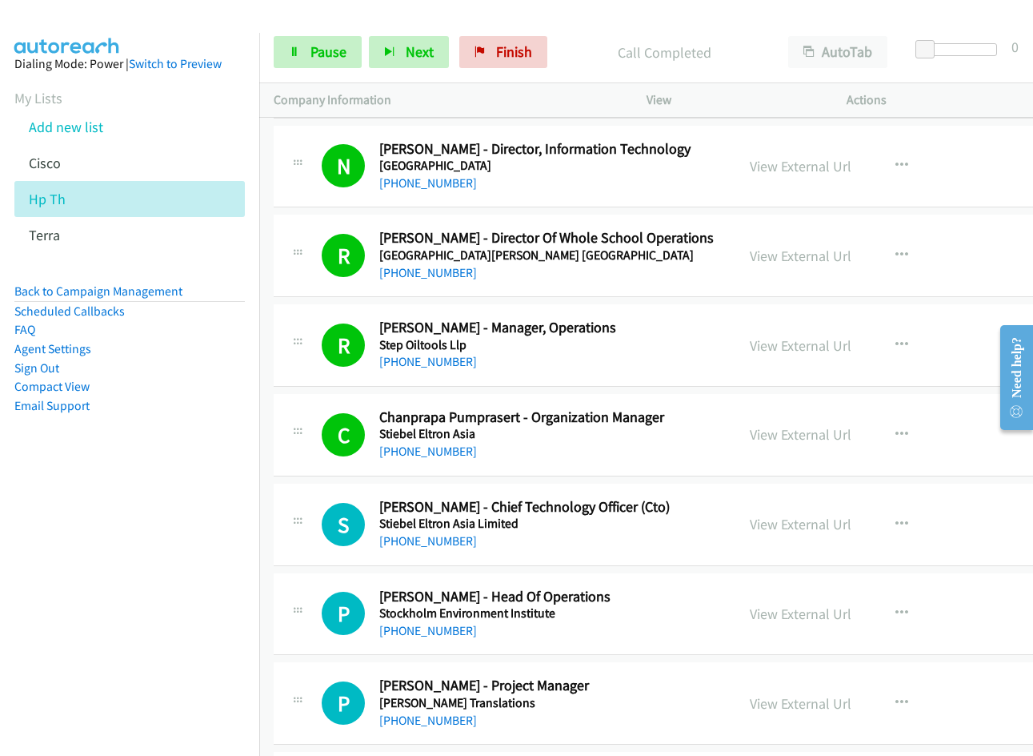
scroll to position [11045, 0]
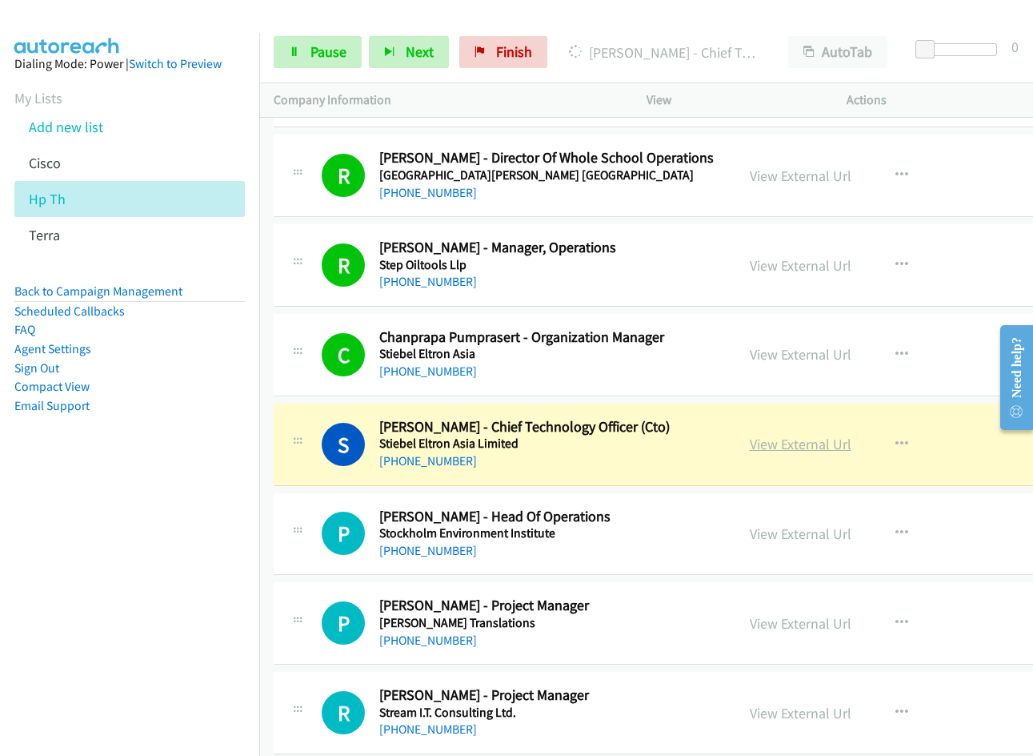
click at [784, 447] on link "View External Url" at bounding box center [801, 444] width 102 height 18
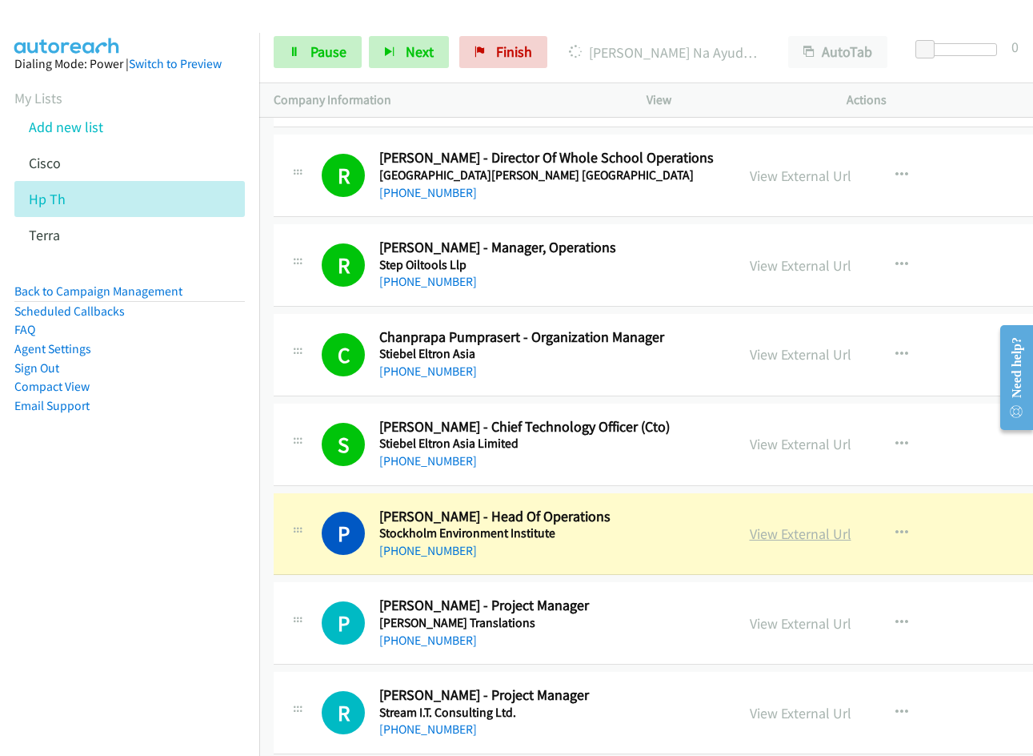
click at [772, 534] on link "View External Url" at bounding box center [801, 533] width 102 height 18
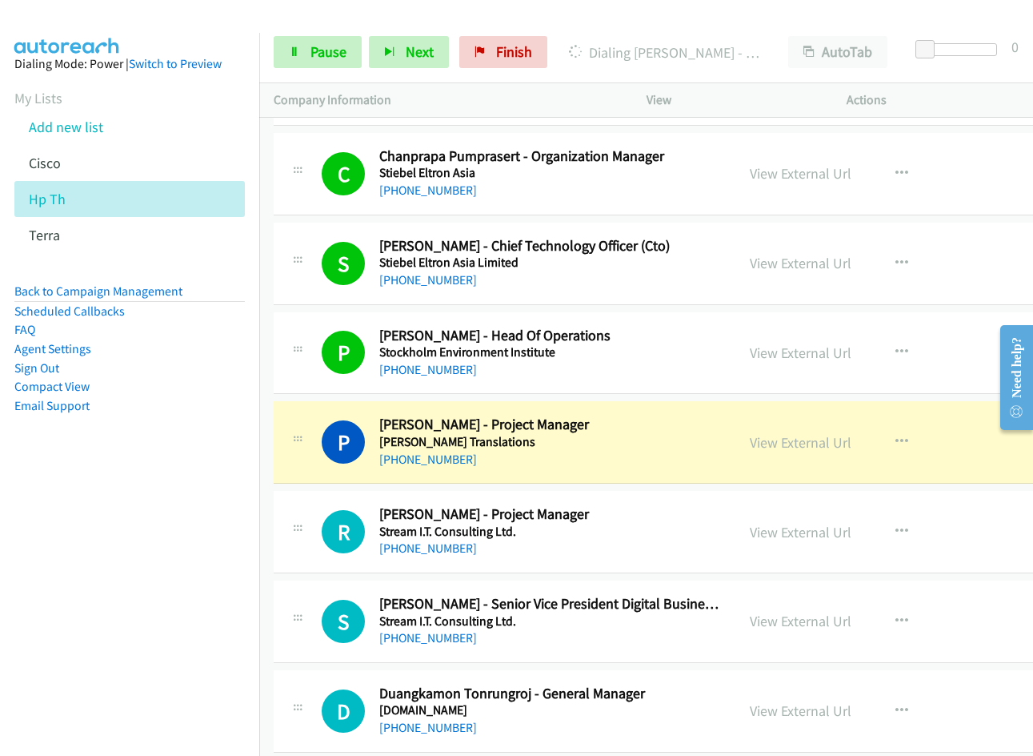
scroll to position [11285, 0]
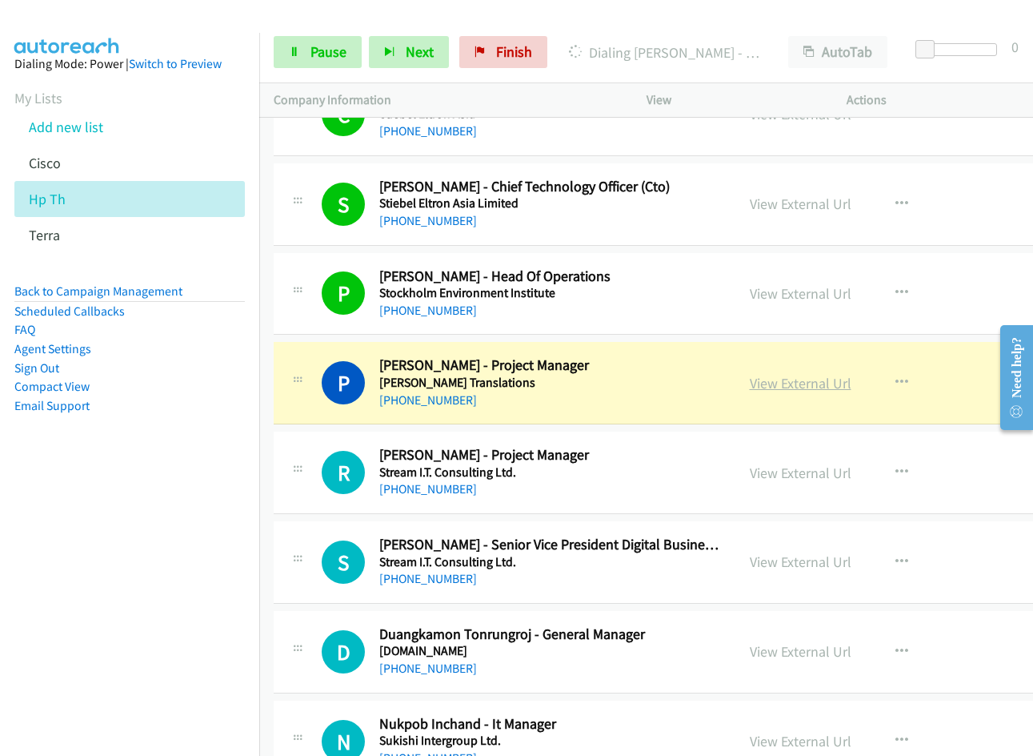
click at [789, 382] on link "View External Url" at bounding box center [801, 383] width 102 height 18
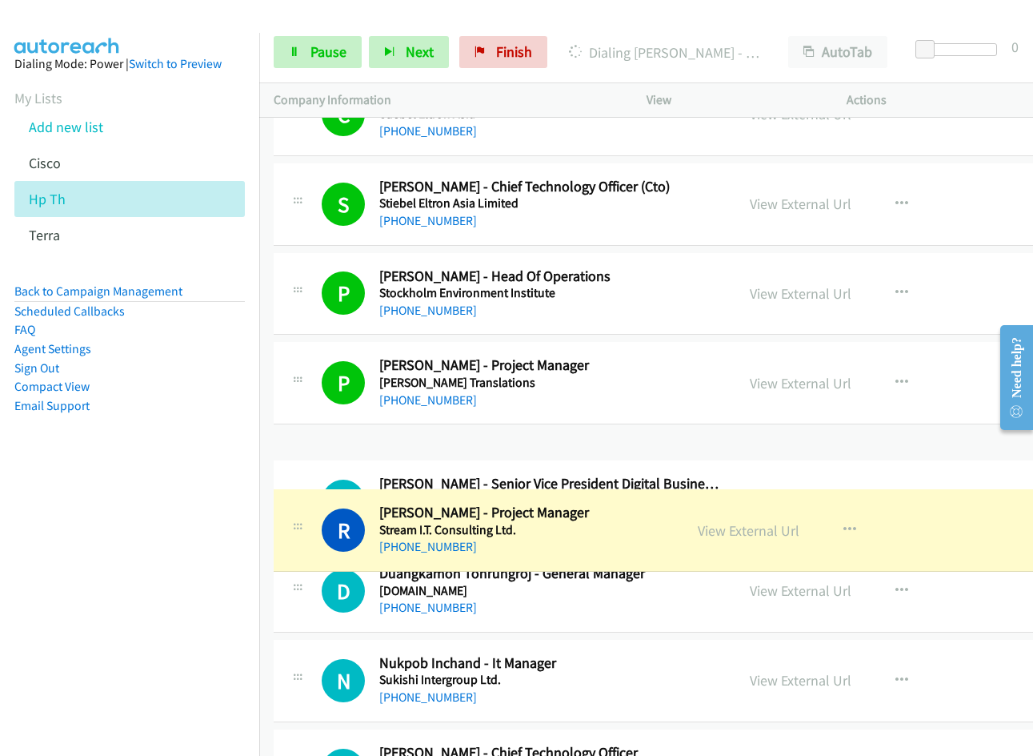
drag, startPoint x: 804, startPoint y: 478, endPoint x: 955, endPoint y: 604, distance: 196.6
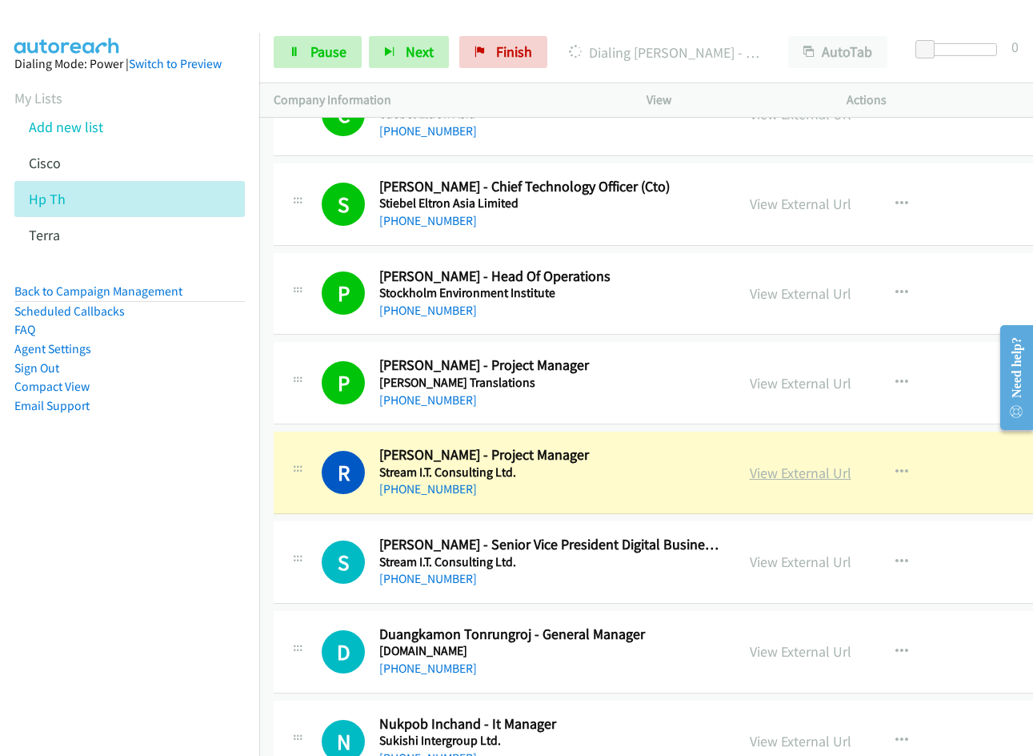
click at [809, 475] on link "View External Url" at bounding box center [801, 472] width 102 height 18
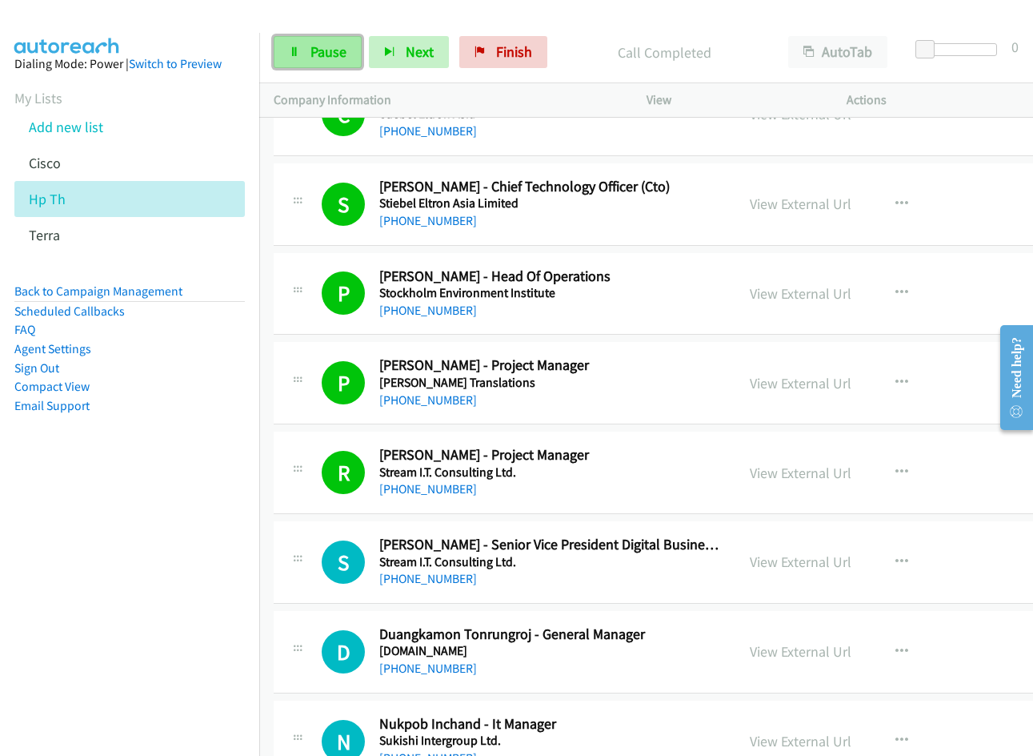
click at [331, 58] on span "Pause" at bounding box center [329, 51] width 36 height 18
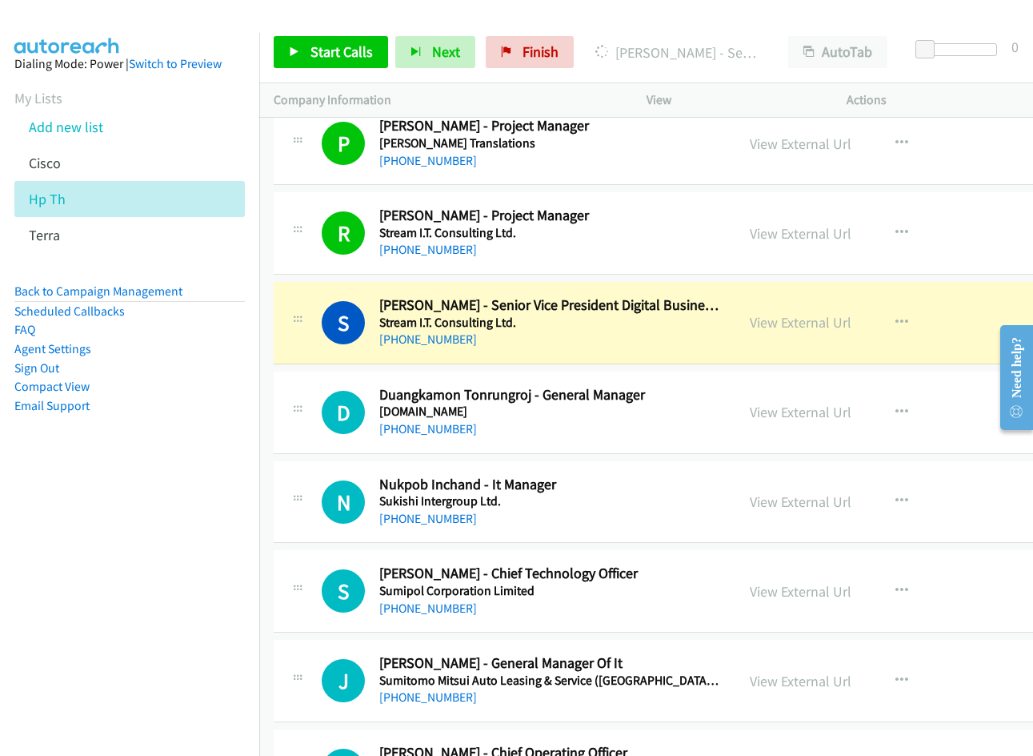
scroll to position [11526, 0]
click at [787, 507] on link "View External Url" at bounding box center [801, 500] width 102 height 18
click at [794, 591] on link "View External Url" at bounding box center [801, 590] width 102 height 18
click at [803, 676] on link "View External Url" at bounding box center [801, 680] width 102 height 18
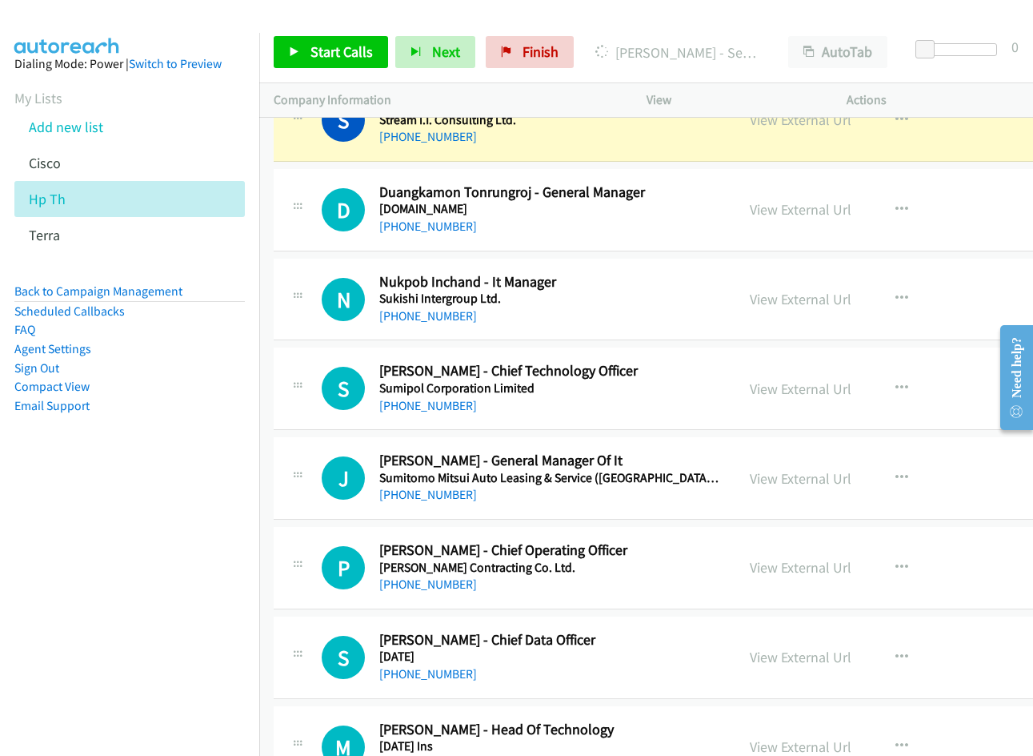
scroll to position [11766, 0]
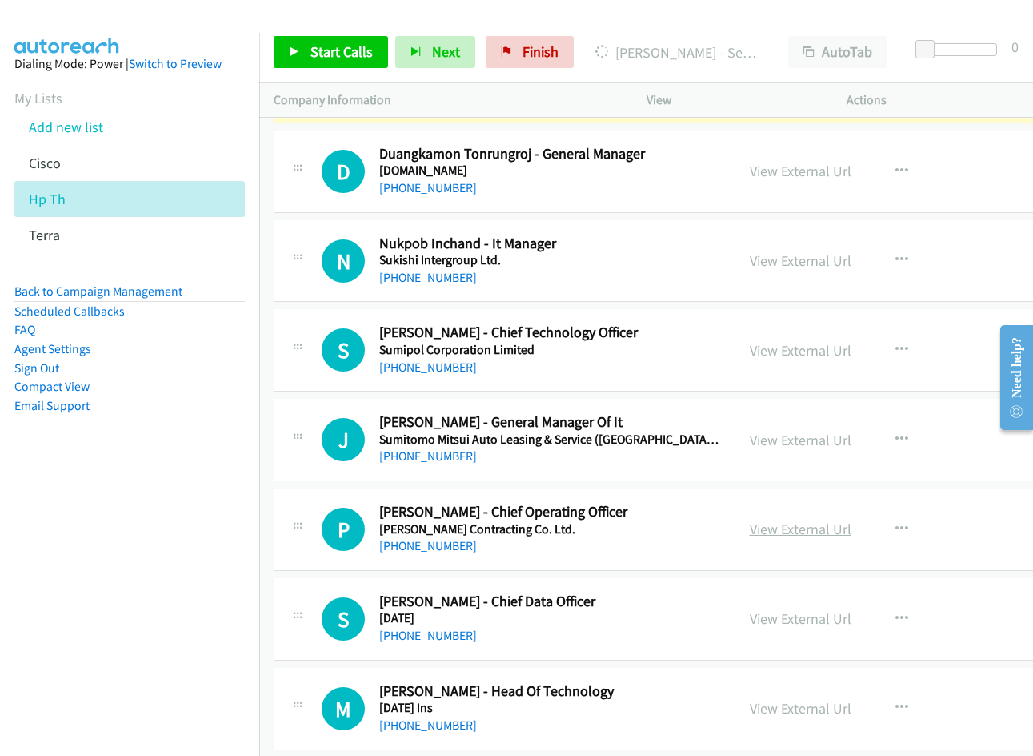
click at [794, 525] on link "View External Url" at bounding box center [801, 528] width 102 height 18
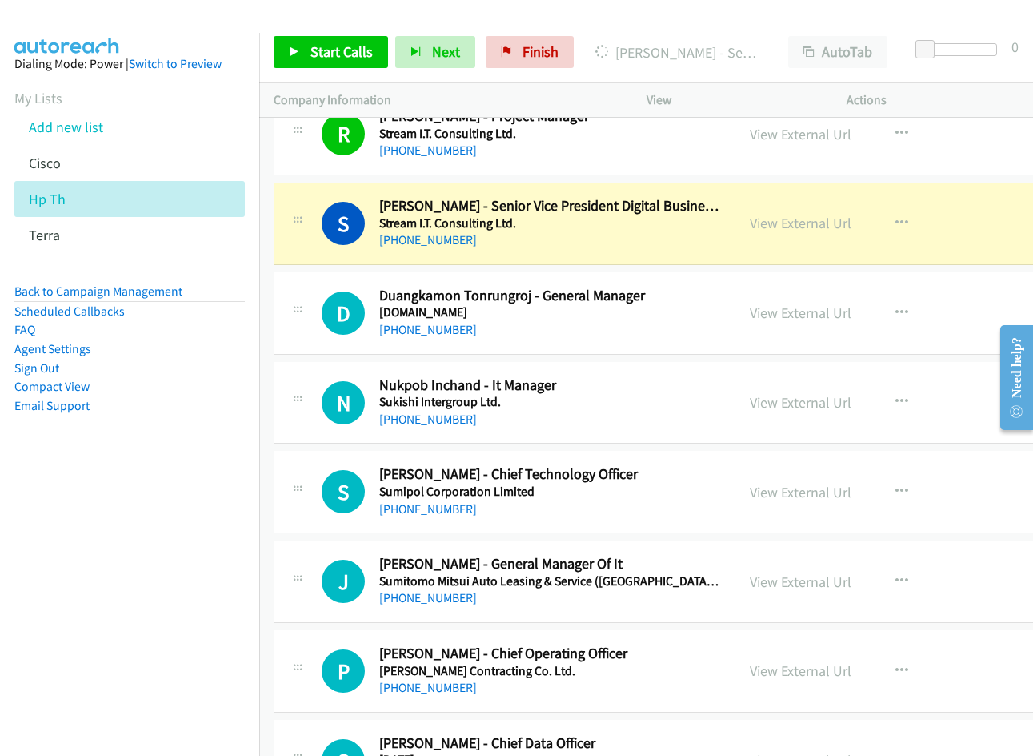
scroll to position [11606, 0]
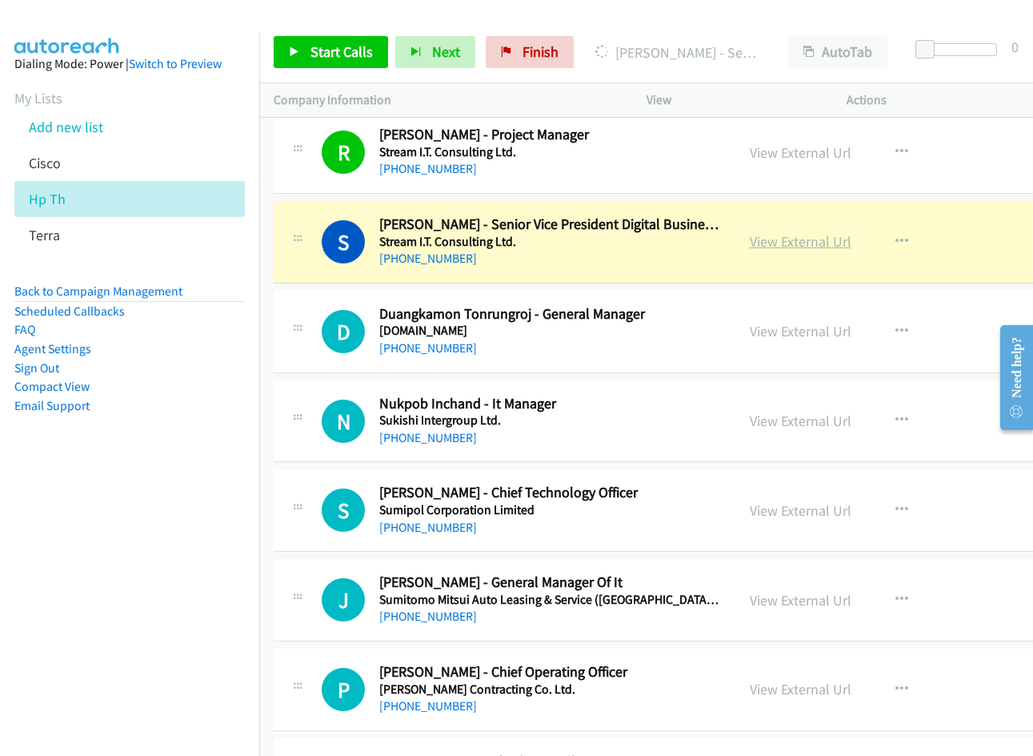
click at [785, 243] on link "View External Url" at bounding box center [801, 241] width 102 height 18
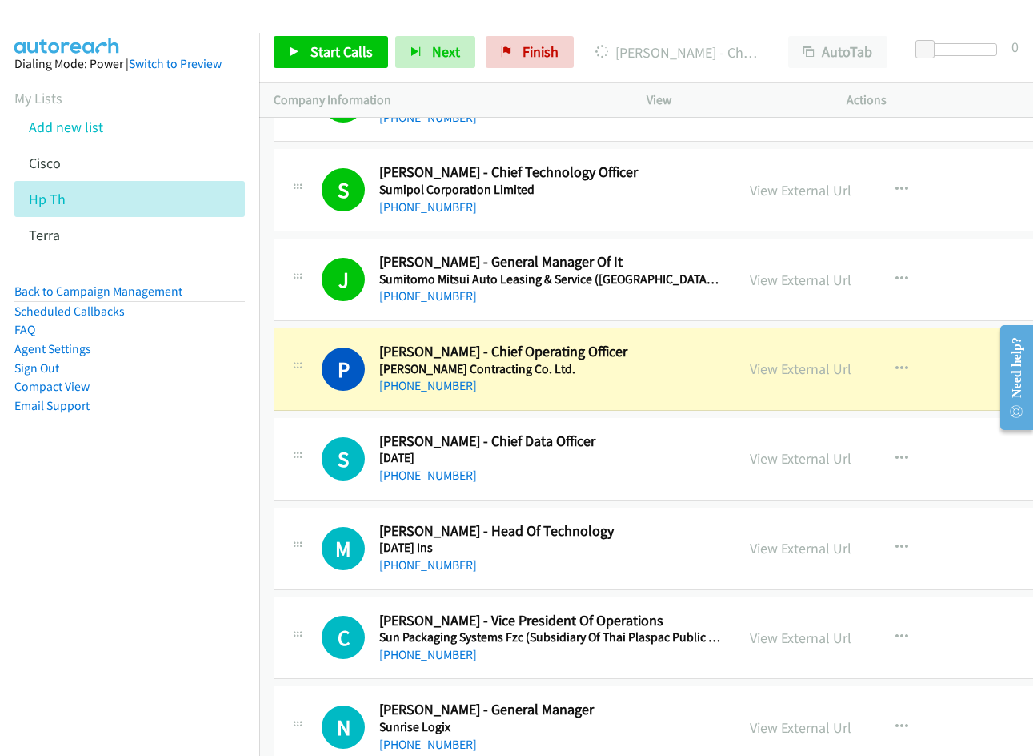
scroll to position [12006, 0]
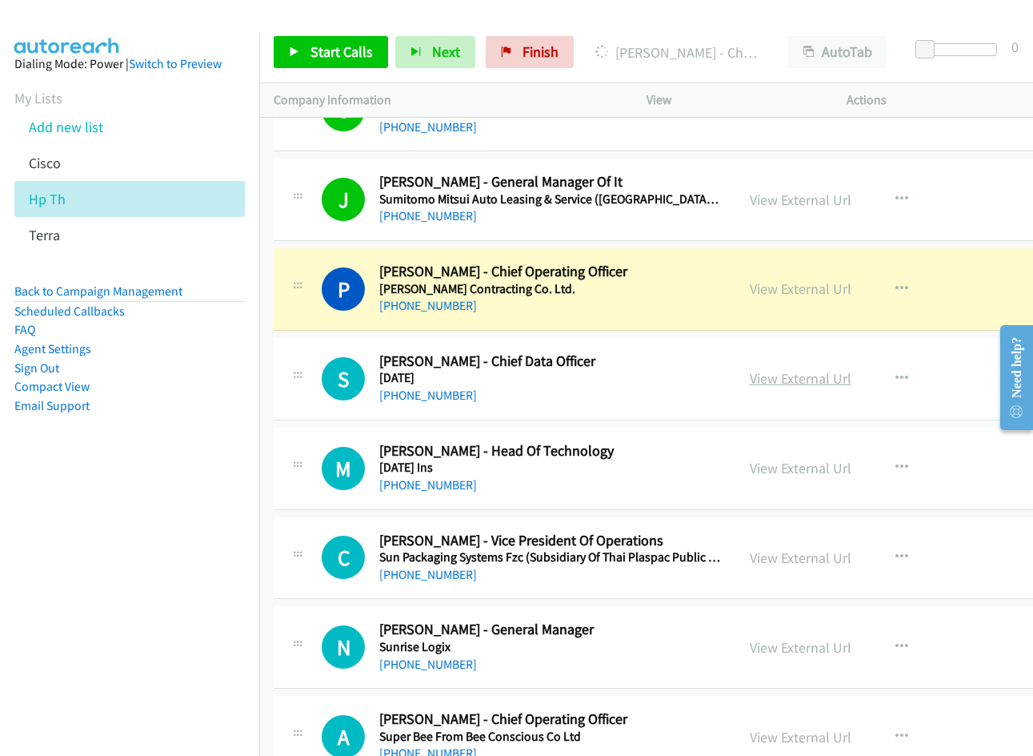
click at [785, 385] on link "View External Url" at bounding box center [801, 378] width 102 height 18
click at [777, 476] on link "View External Url" at bounding box center [801, 468] width 102 height 18
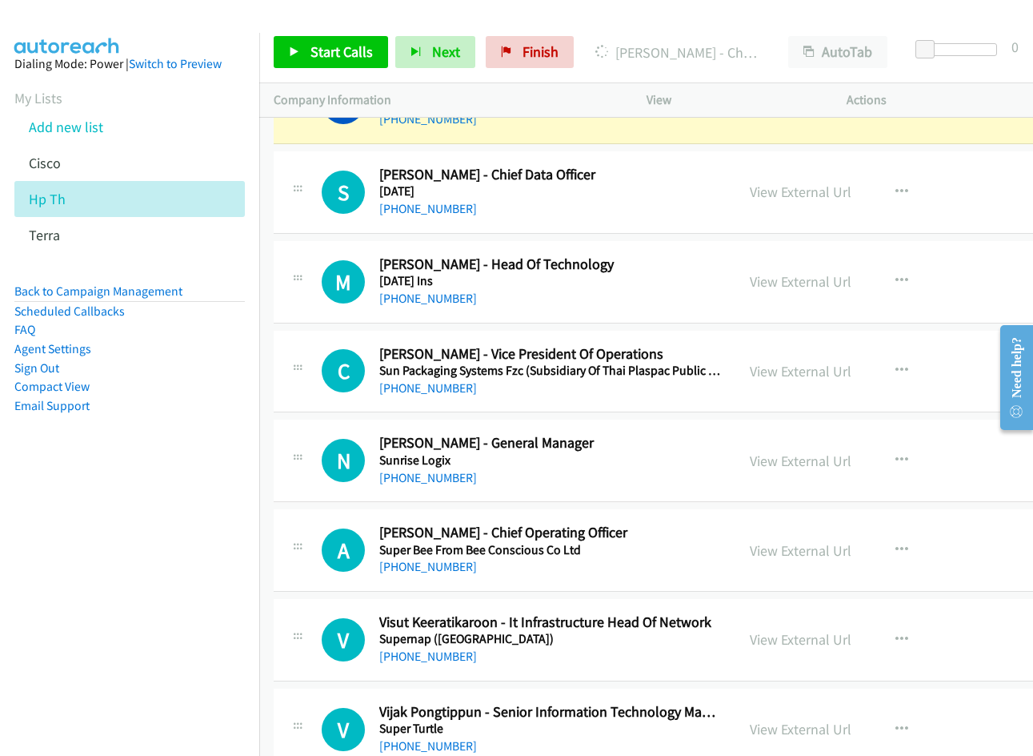
scroll to position [12246, 0]
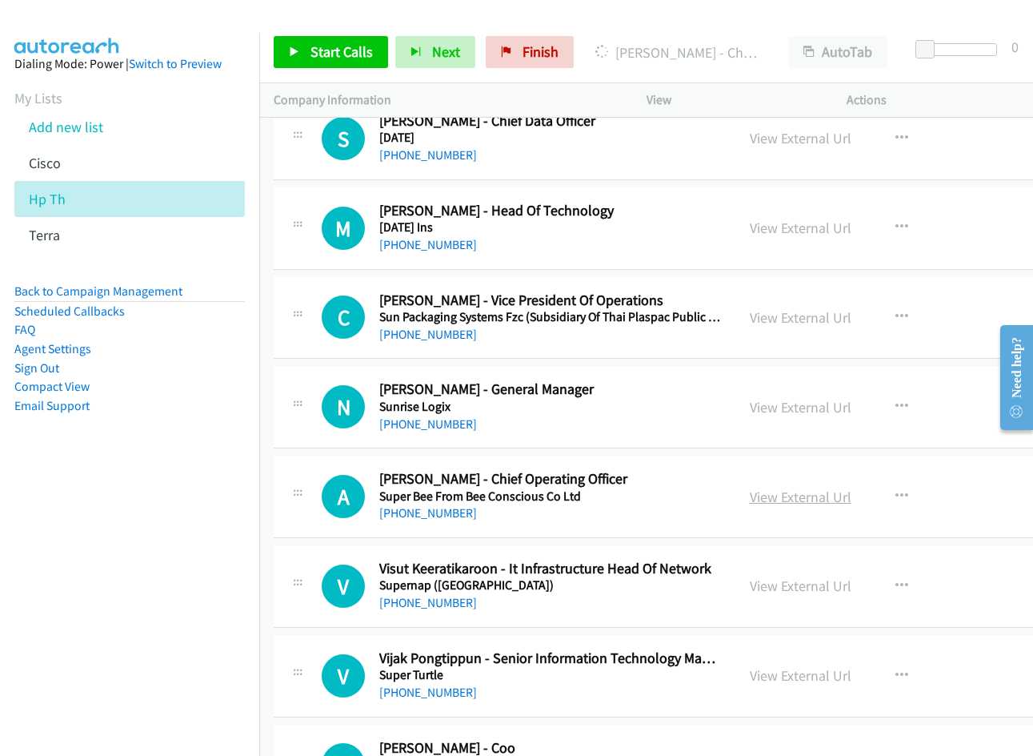
click at [775, 497] on link "View External Url" at bounding box center [801, 496] width 102 height 18
click at [788, 578] on link "View External Url" at bounding box center [801, 585] width 102 height 18
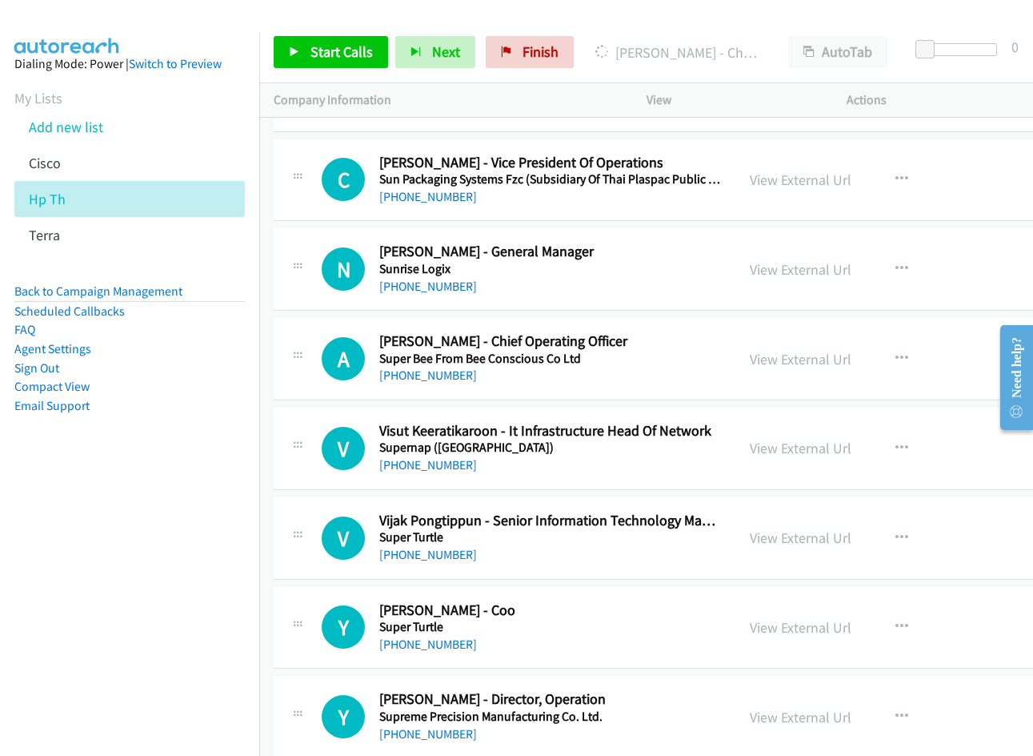
scroll to position [12406, 0]
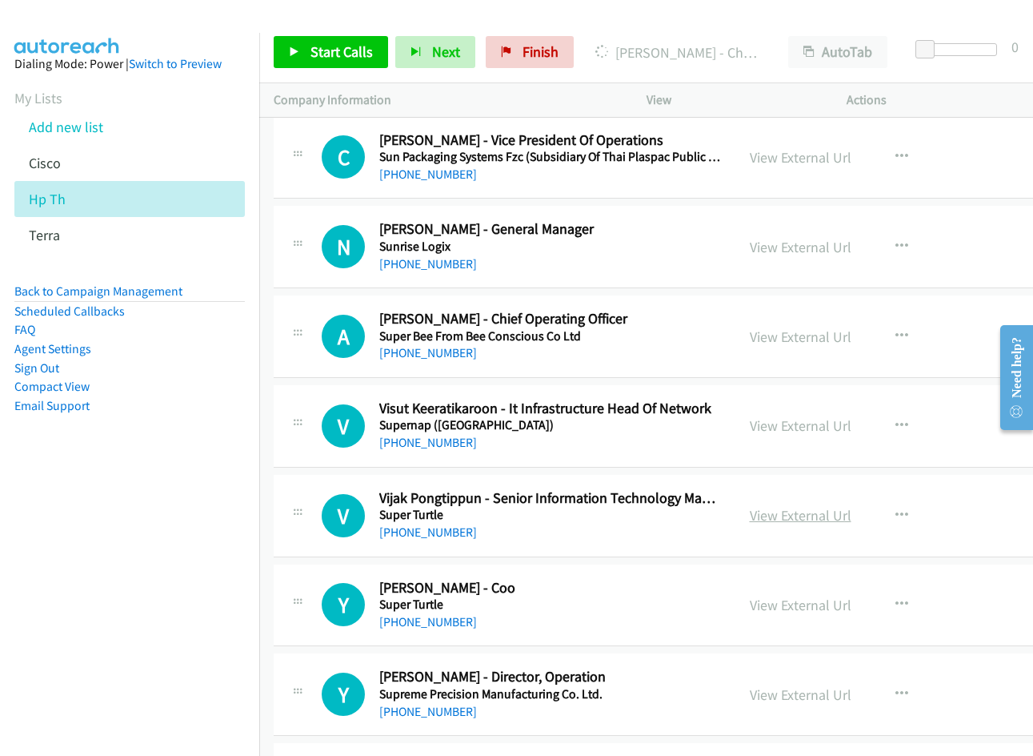
click at [779, 517] on link "View External Url" at bounding box center [801, 515] width 102 height 18
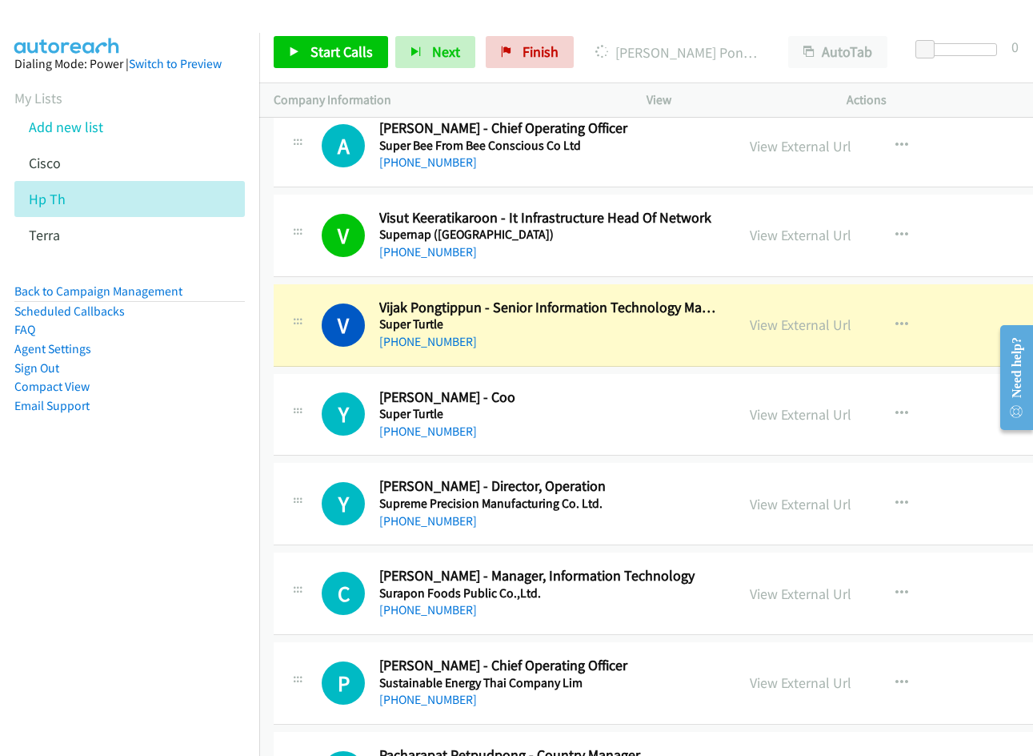
scroll to position [12726, 0]
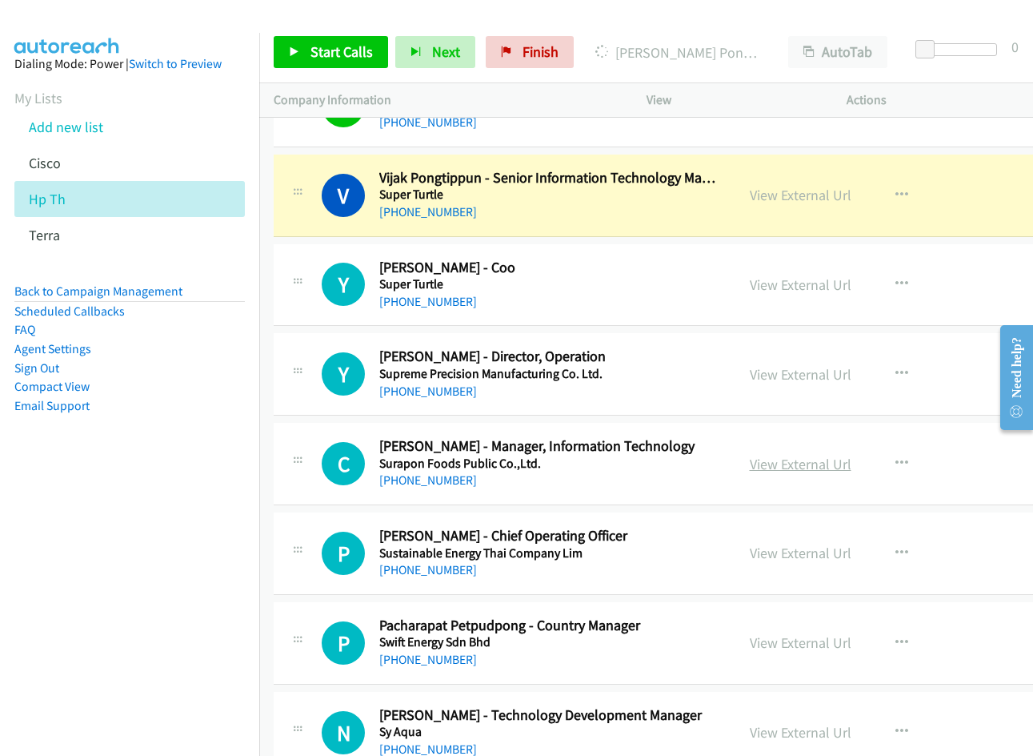
click at [792, 459] on link "View External Url" at bounding box center [801, 464] width 102 height 18
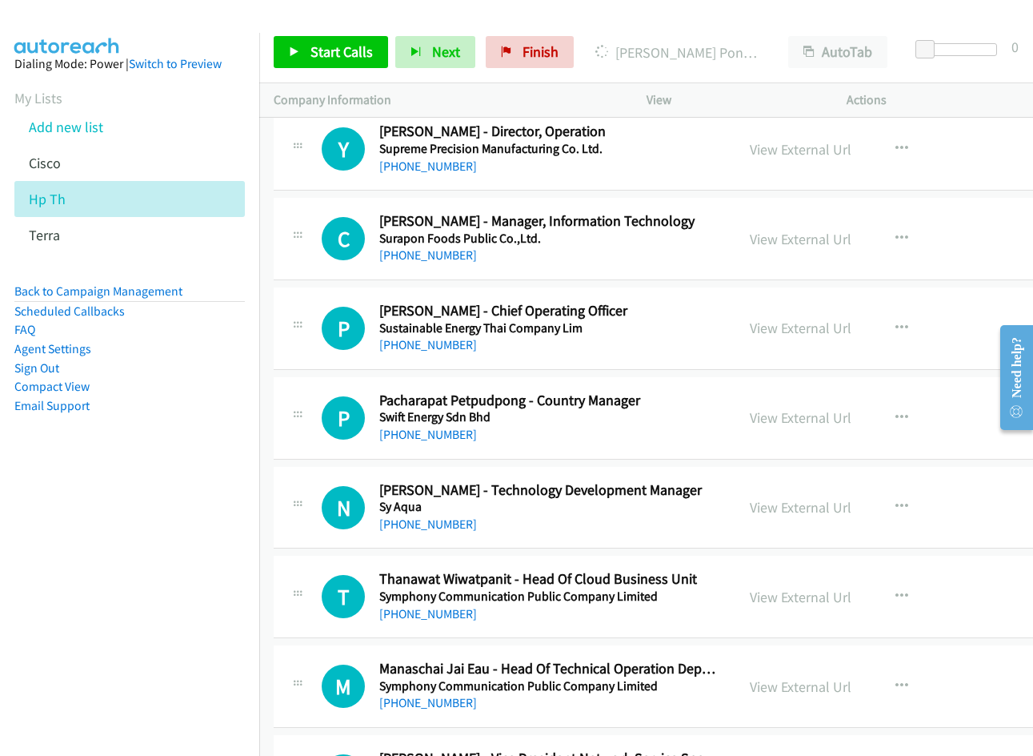
scroll to position [13046, 0]
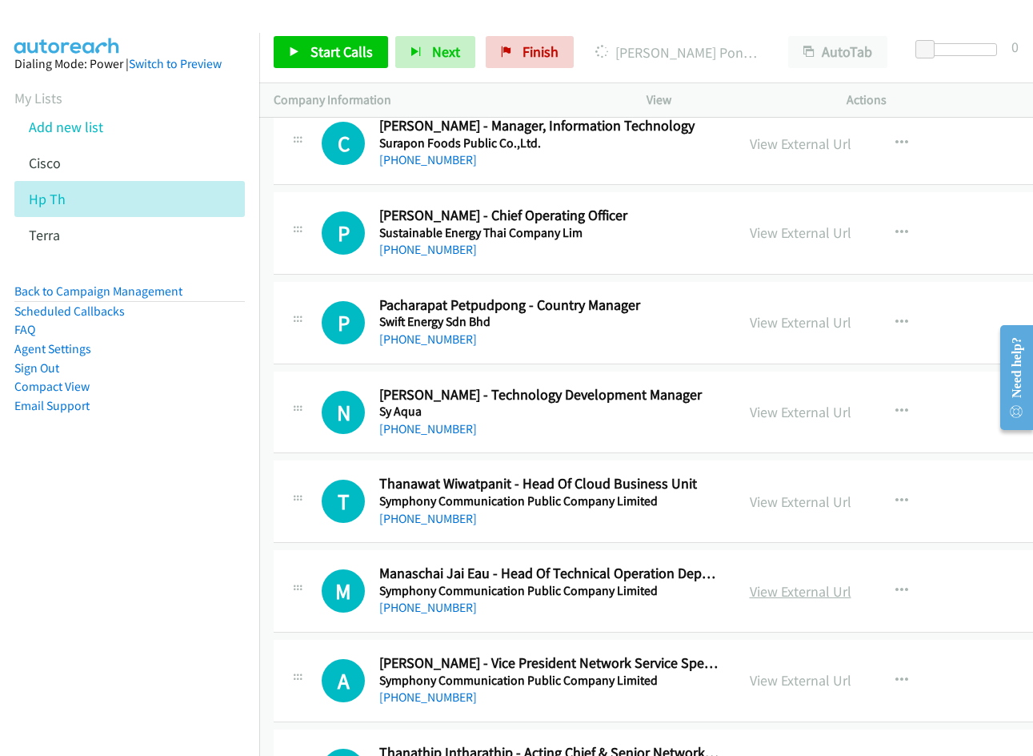
click at [771, 587] on link "View External Url" at bounding box center [801, 591] width 102 height 18
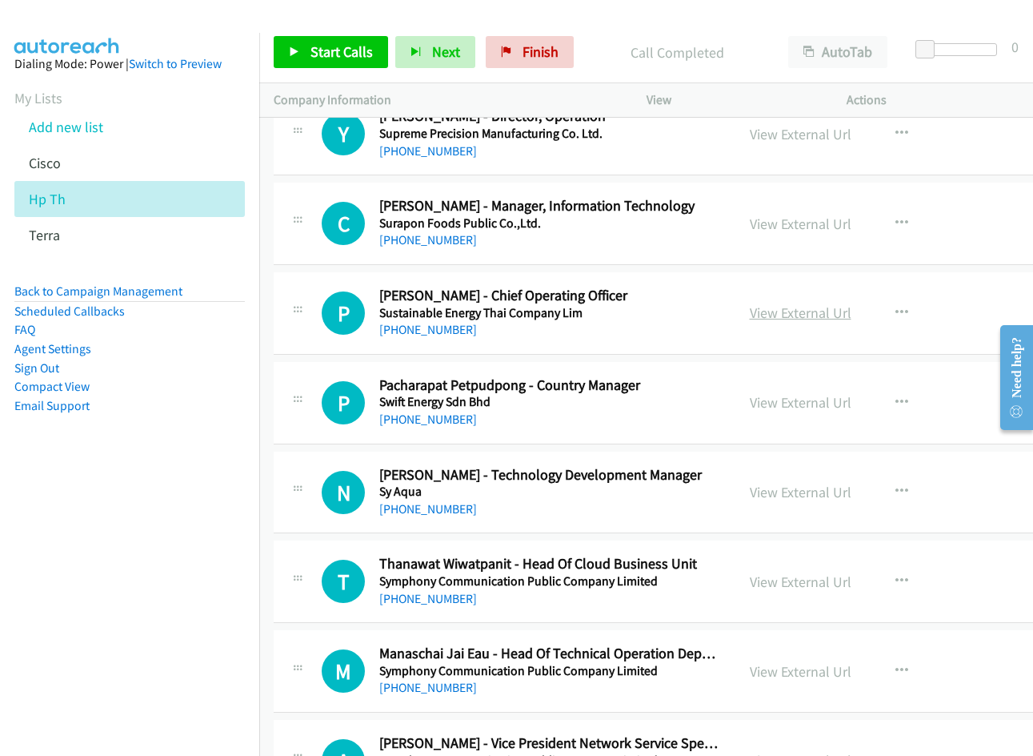
click at [782, 313] on link "View External Url" at bounding box center [801, 312] width 102 height 18
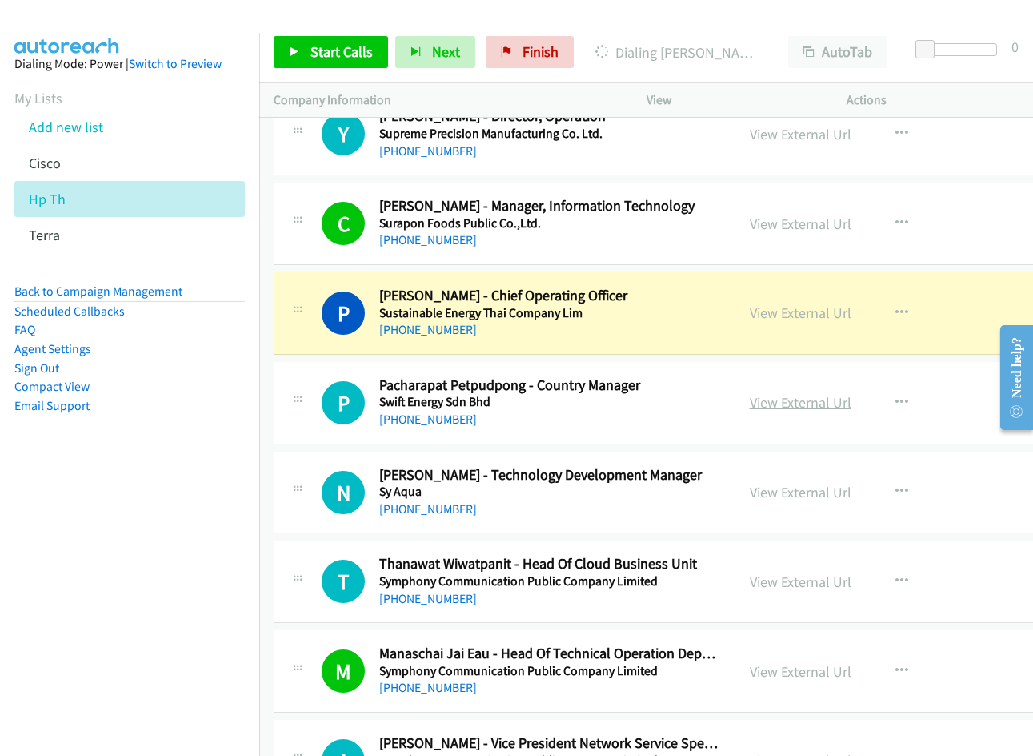
click at [802, 404] on link "View External Url" at bounding box center [801, 402] width 102 height 18
click at [791, 494] on link "View External Url" at bounding box center [801, 492] width 102 height 18
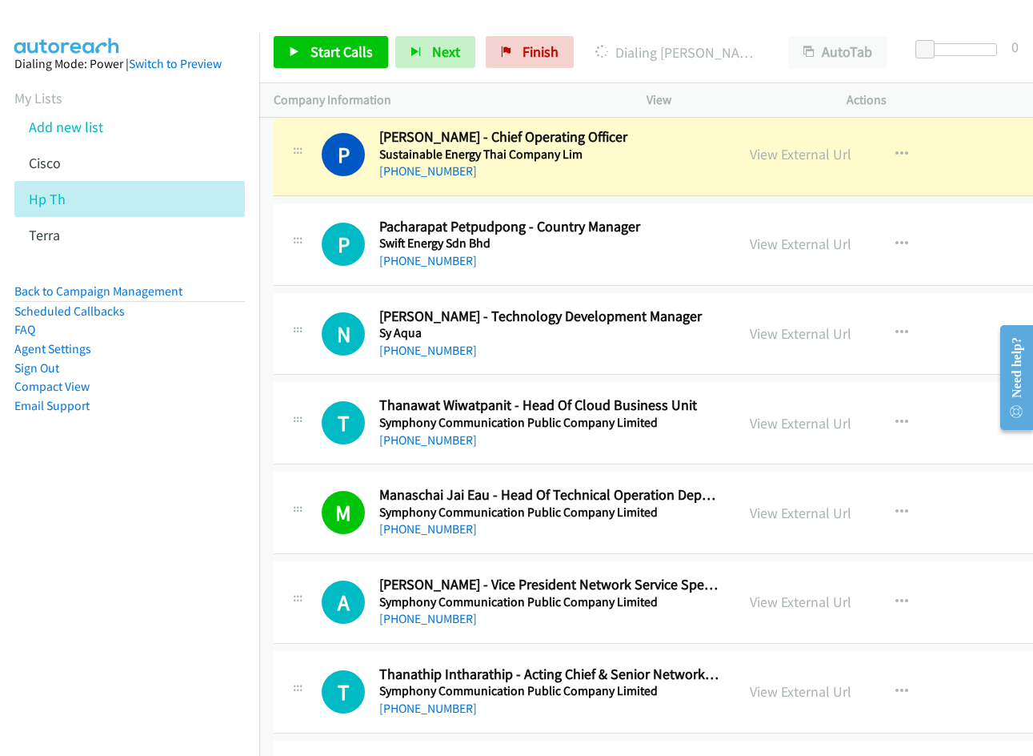
scroll to position [13126, 0]
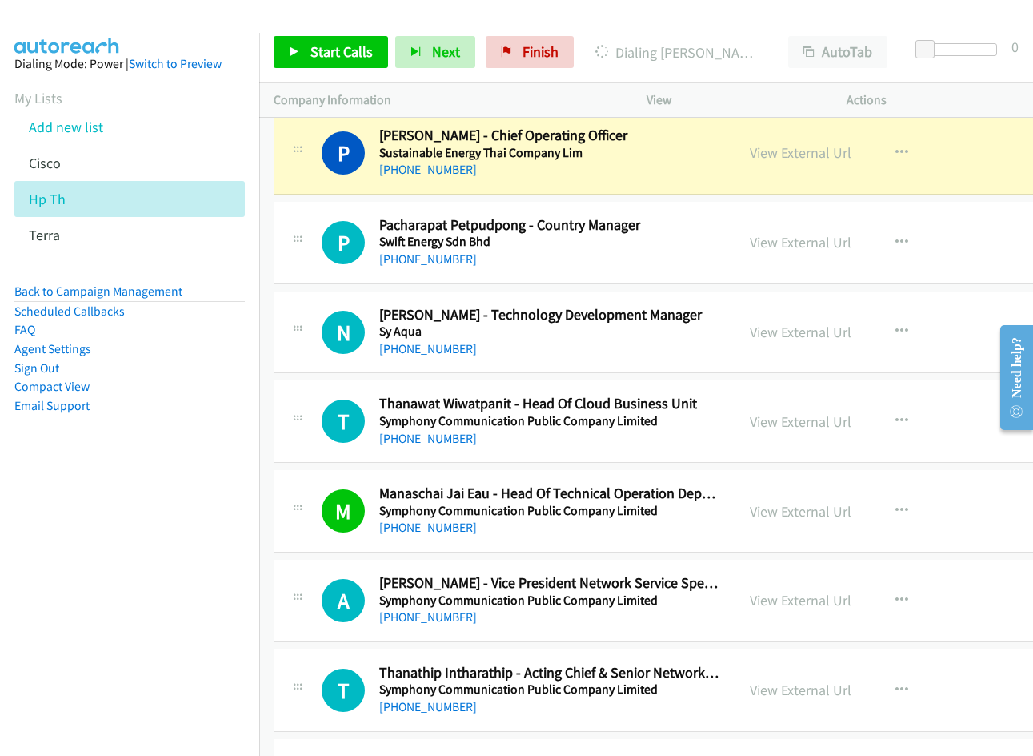
click at [776, 419] on link "View External Url" at bounding box center [801, 421] width 102 height 18
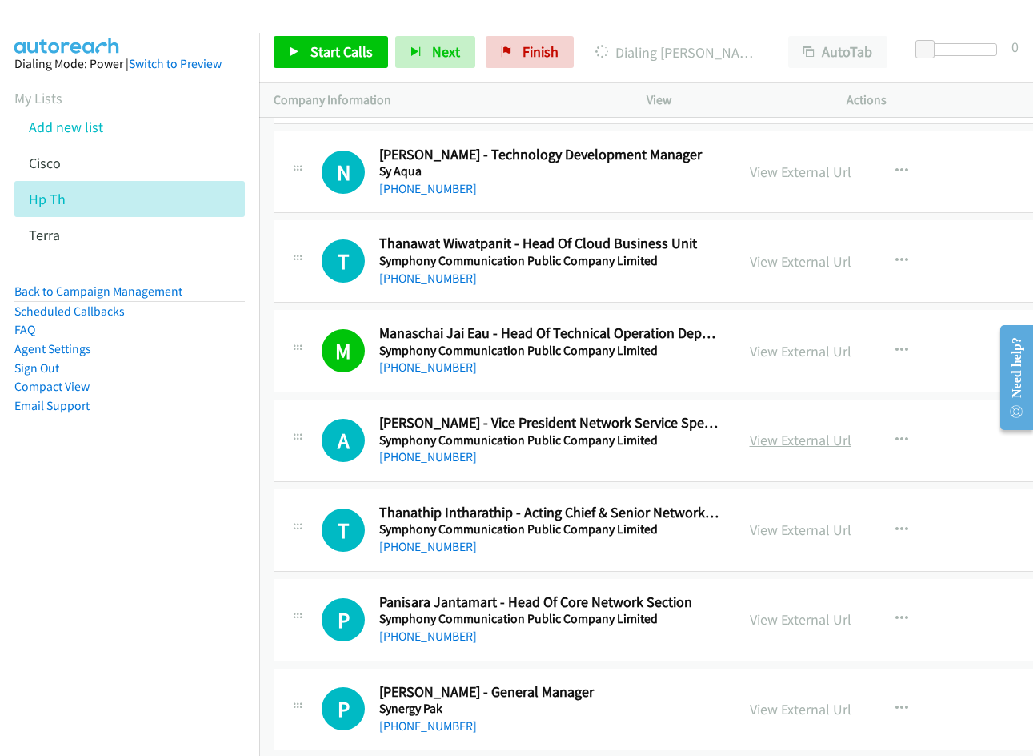
click at [780, 437] on link "View External Url" at bounding box center [801, 440] width 102 height 18
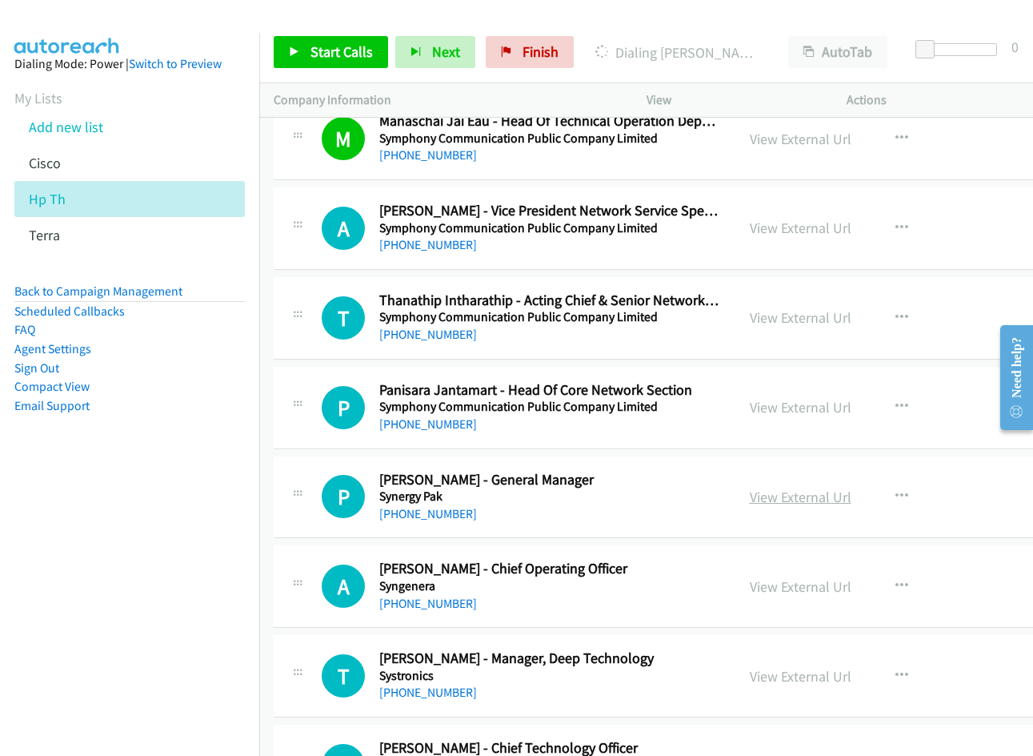
scroll to position [13527, 0]
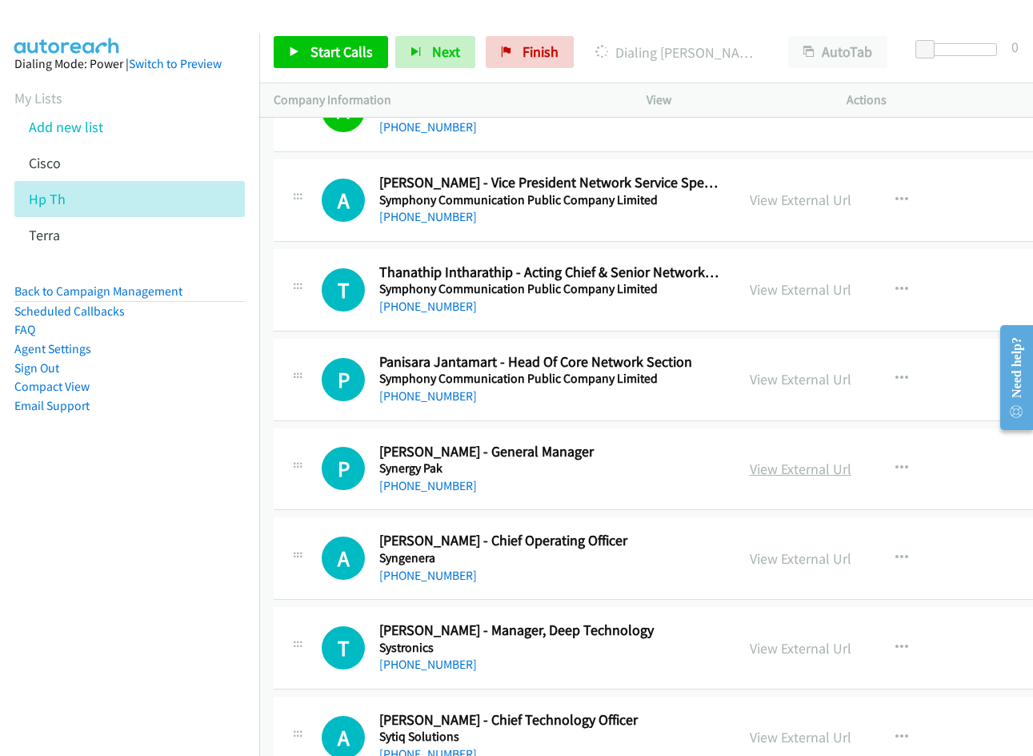
click at [779, 471] on link "View External Url" at bounding box center [801, 468] width 102 height 18
click at [809, 557] on link "View External Url" at bounding box center [801, 558] width 102 height 18
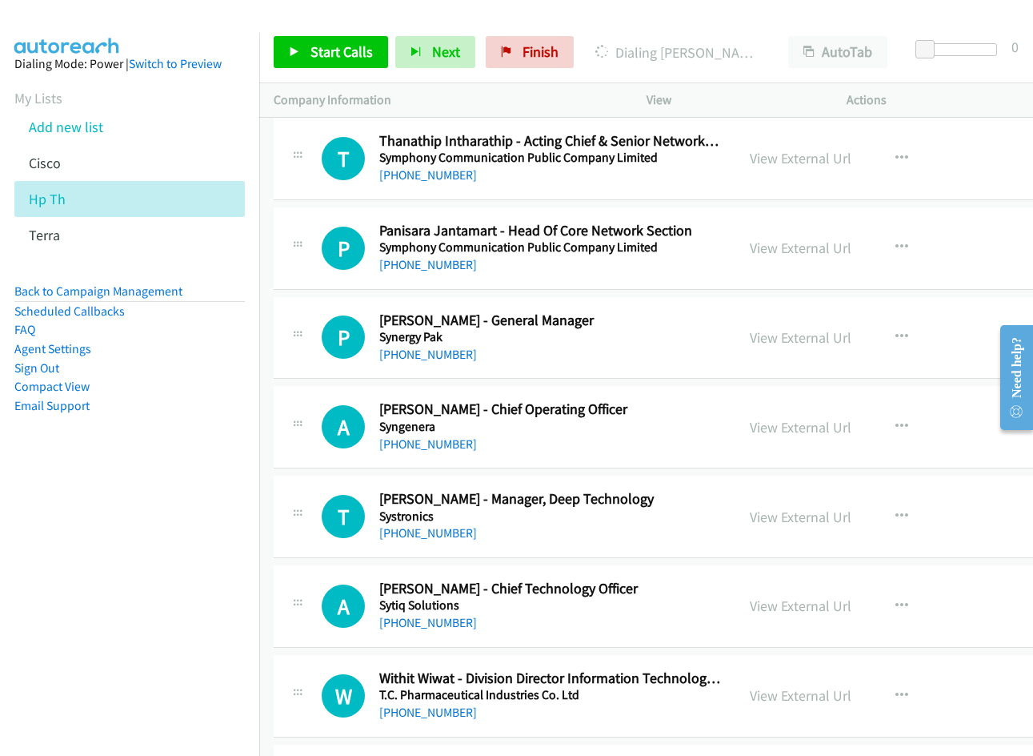
scroll to position [13767, 0]
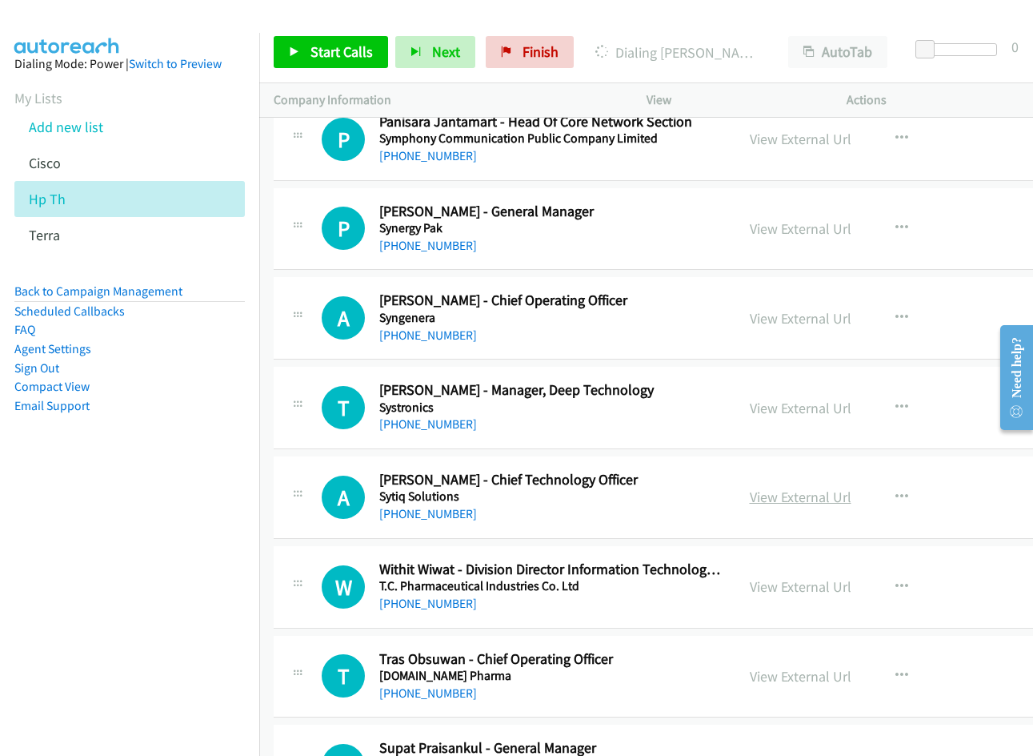
click at [772, 494] on link "View External Url" at bounding box center [801, 496] width 102 height 18
click at [811, 590] on link "View External Url" at bounding box center [801, 586] width 102 height 18
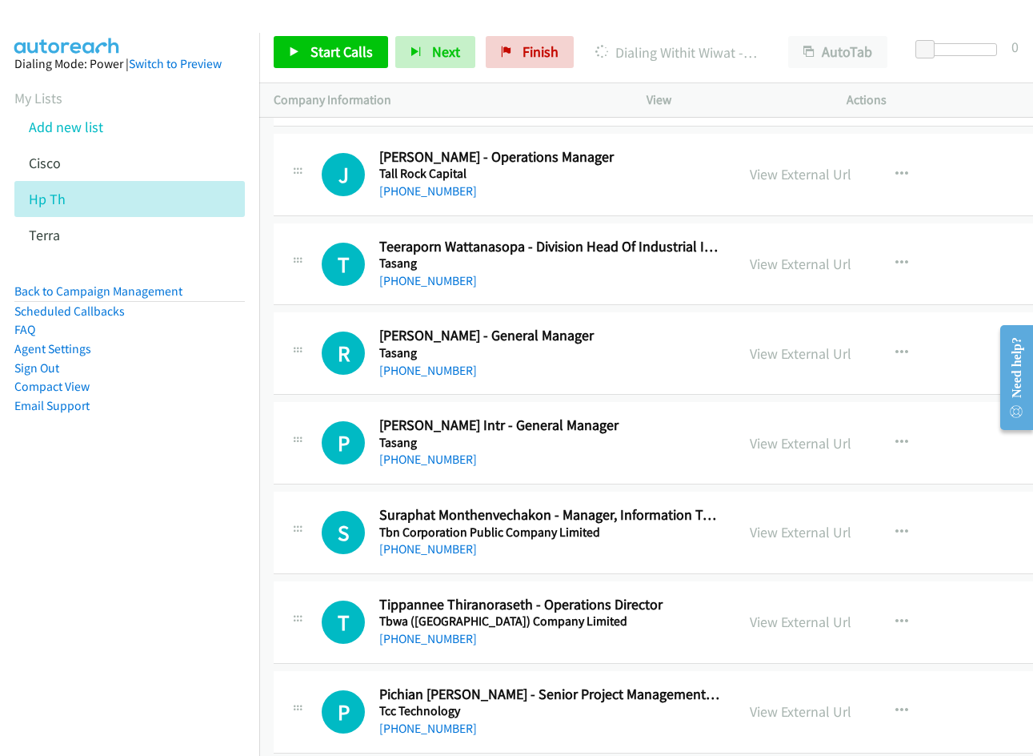
scroll to position [14647, 0]
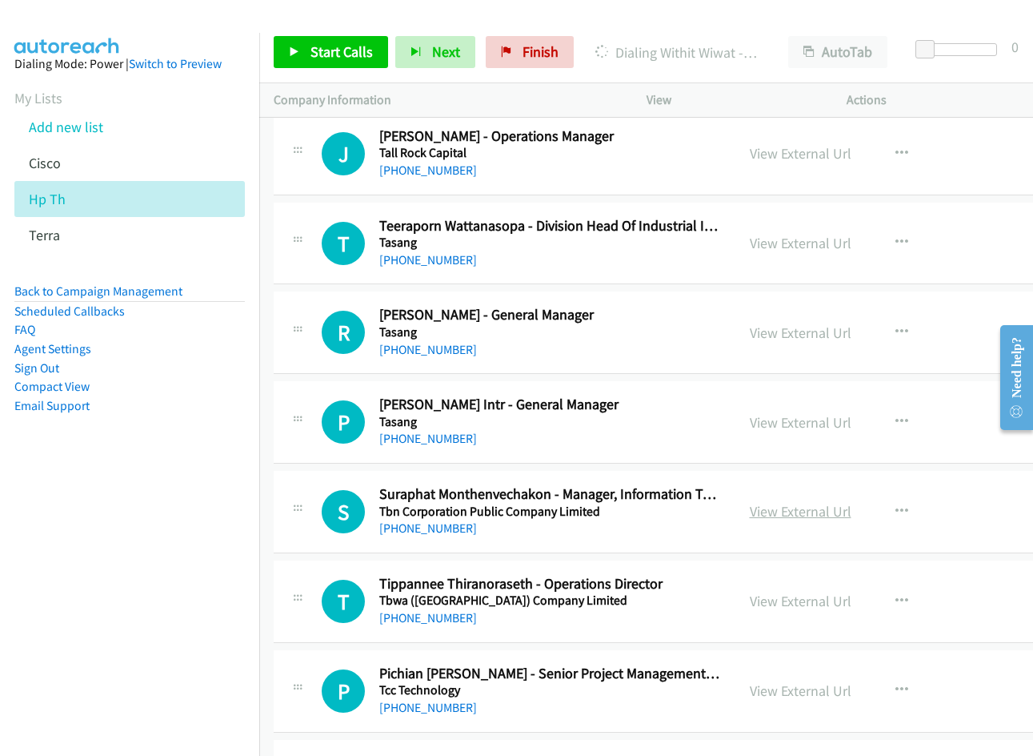
click at [782, 511] on link "View External Url" at bounding box center [801, 511] width 102 height 18
click at [791, 606] on link "View External Url" at bounding box center [801, 600] width 102 height 18
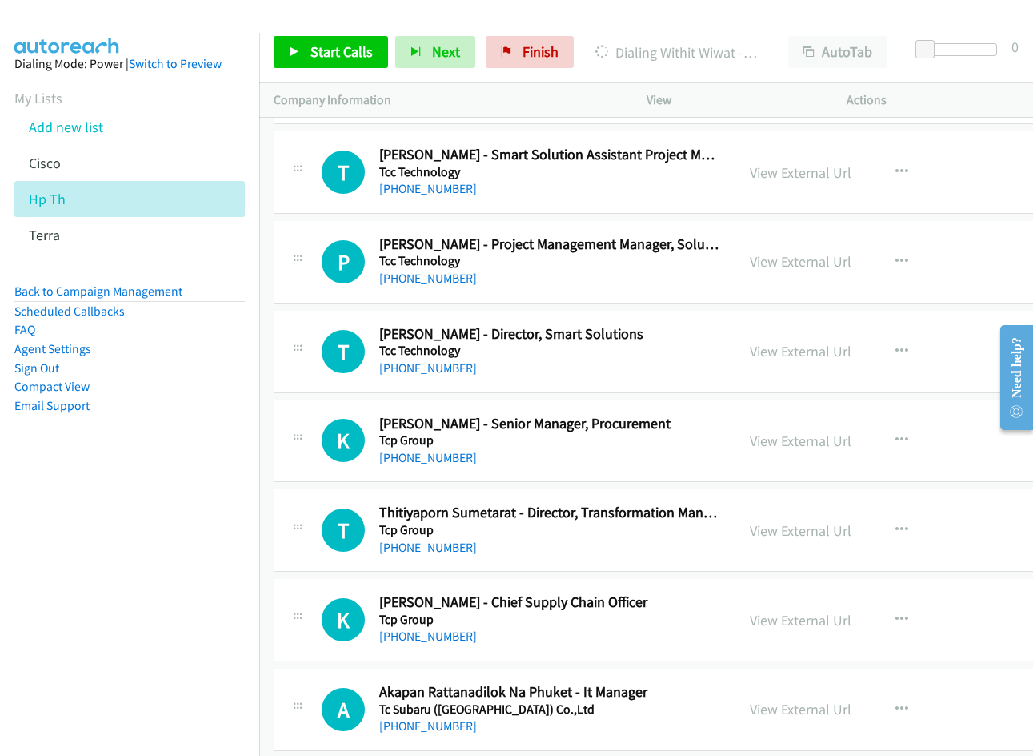
scroll to position [15448, 0]
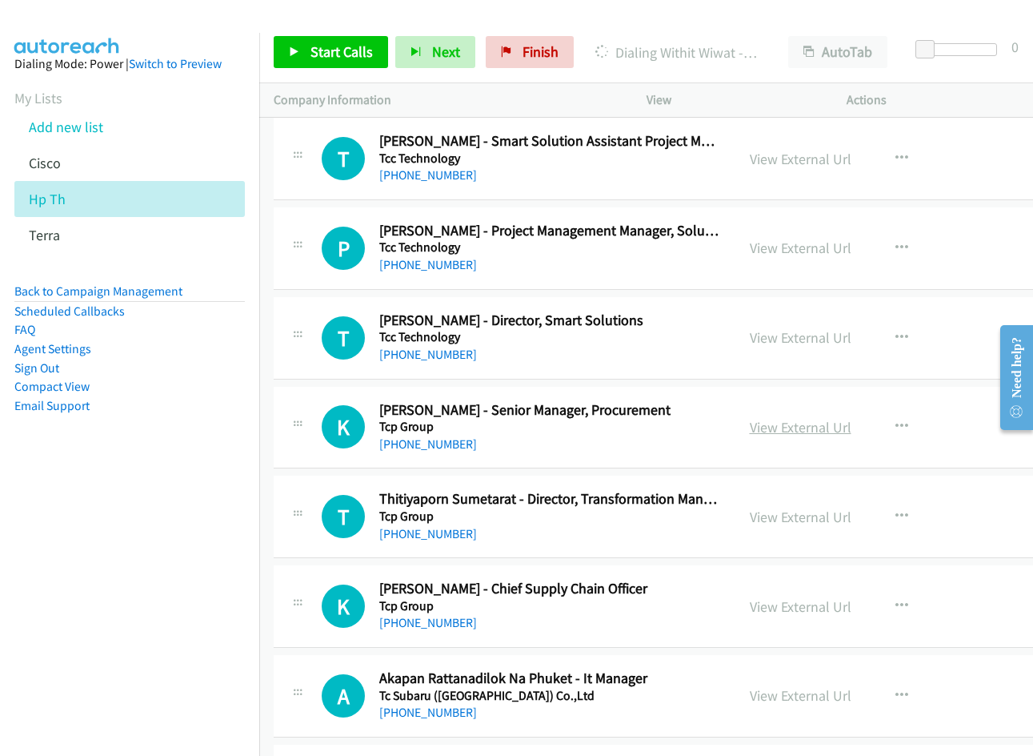
click at [796, 427] on link "View External Url" at bounding box center [801, 427] width 102 height 18
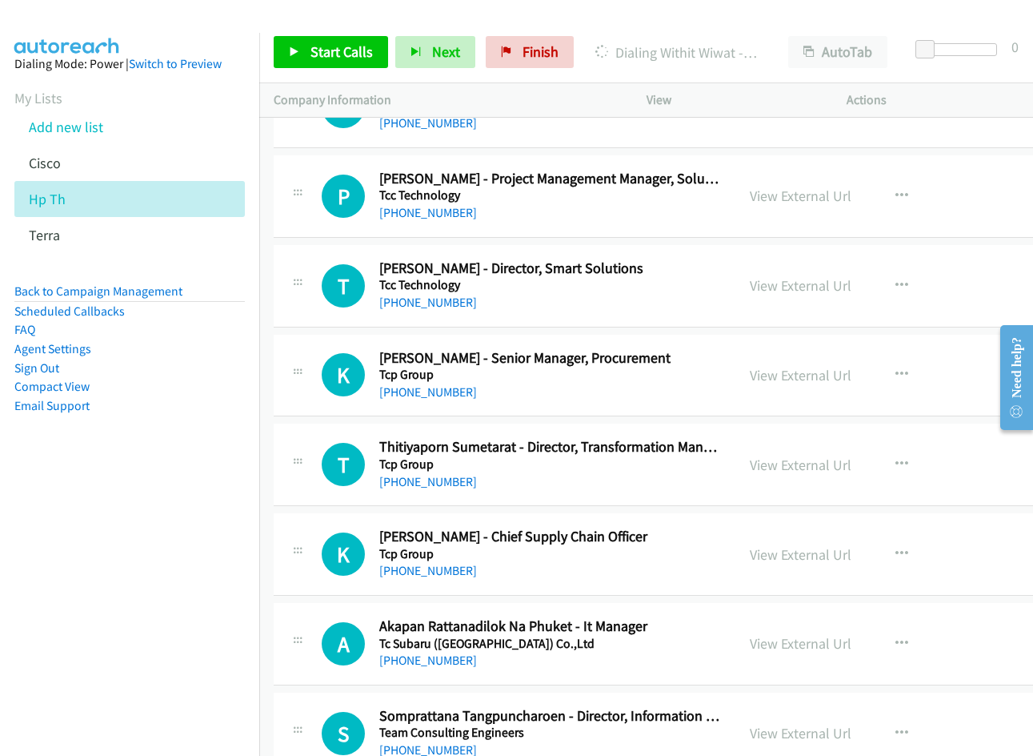
scroll to position [15528, 0]
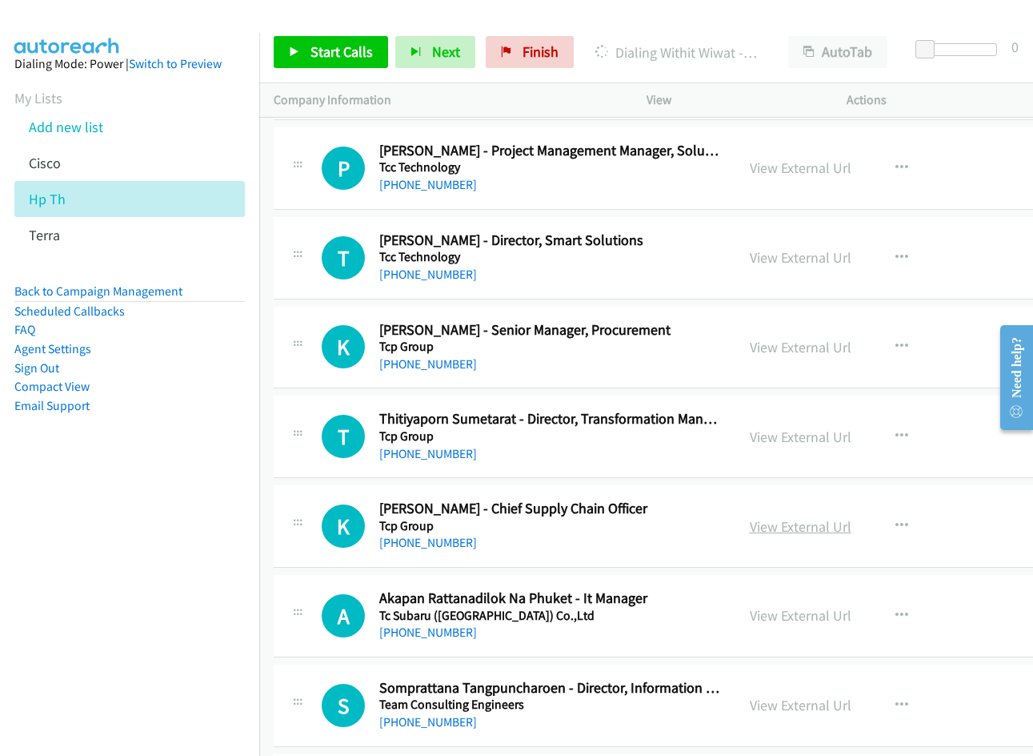
click at [788, 523] on link "View External Url" at bounding box center [801, 526] width 102 height 18
click at [784, 611] on link "View External Url" at bounding box center [801, 615] width 102 height 18
click at [783, 701] on link "View External Url" at bounding box center [801, 705] width 102 height 18
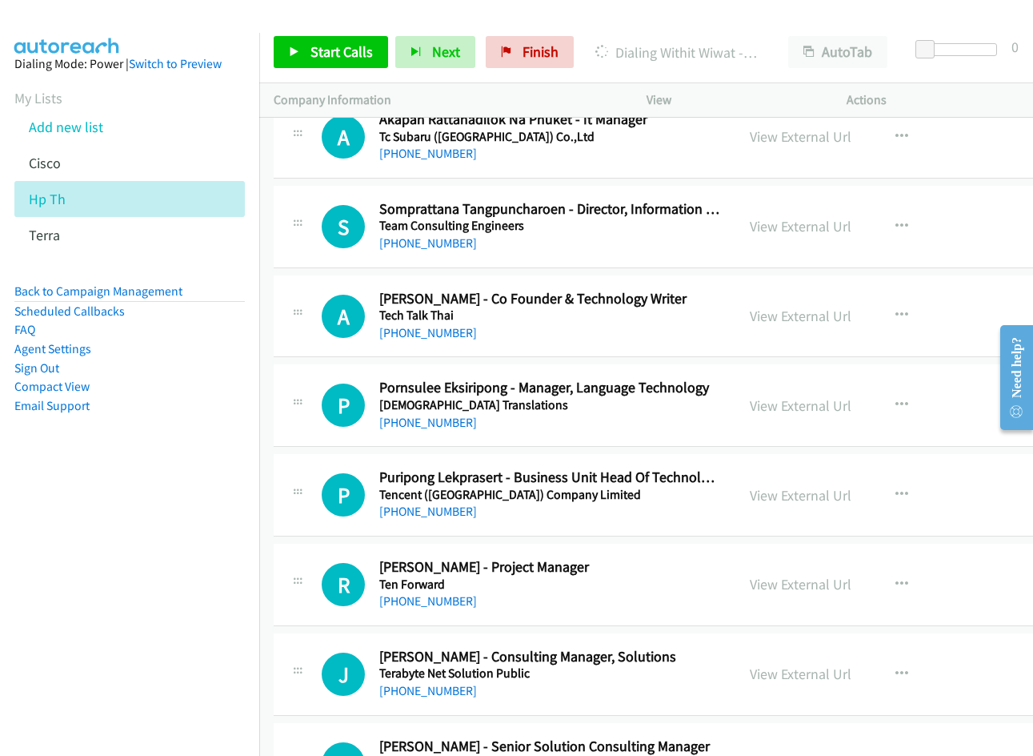
scroll to position [16008, 0]
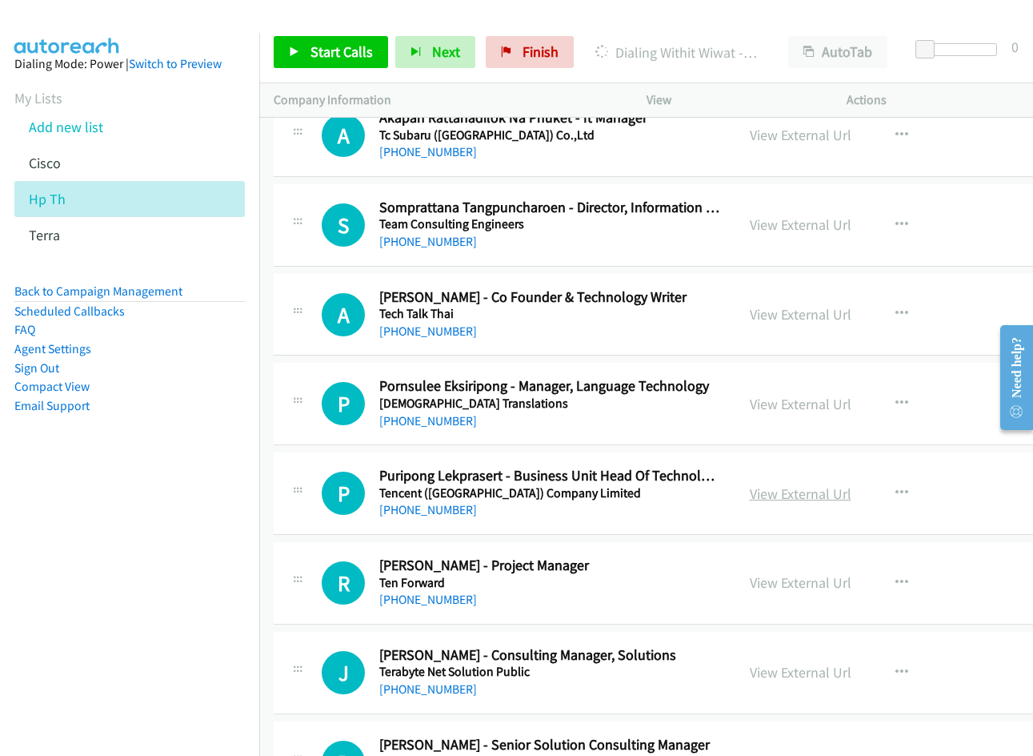
click at [811, 498] on link "View External Url" at bounding box center [801, 493] width 102 height 18
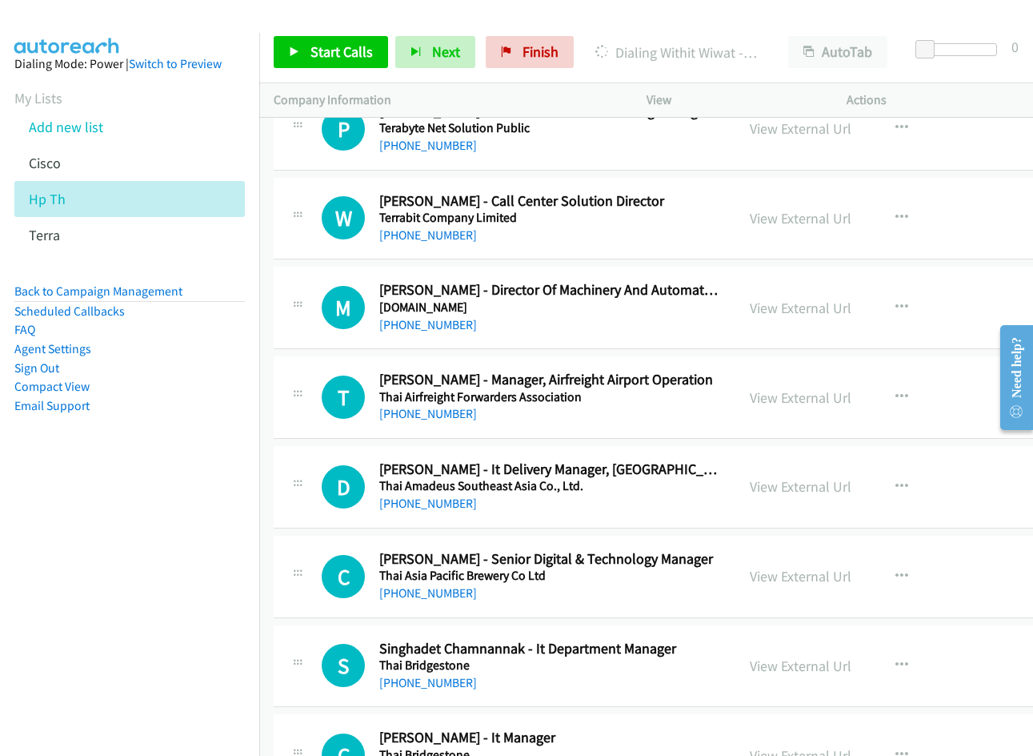
scroll to position [16648, 0]
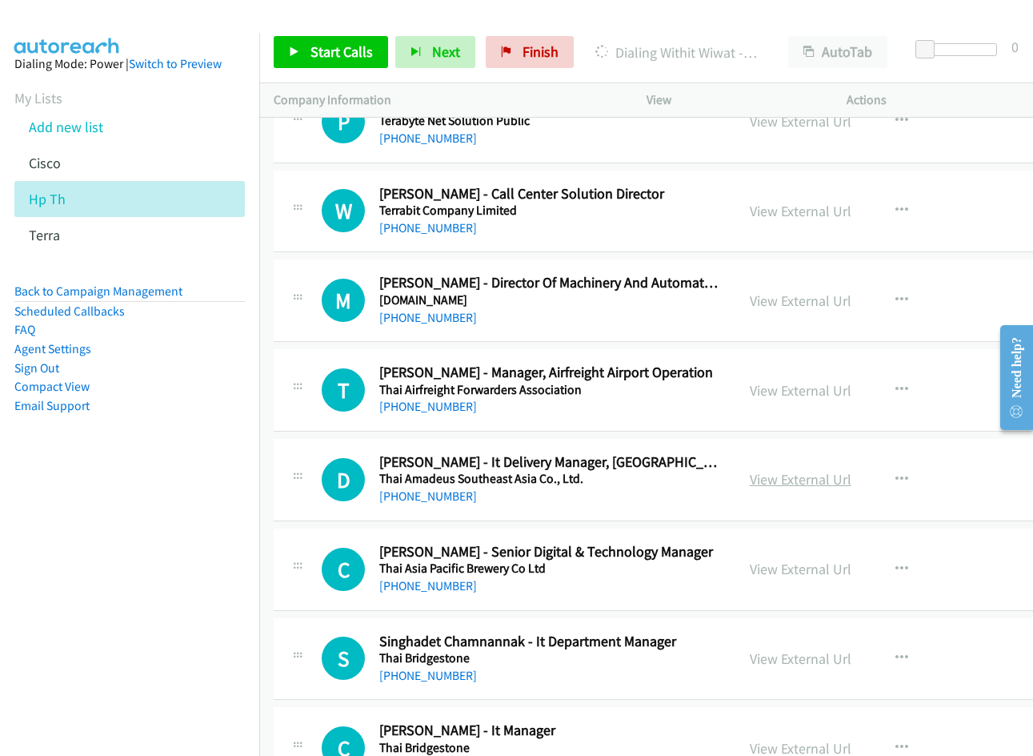
click at [796, 479] on link "View External Url" at bounding box center [801, 479] width 102 height 18
click at [772, 567] on link "View External Url" at bounding box center [801, 568] width 102 height 18
click at [824, 658] on link "View External Url" at bounding box center [801, 658] width 102 height 18
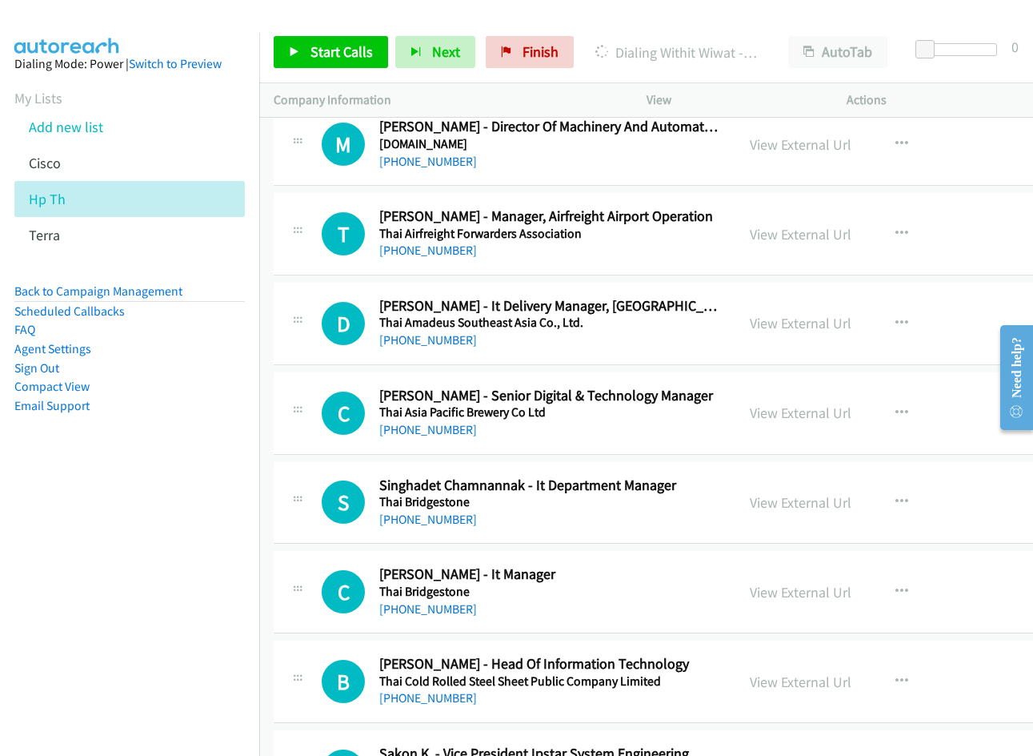
scroll to position [16808, 0]
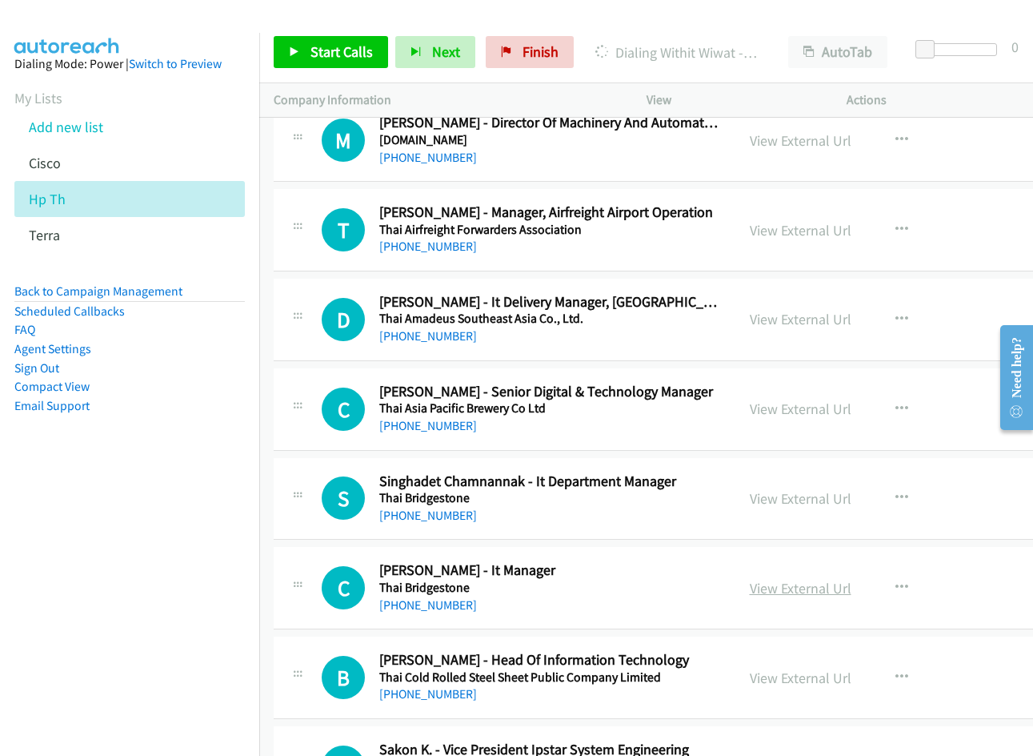
click at [815, 584] on link "View External Url" at bounding box center [801, 588] width 102 height 18
click at [825, 673] on link "View External Url" at bounding box center [801, 677] width 102 height 18
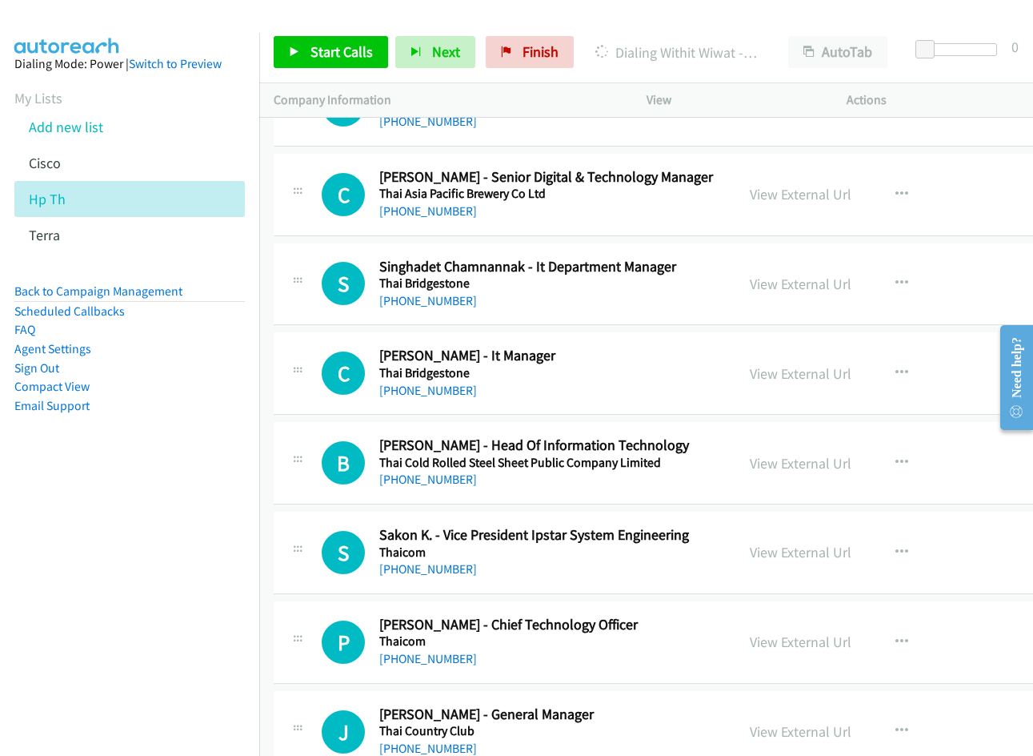
scroll to position [17048, 0]
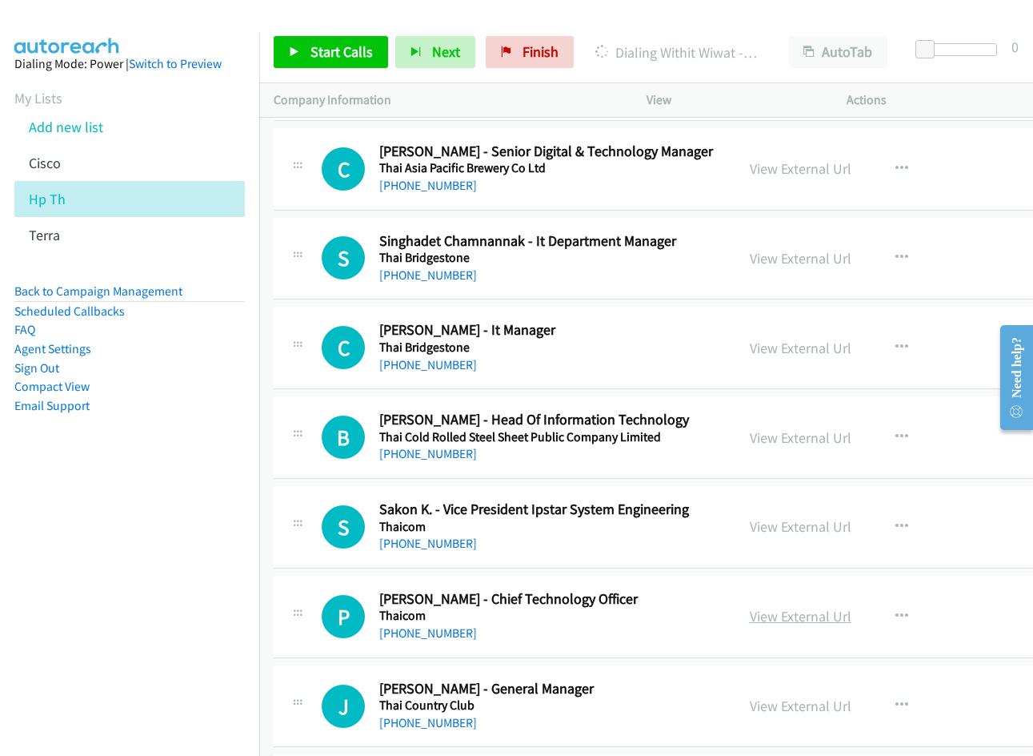
click at [789, 615] on link "View External Url" at bounding box center [801, 616] width 102 height 18
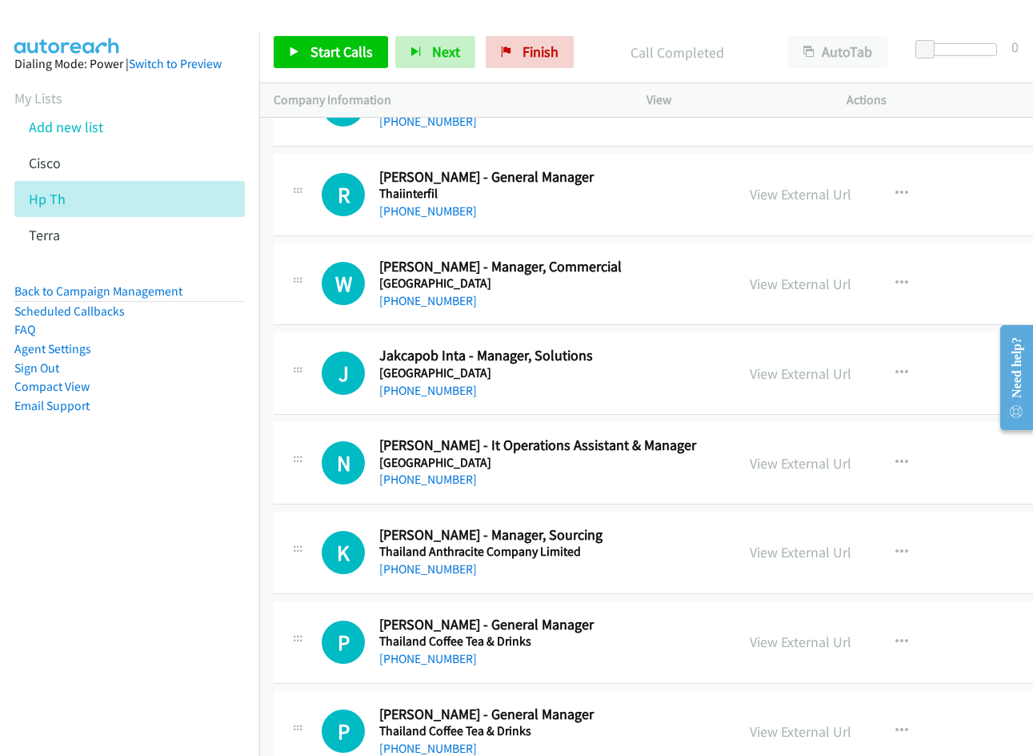
scroll to position [18009, 0]
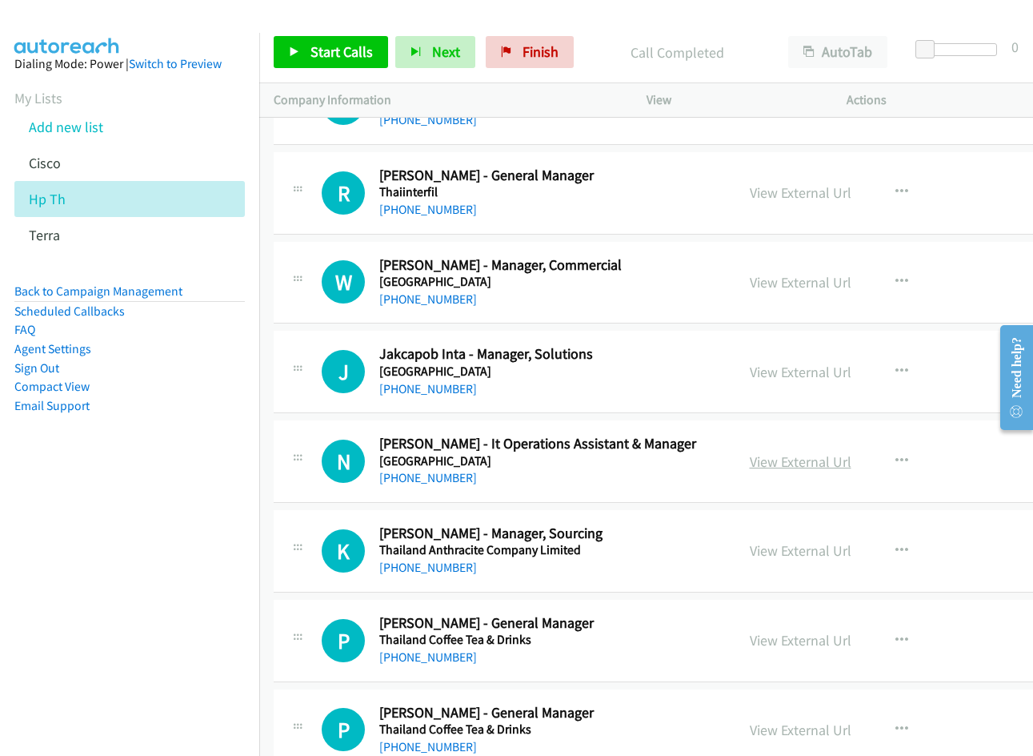
click at [797, 458] on link "View External Url" at bounding box center [801, 461] width 102 height 18
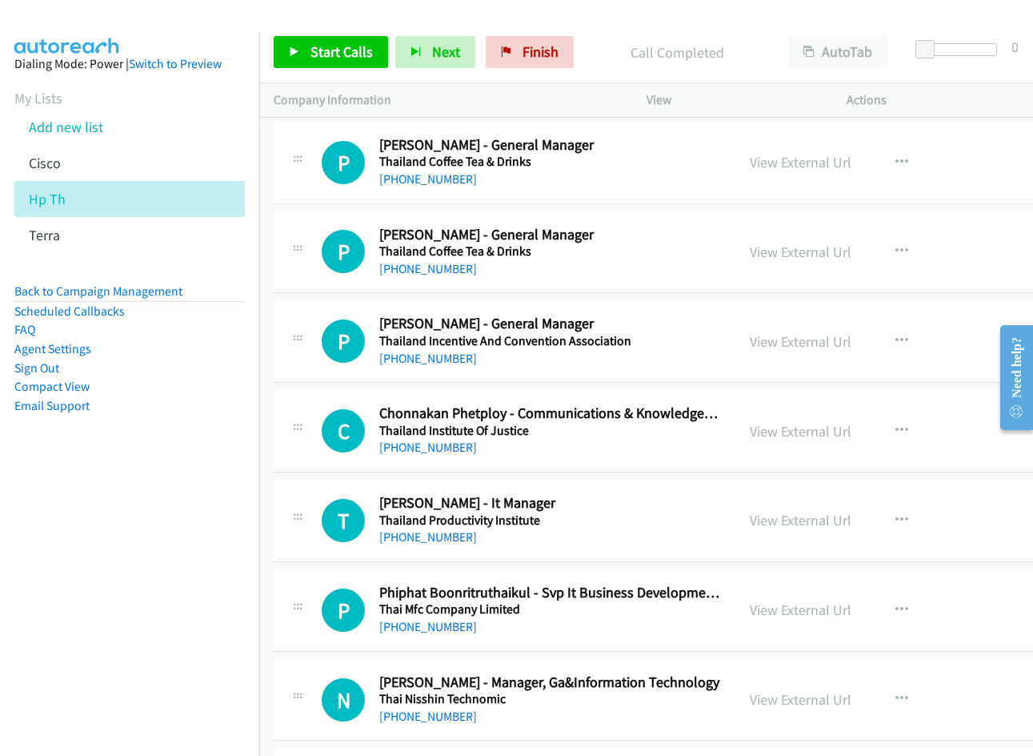
scroll to position [18489, 0]
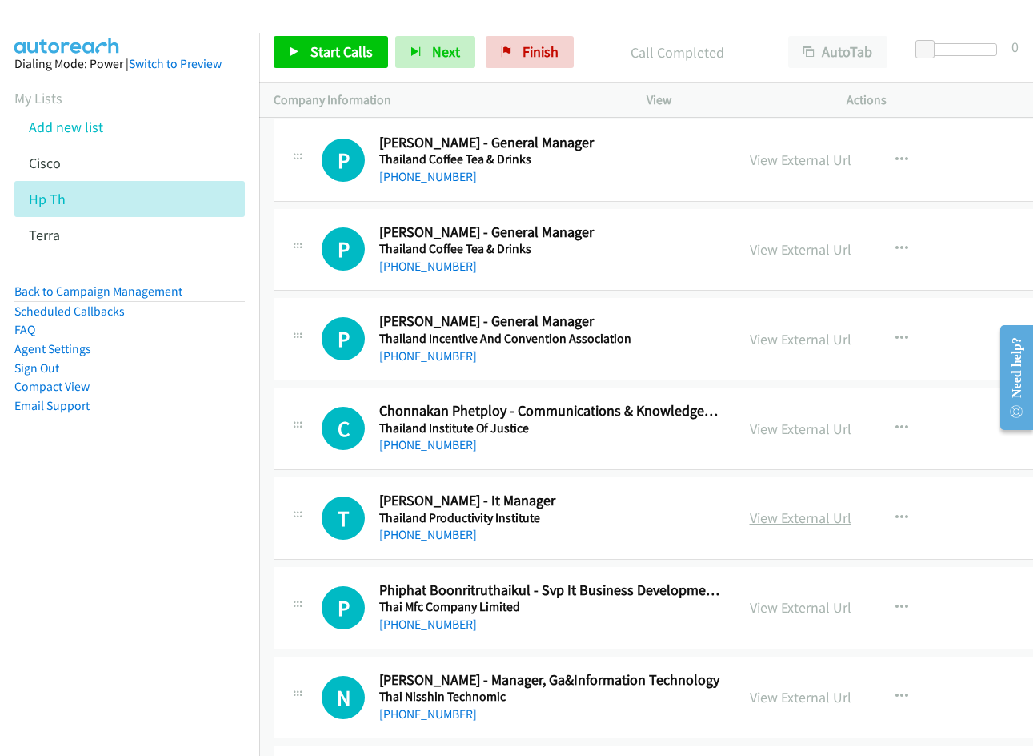
click at [804, 512] on link "View External Url" at bounding box center [801, 517] width 102 height 18
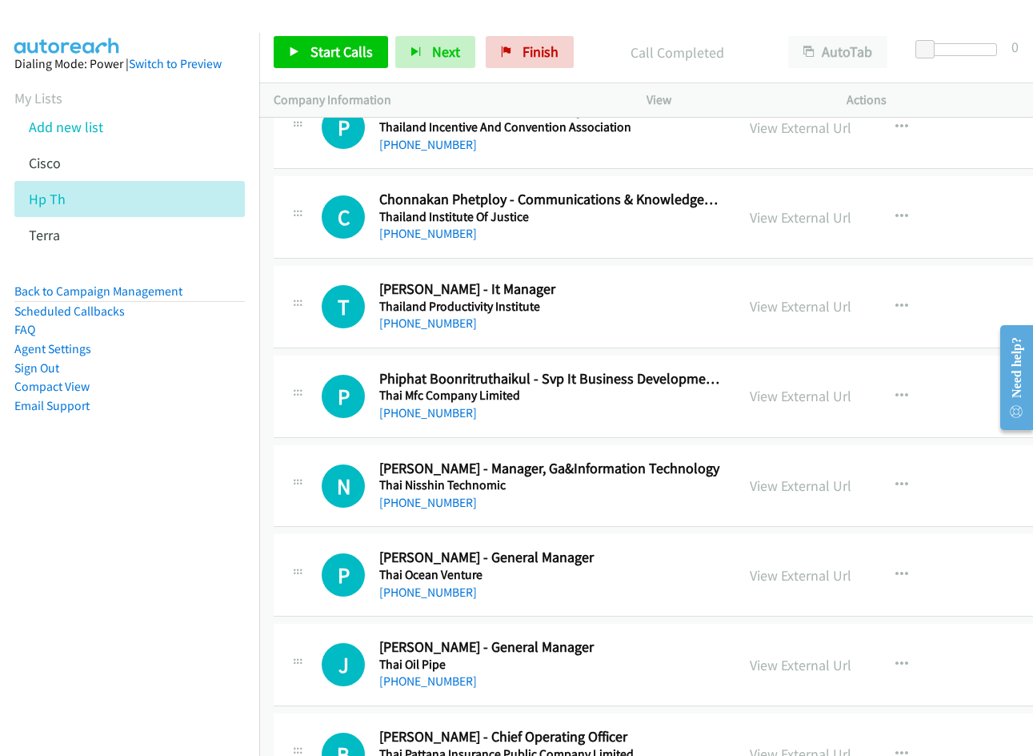
scroll to position [18729, 0]
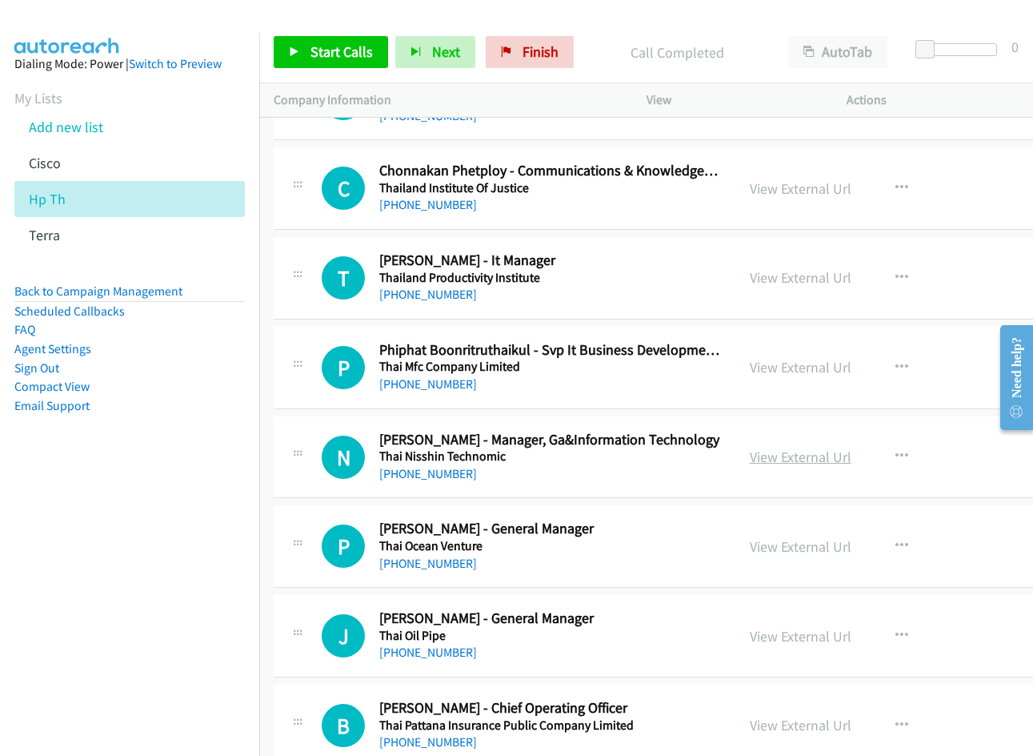
click at [777, 458] on link "View External Url" at bounding box center [801, 456] width 102 height 18
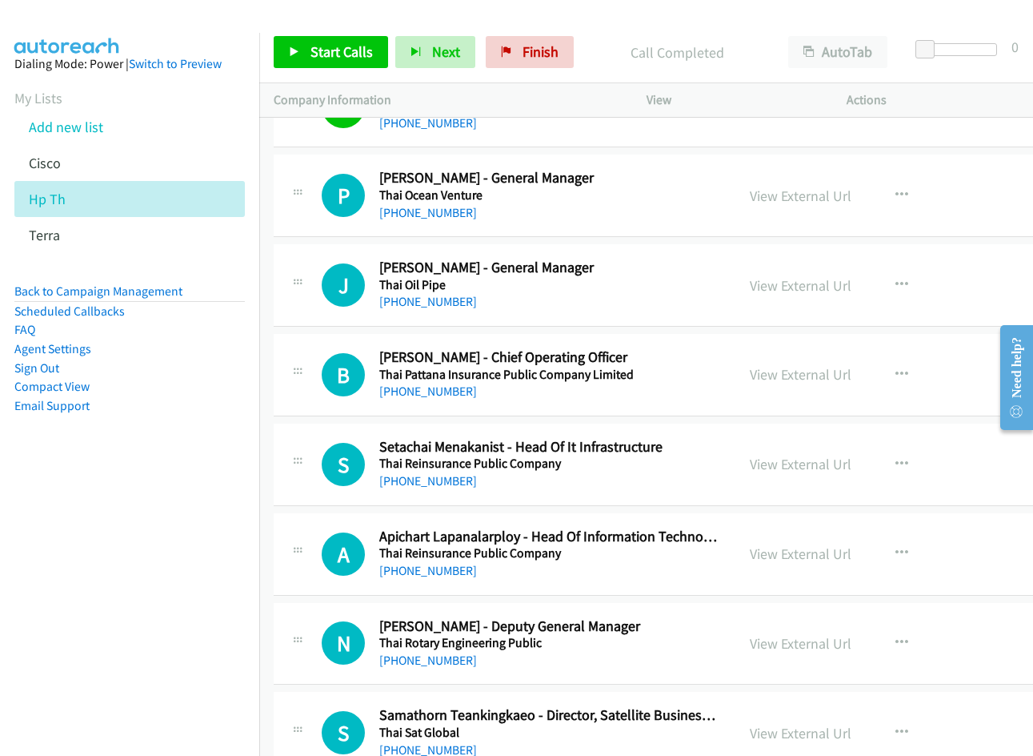
scroll to position [19129, 0]
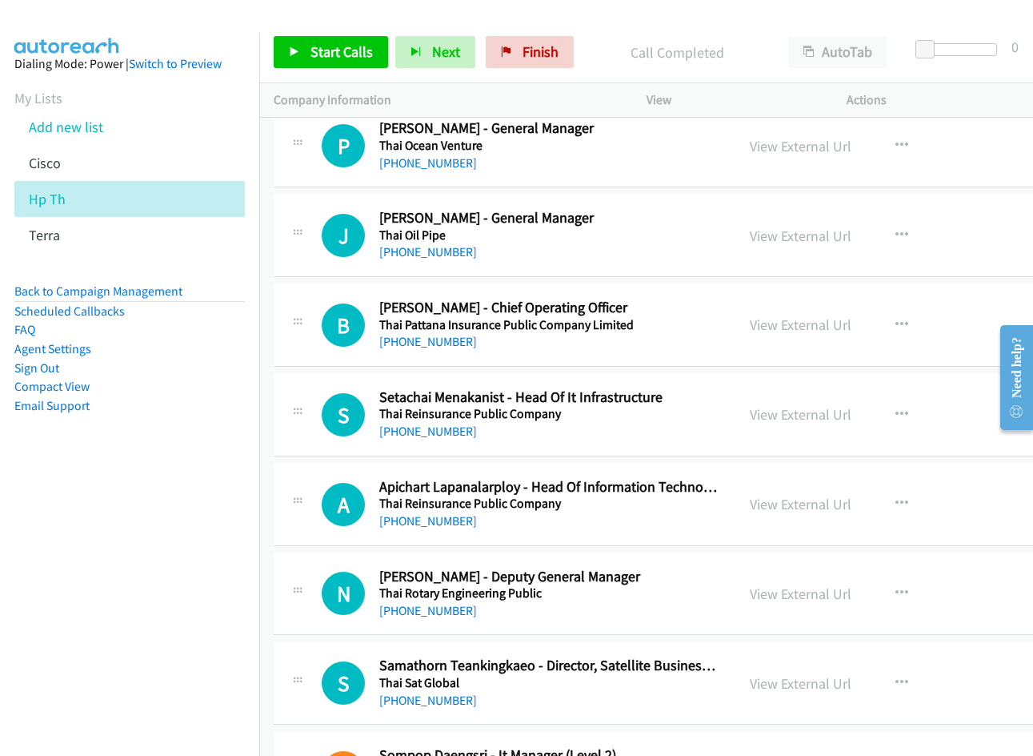
click at [764, 520] on div "View External Url View External Url Schedule/Manage Callback Start Calls Here R…" at bounding box center [858, 504] width 245 height 53
click at [764, 506] on link "View External Url" at bounding box center [801, 504] width 102 height 18
click at [768, 407] on link "View External Url" at bounding box center [801, 414] width 102 height 18
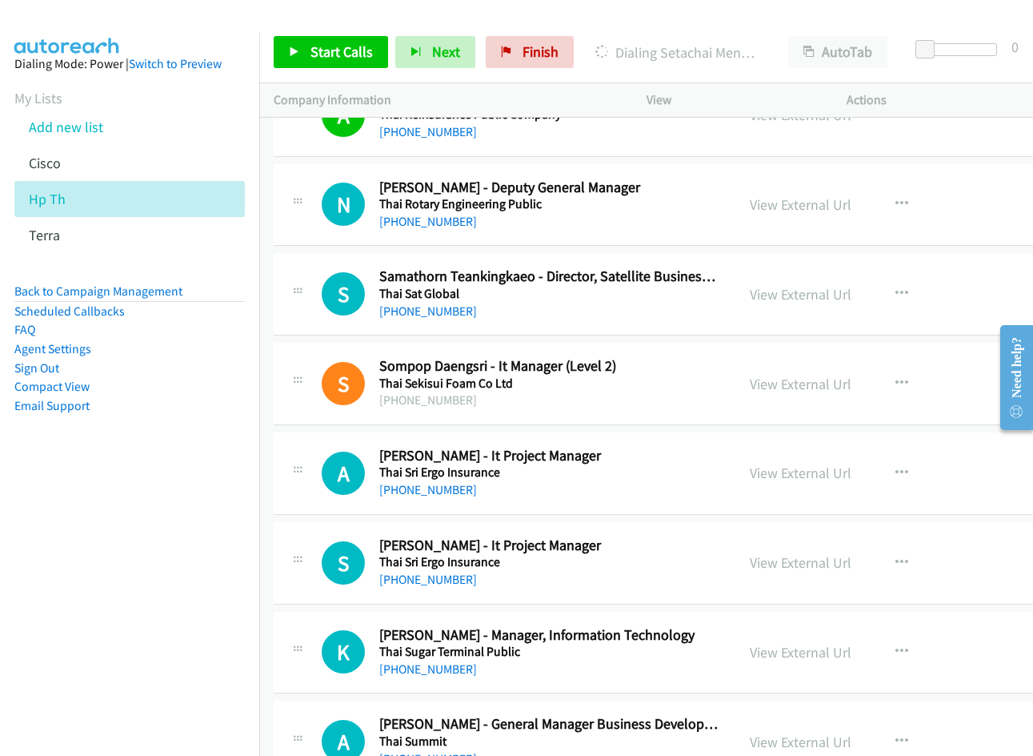
scroll to position [19529, 0]
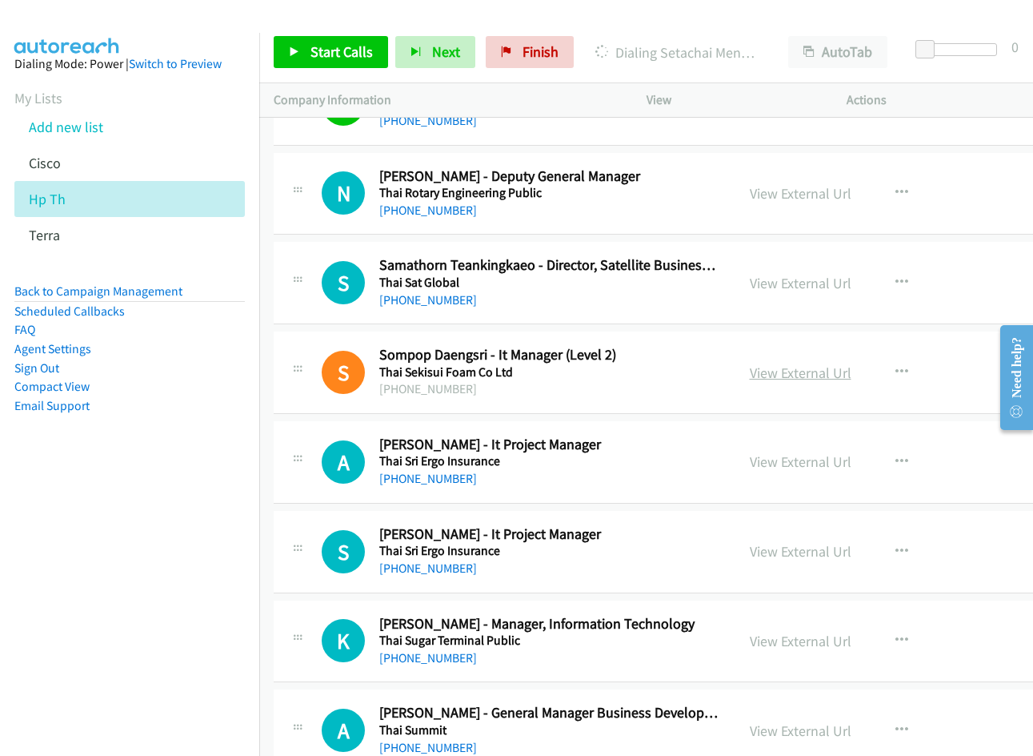
click at [772, 374] on link "View External Url" at bounding box center [801, 372] width 102 height 18
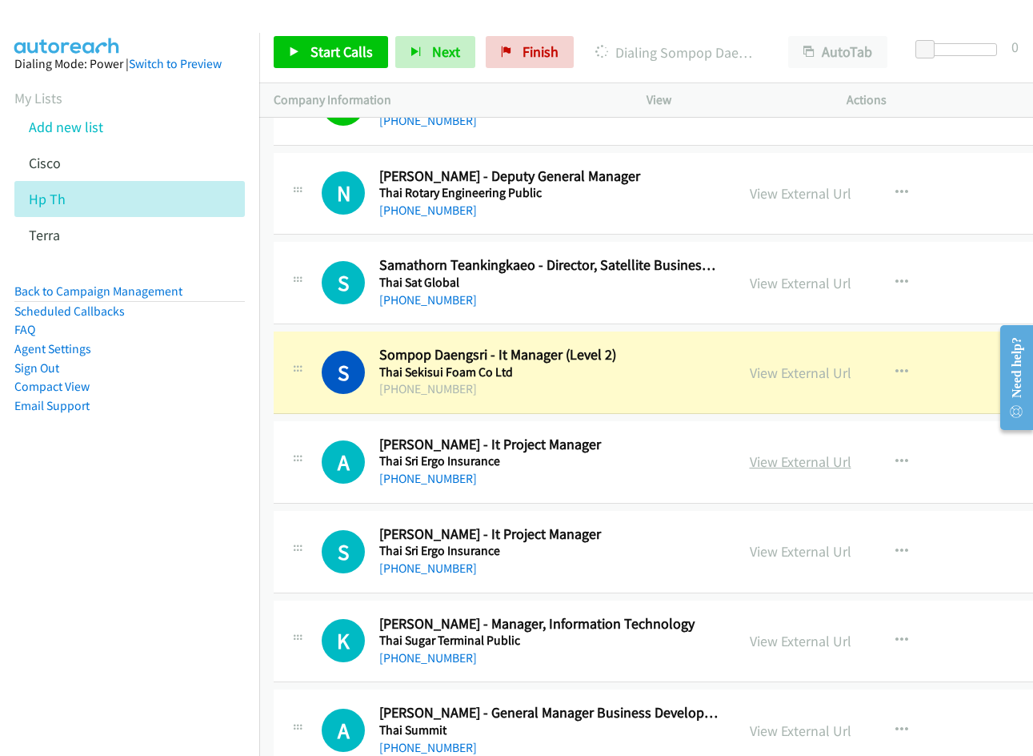
click at [775, 462] on link "View External Url" at bounding box center [801, 461] width 102 height 18
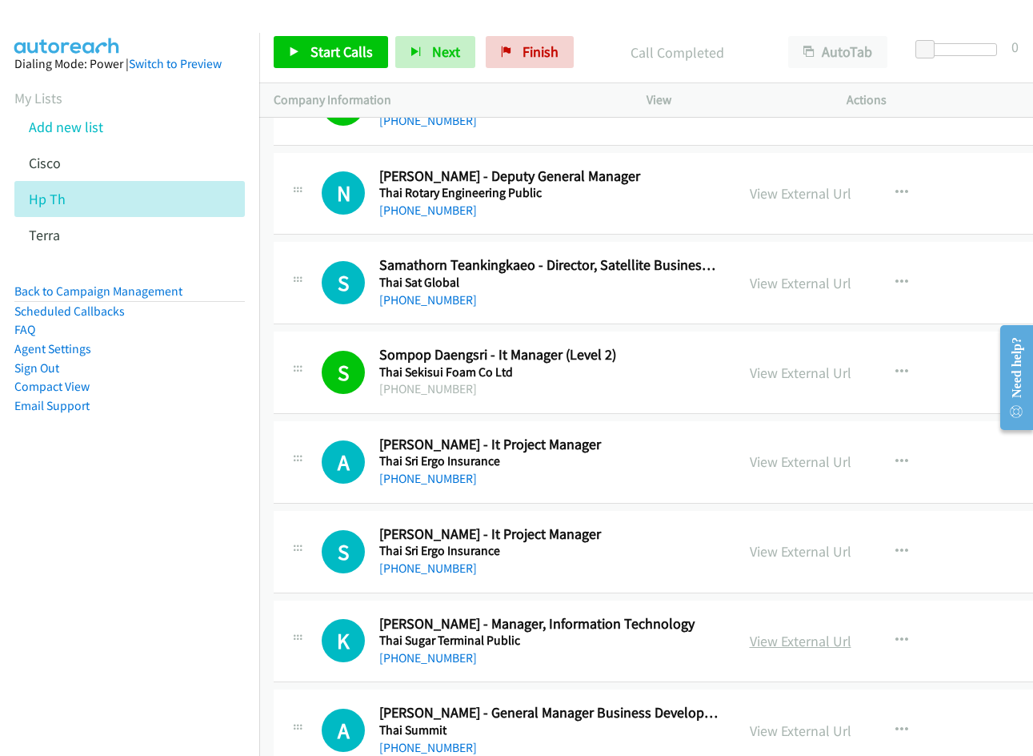
click at [793, 643] on link "View External Url" at bounding box center [801, 641] width 102 height 18
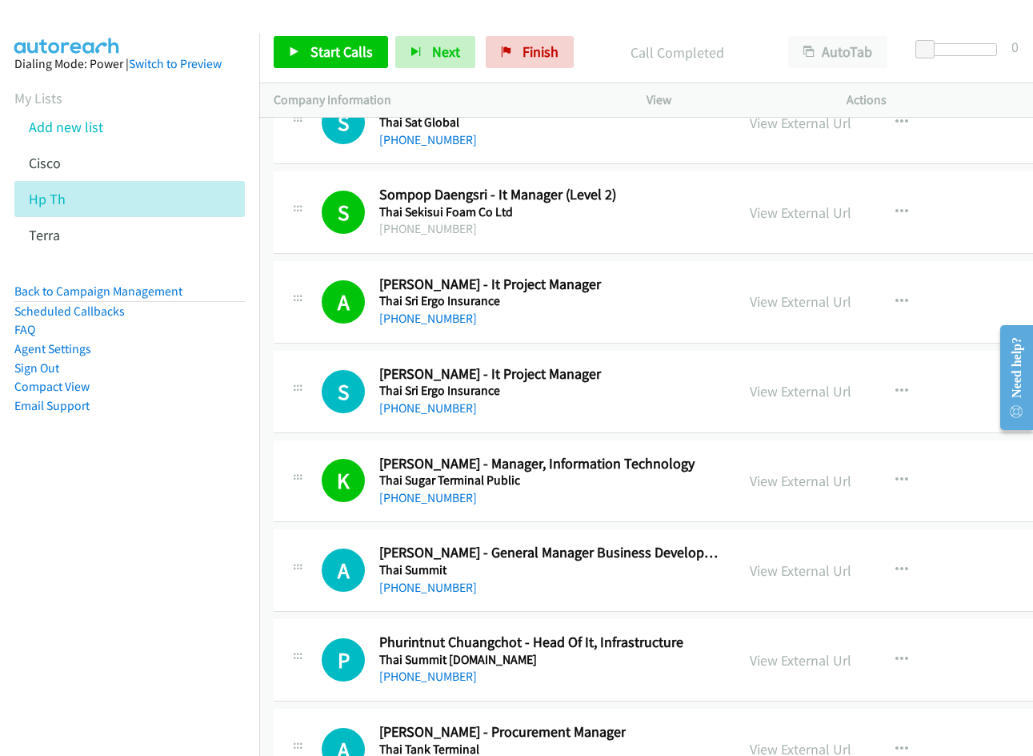
scroll to position [19850, 0]
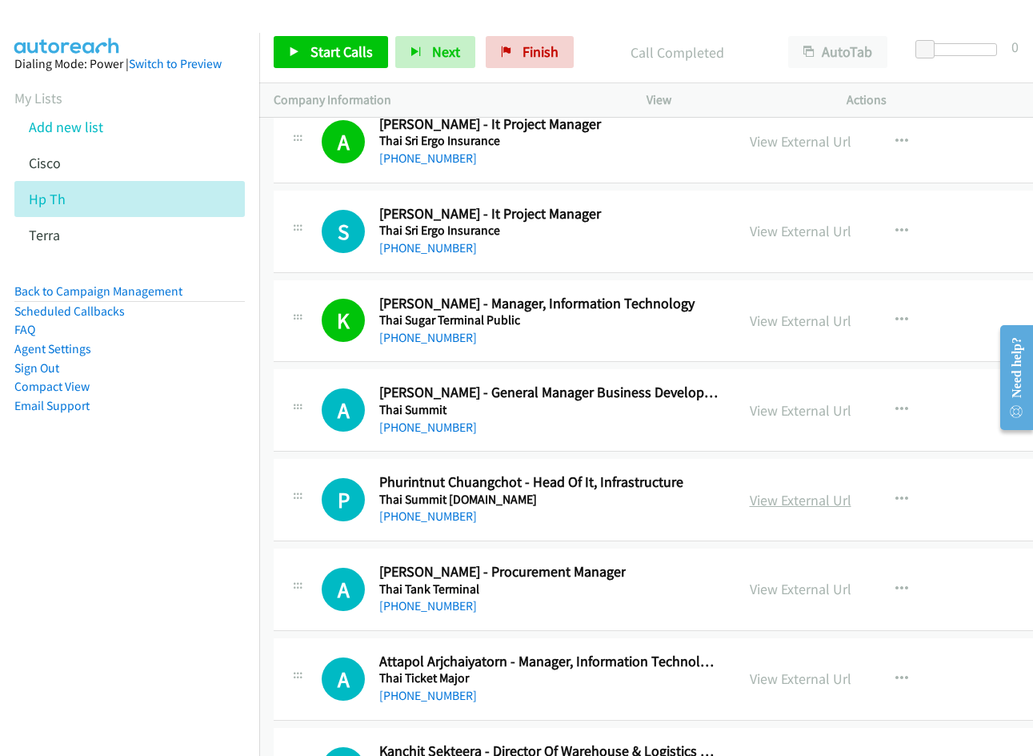
click at [788, 497] on link "View External Url" at bounding box center [801, 500] width 102 height 18
click at [768, 680] on link "View External Url" at bounding box center [801, 678] width 102 height 18
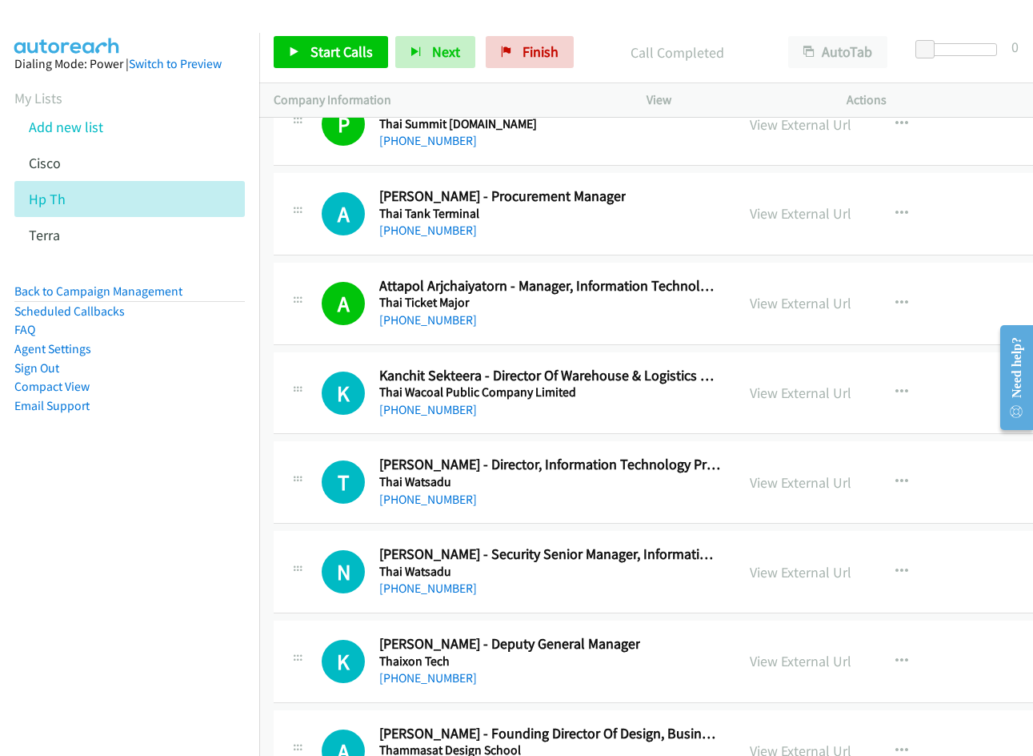
scroll to position [20250, 0]
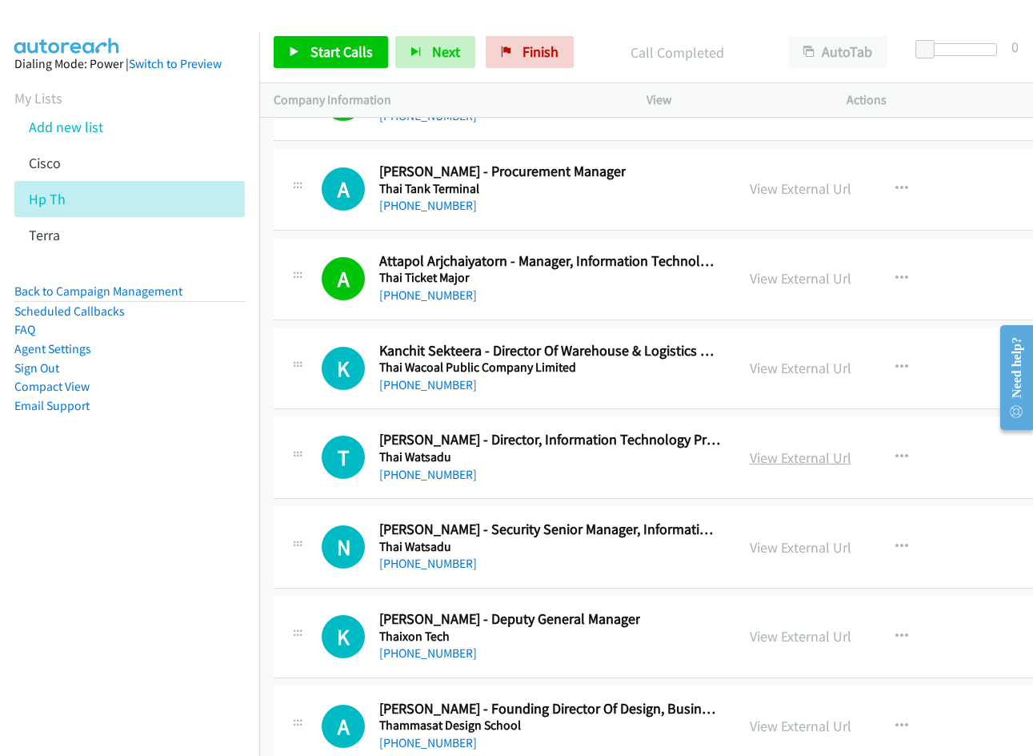
click at [784, 452] on link "View External Url" at bounding box center [801, 457] width 102 height 18
